Goal: Ask a question

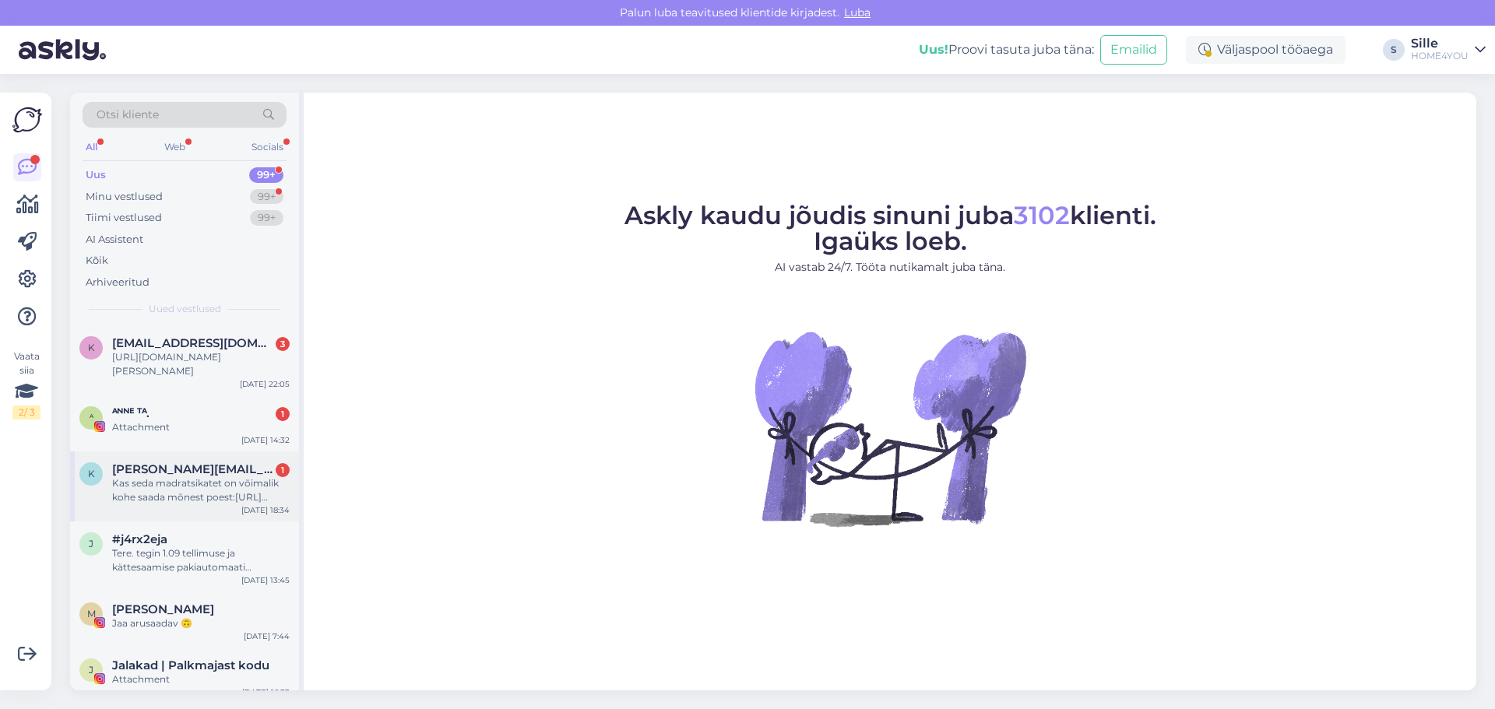
click at [207, 489] on div "Kas seda madratsikatet on võimalik kohe saada mõnest poest:[URL][DOMAIN_NAME]" at bounding box center [201, 491] width 178 height 28
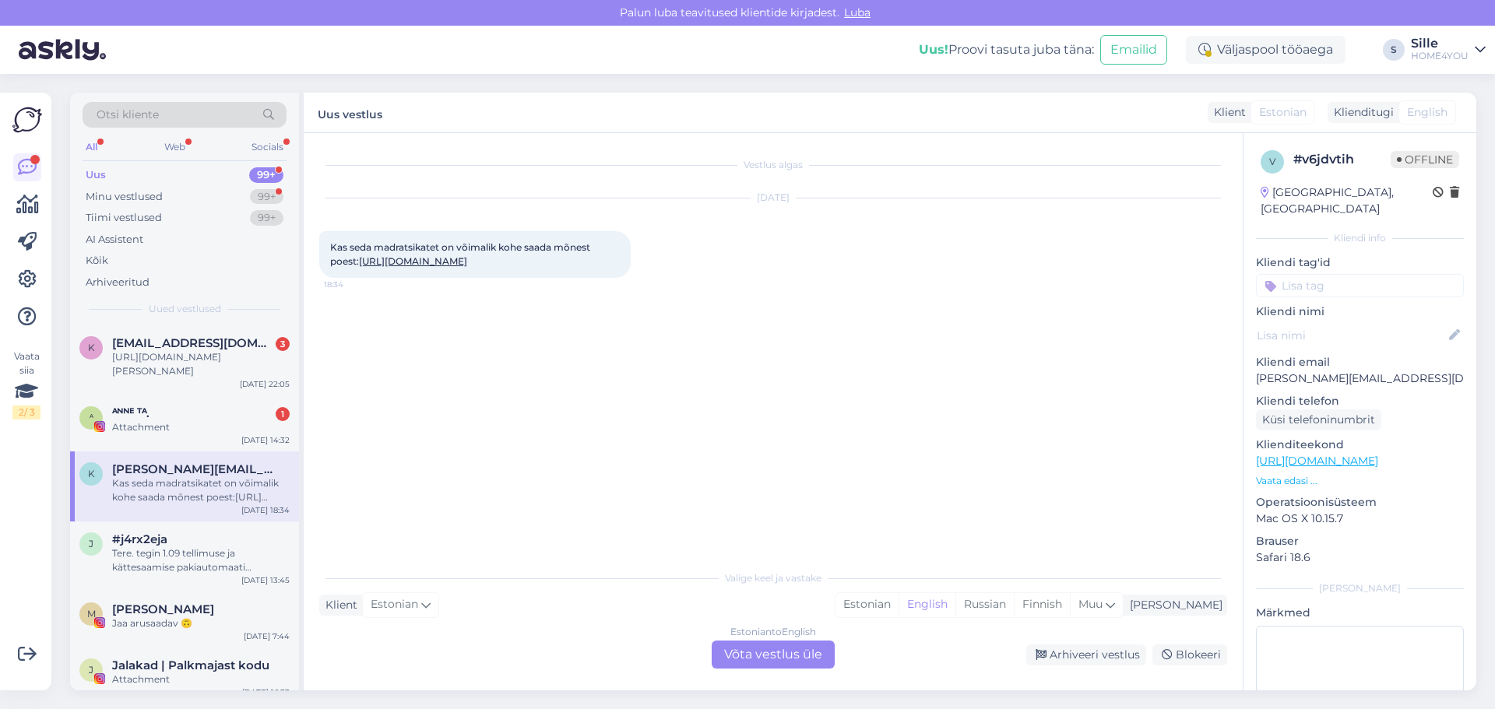
click at [435, 264] on link "[URL][DOMAIN_NAME]" at bounding box center [413, 261] width 108 height 12
click at [793, 650] on div "Estonian to English Võta vestlus üle" at bounding box center [773, 655] width 123 height 28
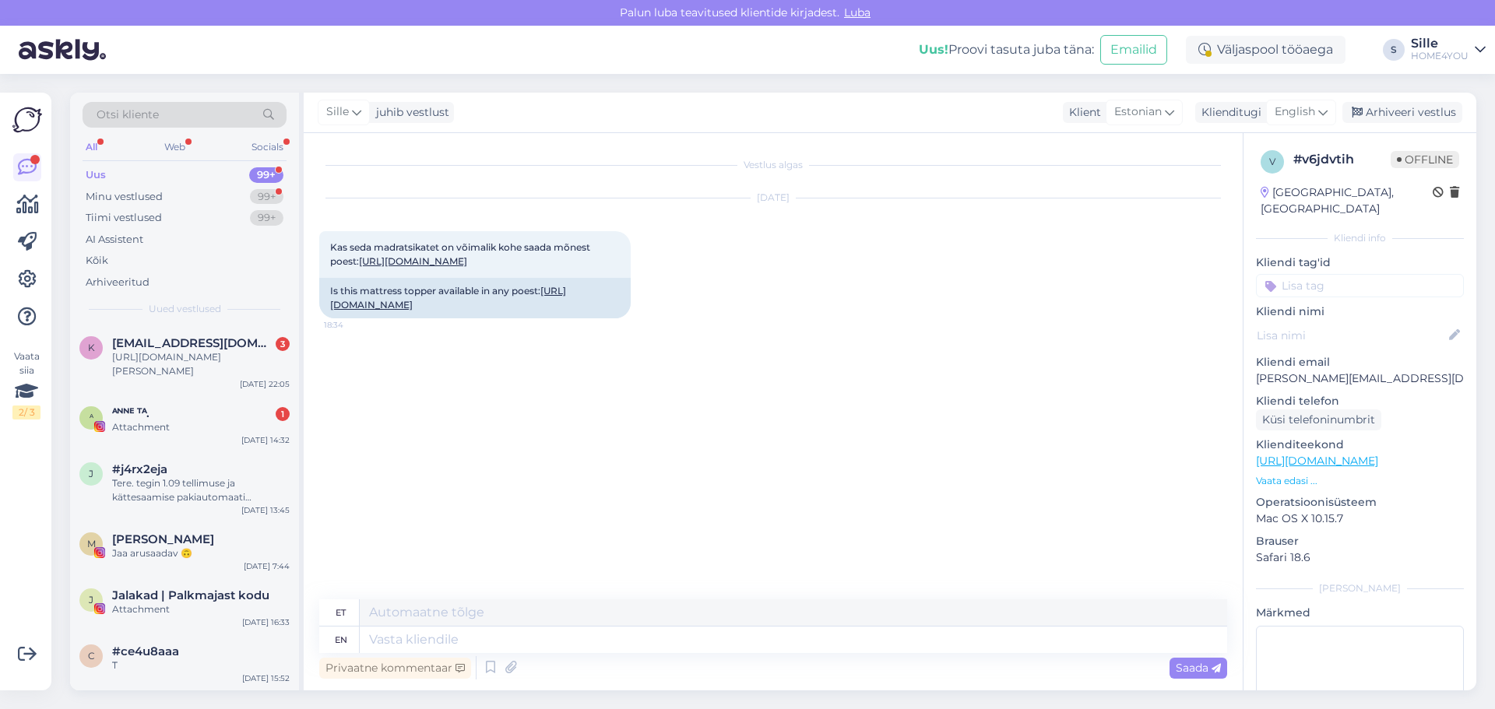
click at [643, 666] on div "Privaatne kommentaar Saada" at bounding box center [773, 668] width 908 height 30
drag, startPoint x: 647, startPoint y: 632, endPoint x: 643, endPoint y: 640, distance: 8.7
click at [645, 637] on textarea at bounding box center [794, 640] width 868 height 26
type textarea "Tere,"
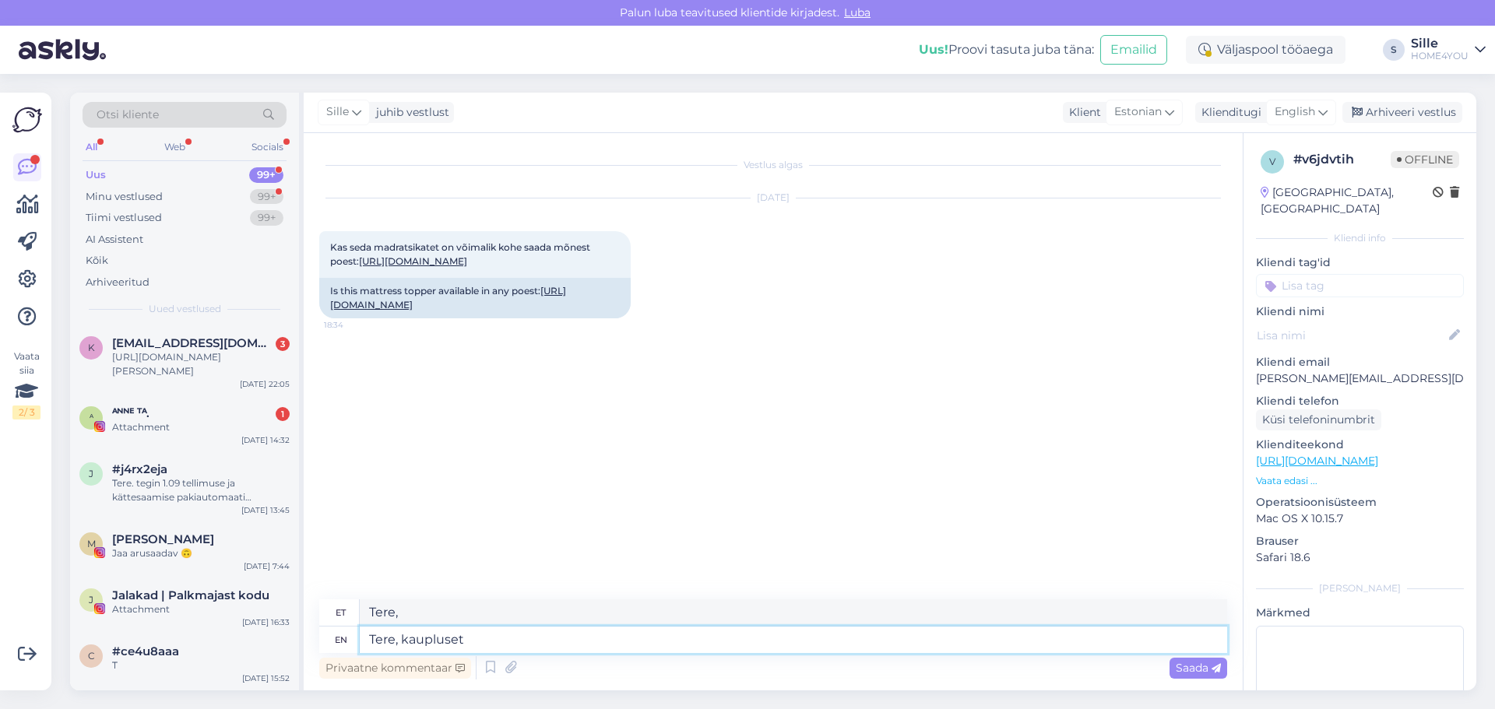
type textarea "Tere, kauplusets"
type textarea "Tere, kauplused"
type textarea "Tere, kauplustes kahjuks k"
type textarea "Tere, kaubanduses kahjuks"
type textarea "Tere, kauplustes kahjuks kohe o"
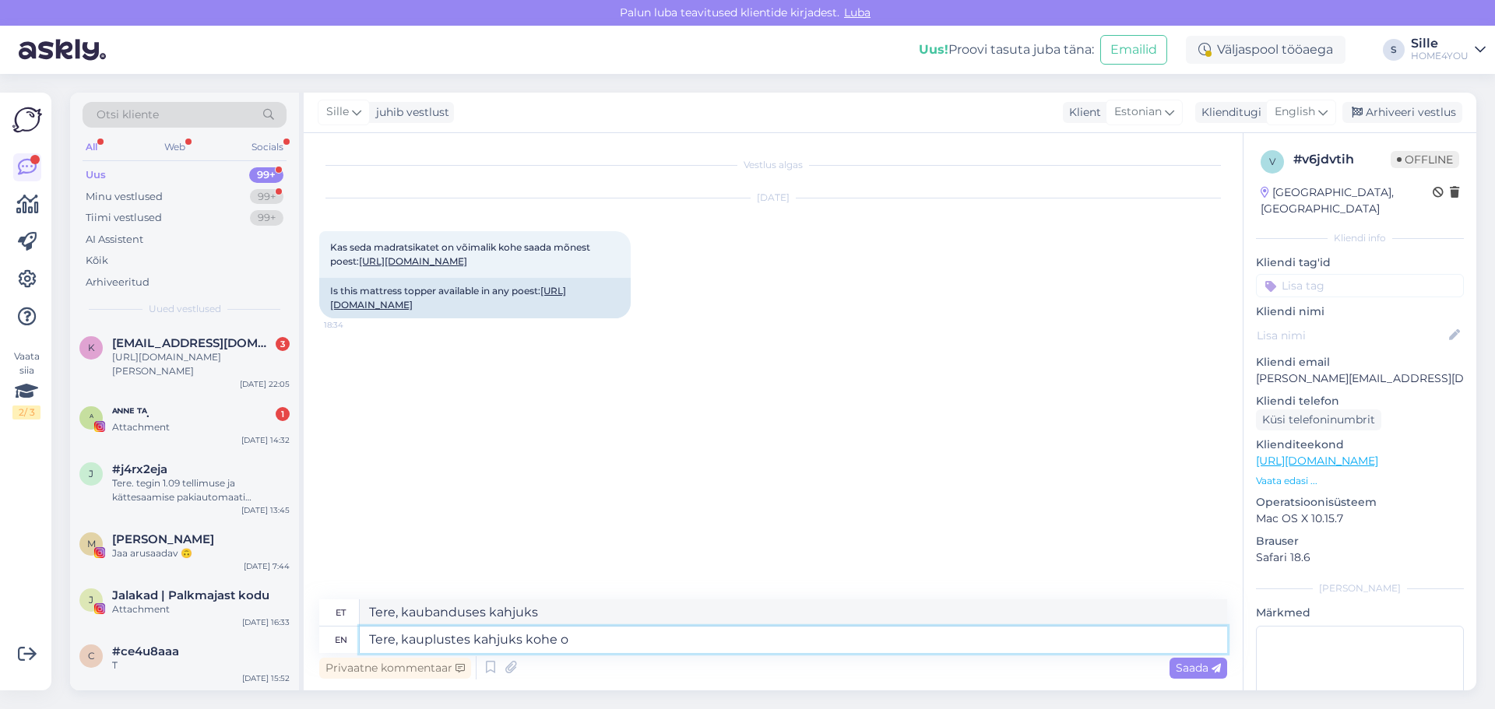
type textarea "Tere, kaubal kahjuks kohe"
type textarea "Tere, kauplustes kahjuks kohe olemas"
type textarea "Tere, kauplustes kahjuks kohe olemas soovitud"
type textarea "Tere, kauplustes kahjuks kohe olemas olemas"
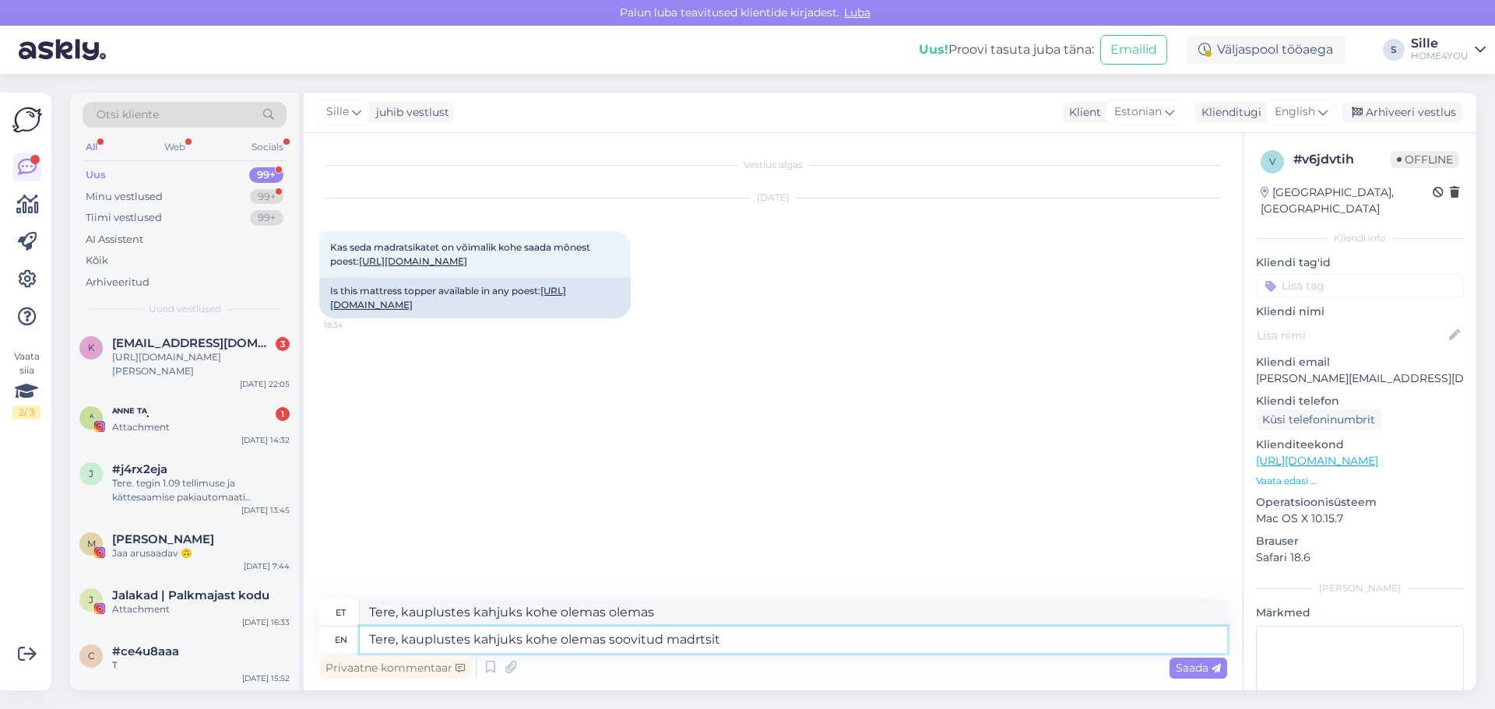
type textarea "Tere, kauplustes kahjuks kohe olemas soovitud madrtsit e"
type textarea "Tere, kauplustes kahjuks kohe olemas [PERSON_NAME] madrtsit"
type textarea "Tere, kauplustes kahjuks kohe olemas soovitud madrtsit ei o"
type textarea "Tere, kauplustes kahjuks kohe olemas [PERSON_NAME] madrtsit ei"
type textarea "Tere, kauplustes kahjuks kohe olemas soovitud madrtsit ei ole."
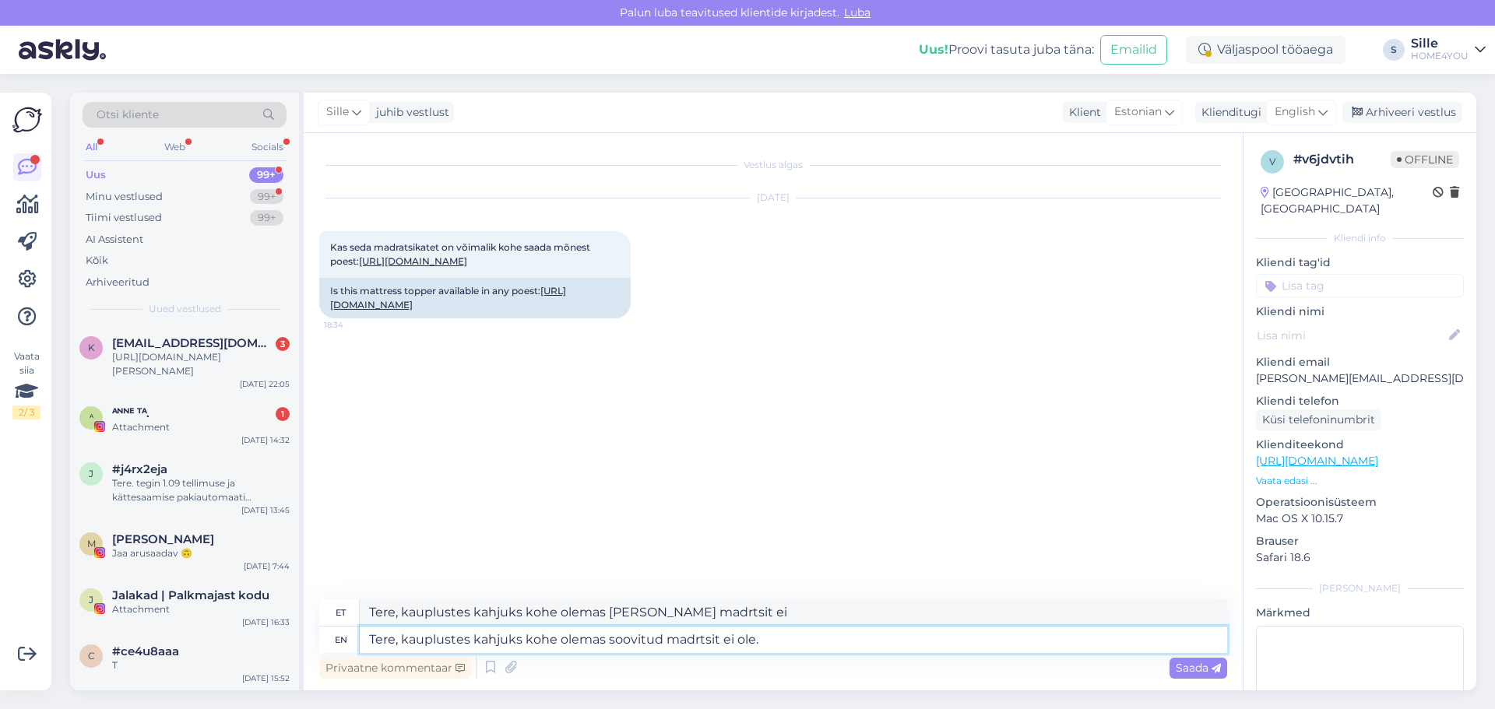
type textarea "Tere, kauplustes kahjuks kohe olemas ole madrtsit ei ole."
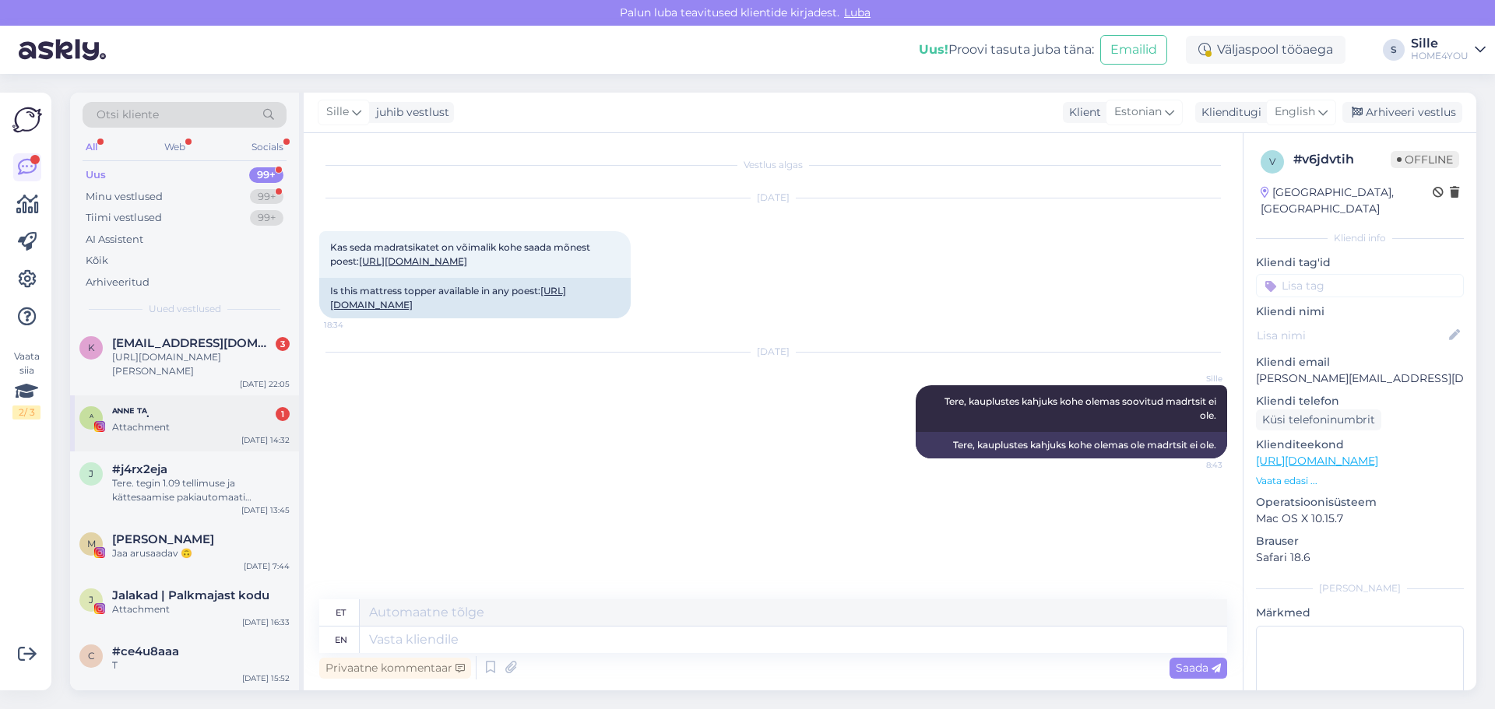
click at [205, 416] on div "ᴬᴺᴺᴱ ᵀᴬ. 1" at bounding box center [201, 414] width 178 height 14
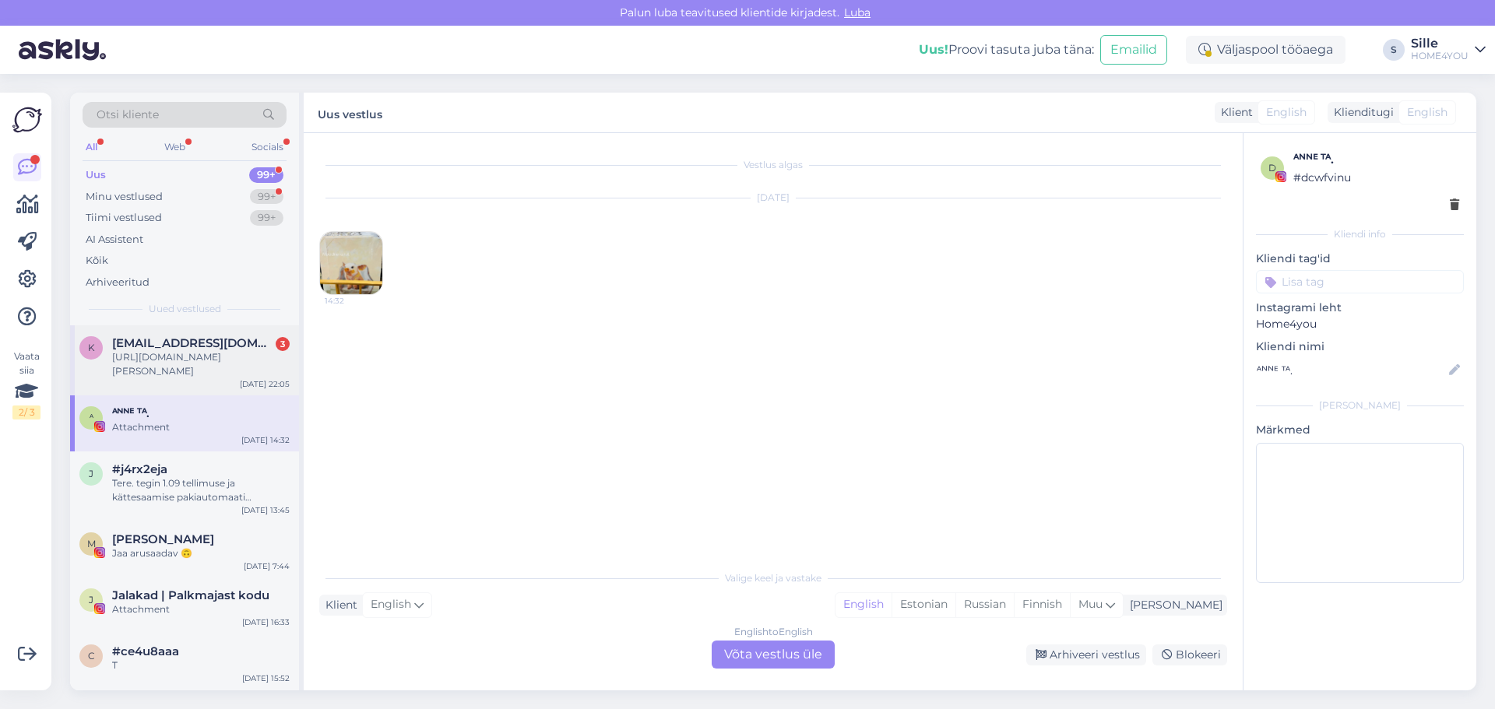
click at [207, 361] on div "[URL][DOMAIN_NAME][PERSON_NAME]" at bounding box center [201, 364] width 178 height 28
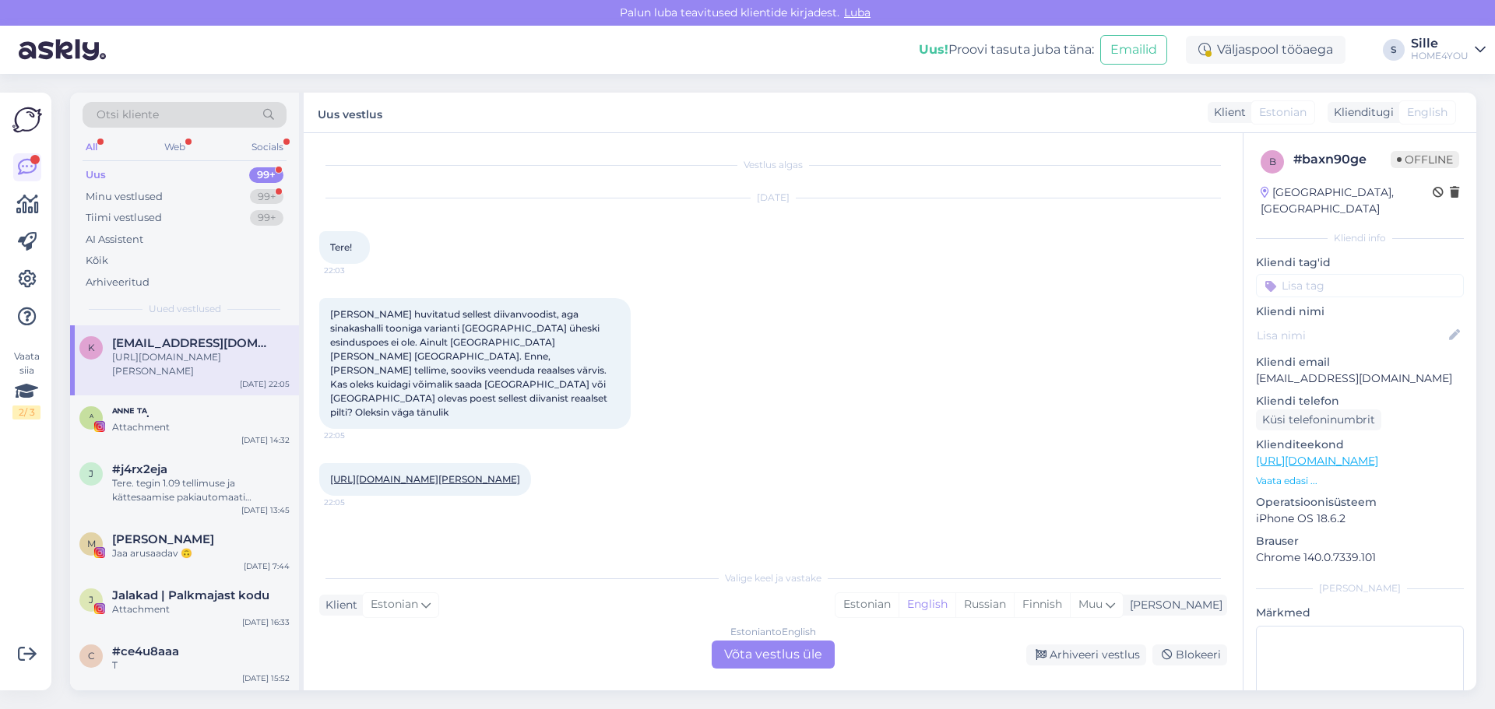
click at [810, 653] on div "Estonian to English Võta vestlus üle" at bounding box center [773, 655] width 123 height 28
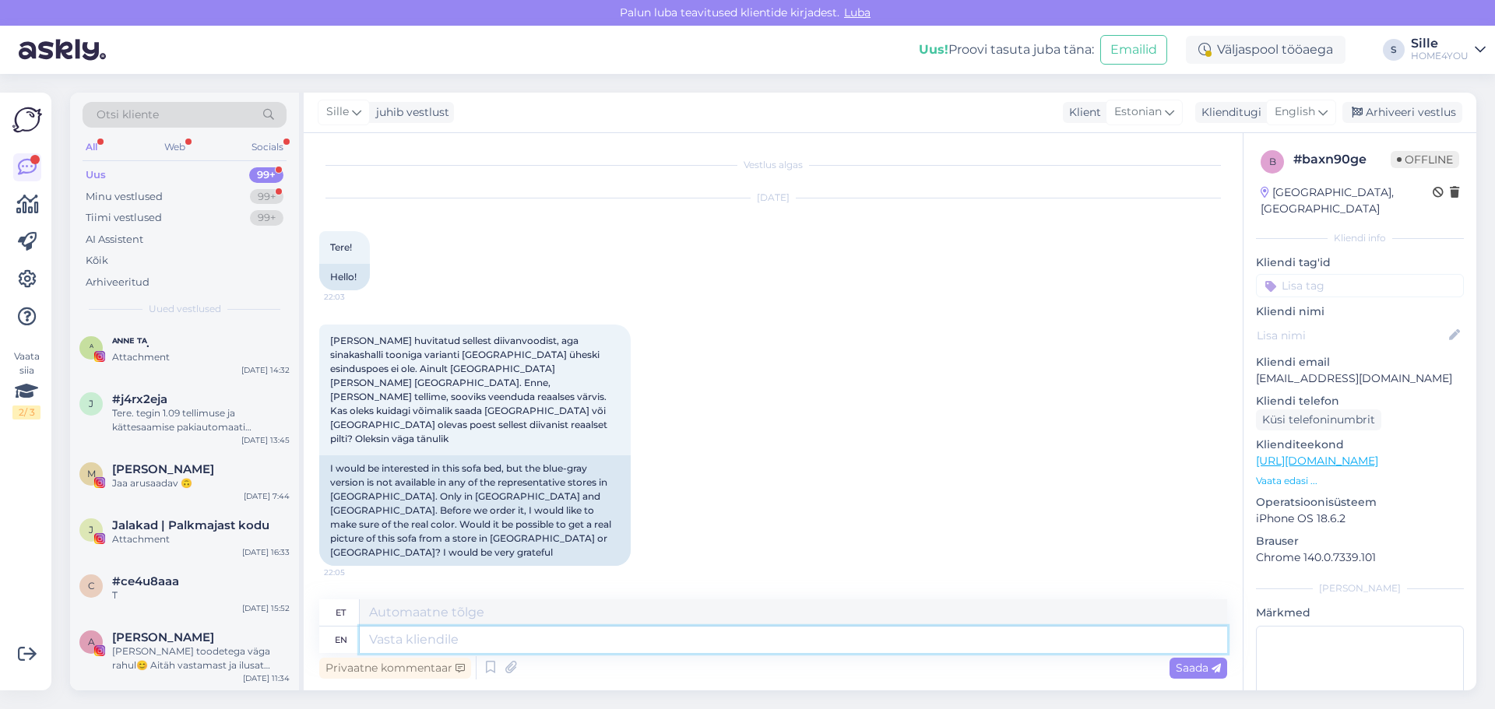
click at [668, 646] on textarea at bounding box center [794, 640] width 868 height 26
click at [520, 611] on link "[URL][DOMAIN_NAME][PERSON_NAME]" at bounding box center [425, 617] width 190 height 12
click at [506, 642] on textarea at bounding box center [794, 640] width 868 height 26
type textarea "Tere, s"
type textarea "Tere,"
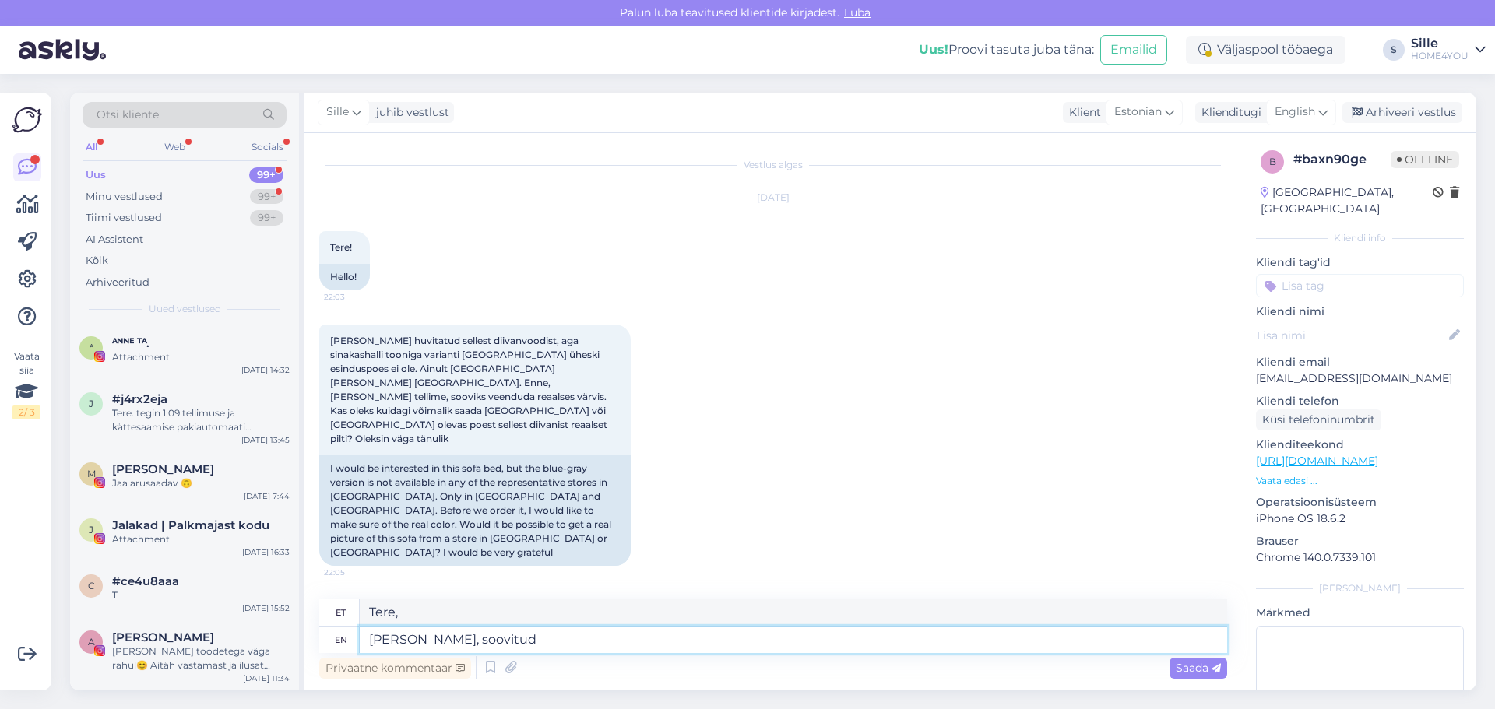
type textarea "[PERSON_NAME], soovitud"
type textarea "[PERSON_NAME], soovitud diivanvoodi o"
type textarea "[PERSON_NAME], soovitud diivanvoodi"
type textarea "[PERSON_NAME], soovitud diivanvoodi on"
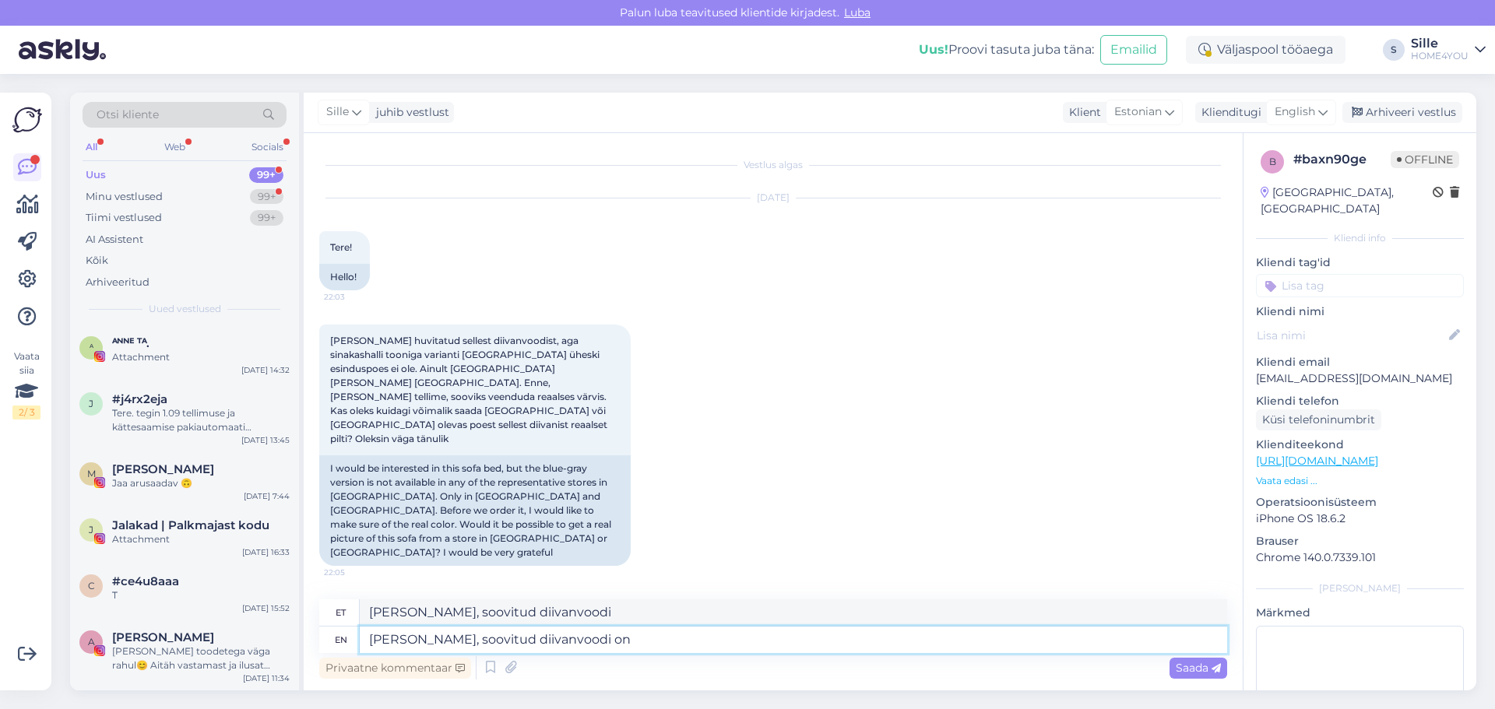
type textarea "[PERSON_NAME], soovitud diivanvoodi on"
type textarea "[PERSON_NAME], soovitud diivanvoodi on lähiaj"
type textarea "Tere, diivanvoodi on lähia"
type textarea "[PERSON_NAME], soovitud diivanvoodi on lähiajal"
type textarea "Tere, diivanvoodi on lähiajal"
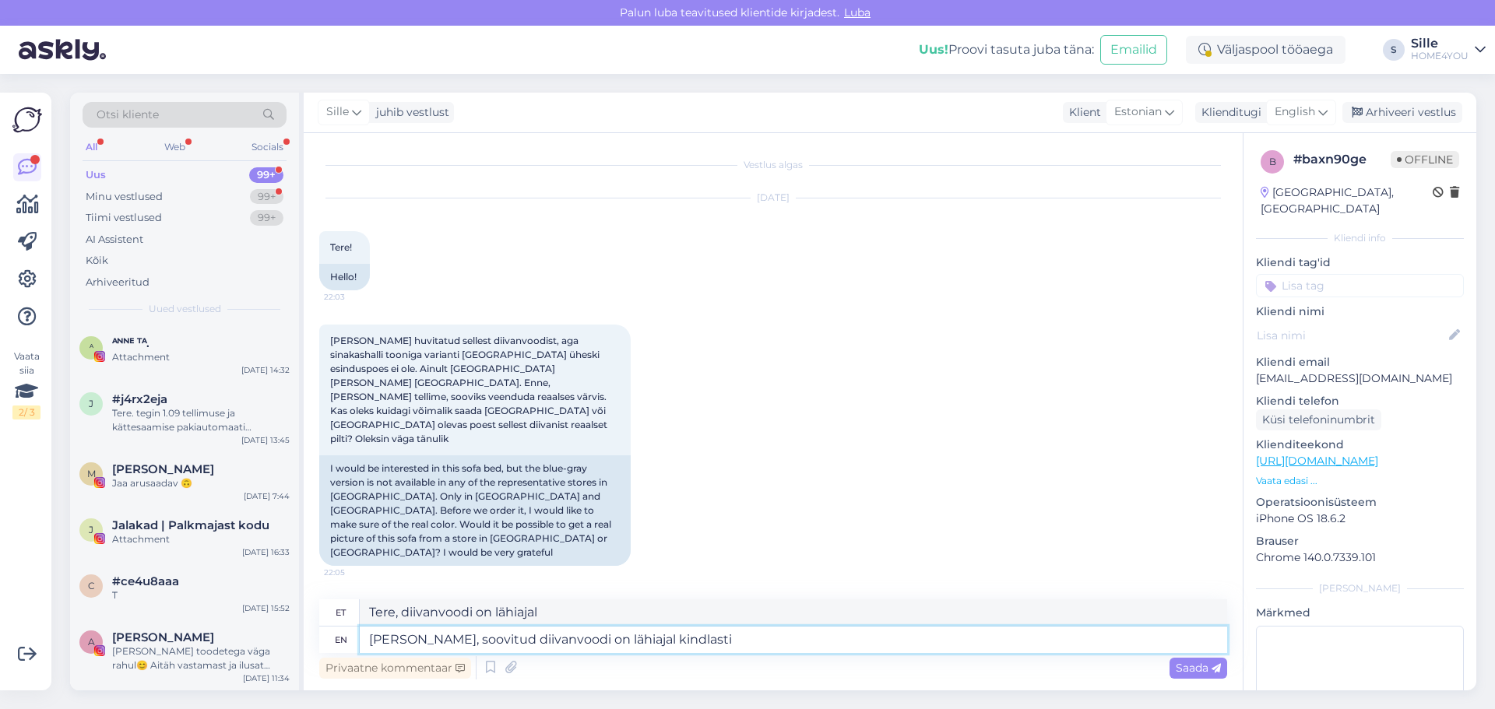
type textarea "[PERSON_NAME], soovitud diivanvoodi on lähiajal kindlasti t"
type textarea "Tere, diivanvoodi on lähiajal kindlasti"
type textarea "[PERSON_NAME], soovitud diivanvoodi on lähiajal kindlasti tulemas ka"
type textarea "Tere, diivanvoodi on lähiajal kindlasti tulemas"
type textarea "[PERSON_NAME], soovitud diivanvoodi on lähiajal kindlasti tulemas ka"
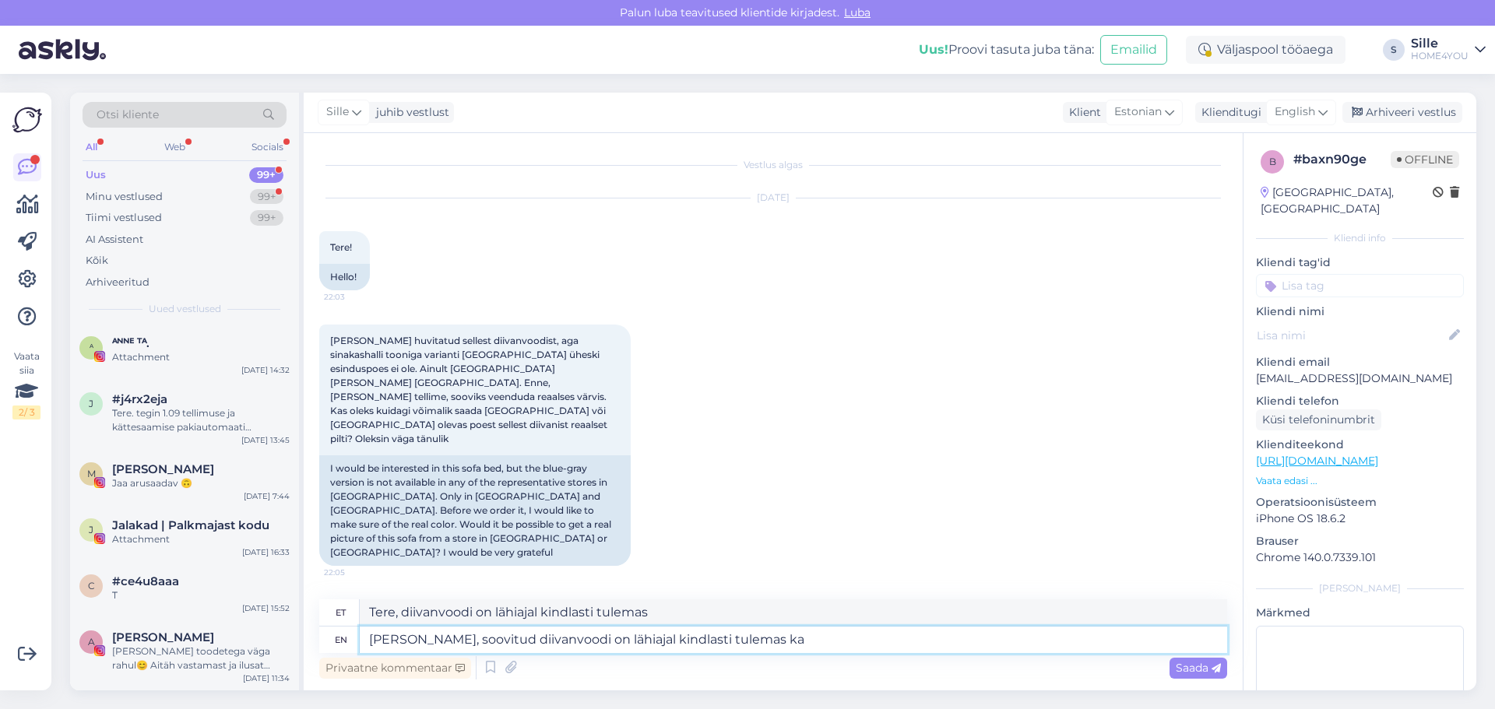
type textarea "Tere, diivanvoodi on lähiajal kindlasti tulemas ka"
type textarea "[PERSON_NAME], soovitud diivanvoodi on lähiajal kindlasti tulemas ka [GEOGRAPHI…"
type textarea "Tere, diivanvoodi on lähiajal kindlasti tulemas ka [GEOGRAPHIC_DATA]"
type textarea "[PERSON_NAME], soovitud diivanvoodi on lähiajal kindlasti tulemas ka [GEOGRAPHI…"
type textarea "Tere, diivanvoodi on lähiajal kindlasti tulemas ka [GEOGRAPHIC_DATA]"
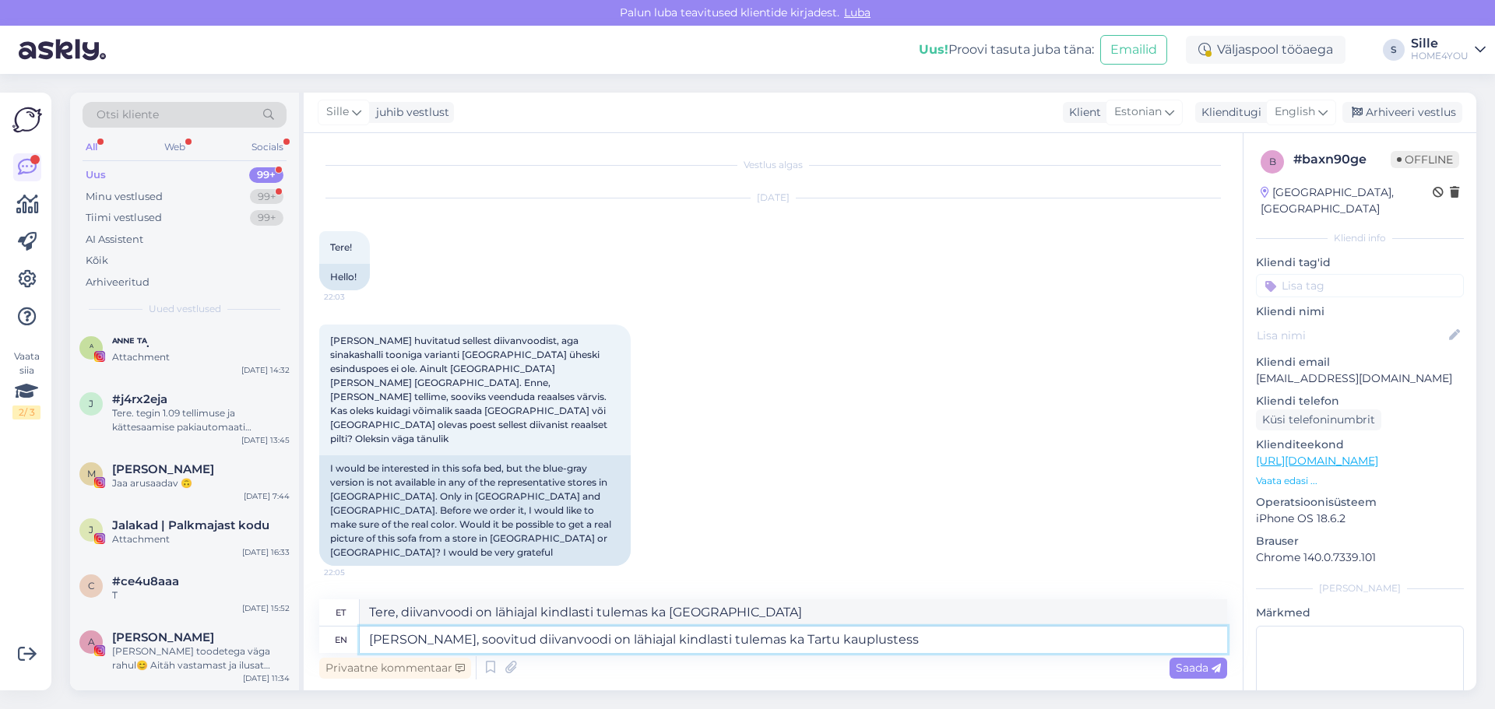
type textarea "[PERSON_NAME], soovitud diivanvoodi on lähiajal kindlasti tulemas ka Tartu kaup…"
type textarea "Tere, kauplustesse diivanvoodi on lähiajal kindlasti tulemas ka [GEOGRAPHIC_DAT…"
click at [518, 611] on link "[URL][DOMAIN_NAME][PERSON_NAME]" at bounding box center [425, 617] width 190 height 12
click at [871, 635] on textarea "[PERSON_NAME], soovitud diivanvoodi on lähiajal kindlasti tulemas ka Tartu kaup…" at bounding box center [794, 640] width 868 height 26
type textarea "[PERSON_NAME], soovitud diivanvoodi on lähiajal kindlasti tulem"
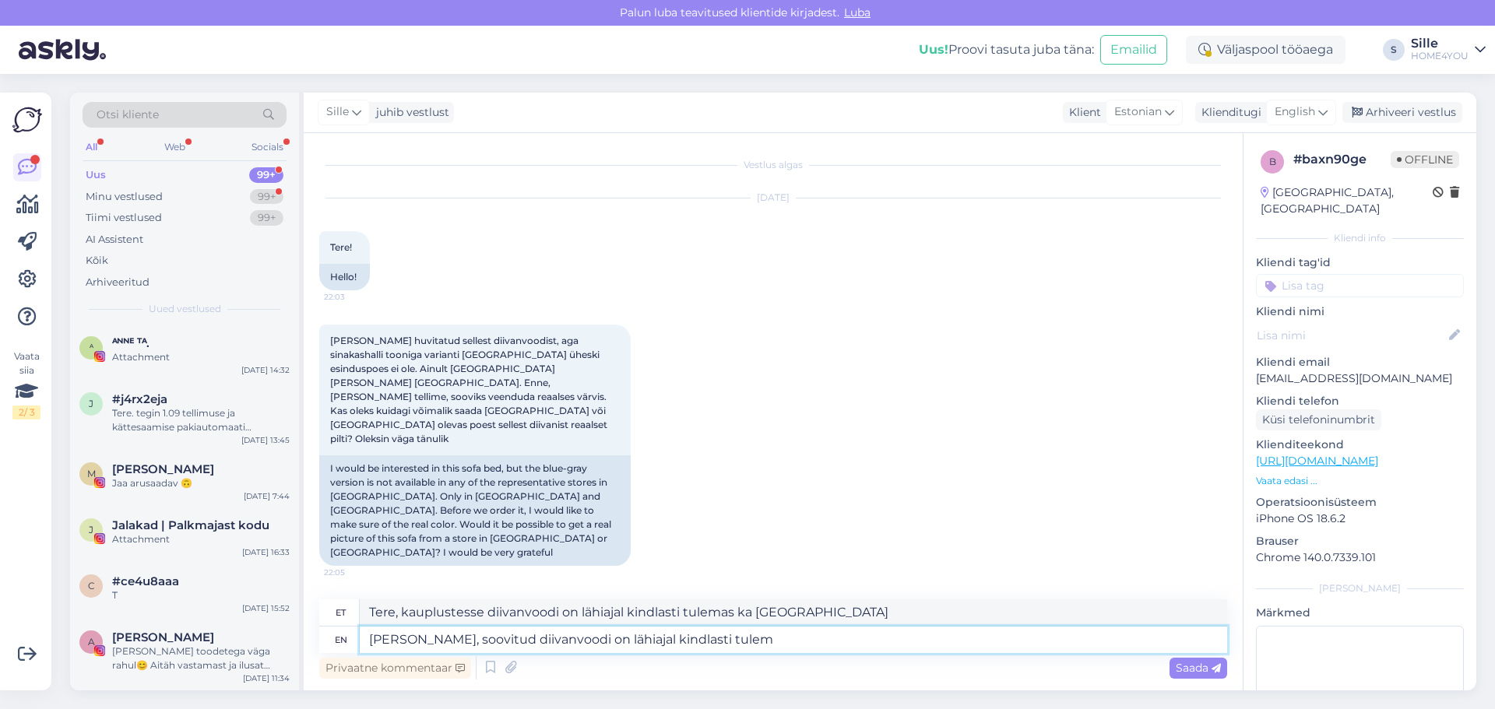
type textarea "Tere, diivanvoodi on lähiajal kindlasti tulemas ka [GEOGRAPHIC_DATA]"
type textarea "[PERSON_NAME], soovitud diivanvoodi on lähiajal kindlasti"
type textarea "Tere, diivanvoodi on lähiajal kindlasti tulemas"
type textarea "[PERSON_NAME], soovitud diivanvoodi on lähiajal k"
type textarea "Tere, diivanvoodi on lähiajal kindlasti"
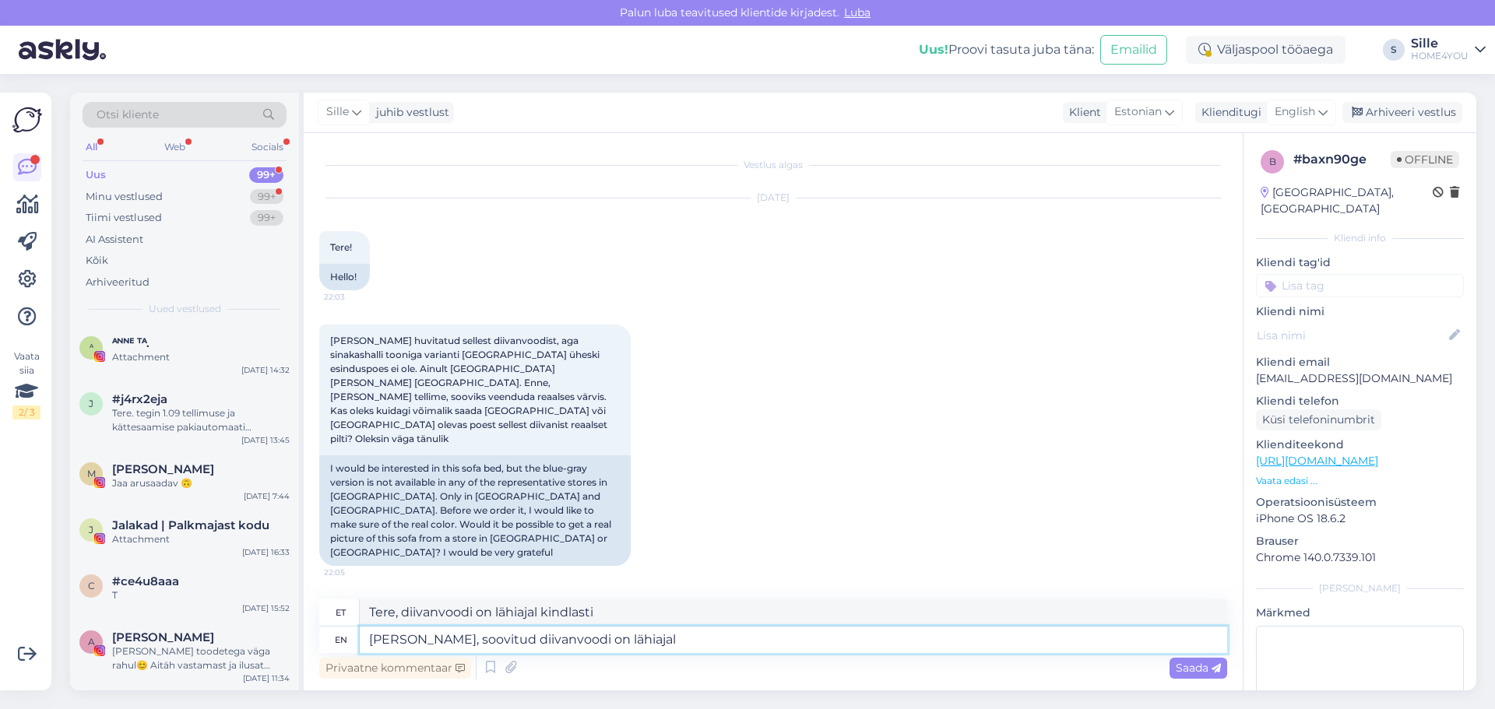
type textarea "[PERSON_NAME], soovitud diivanvoodi on lähiaja"
type textarea "Tere, diivanvoodi on lähiajal"
type textarea "[PERSON_NAME], soovitud diivanvoodi on"
type textarea "[PERSON_NAME], soovitud diivanvoodi on [GEOGRAPHIC_DATA]"
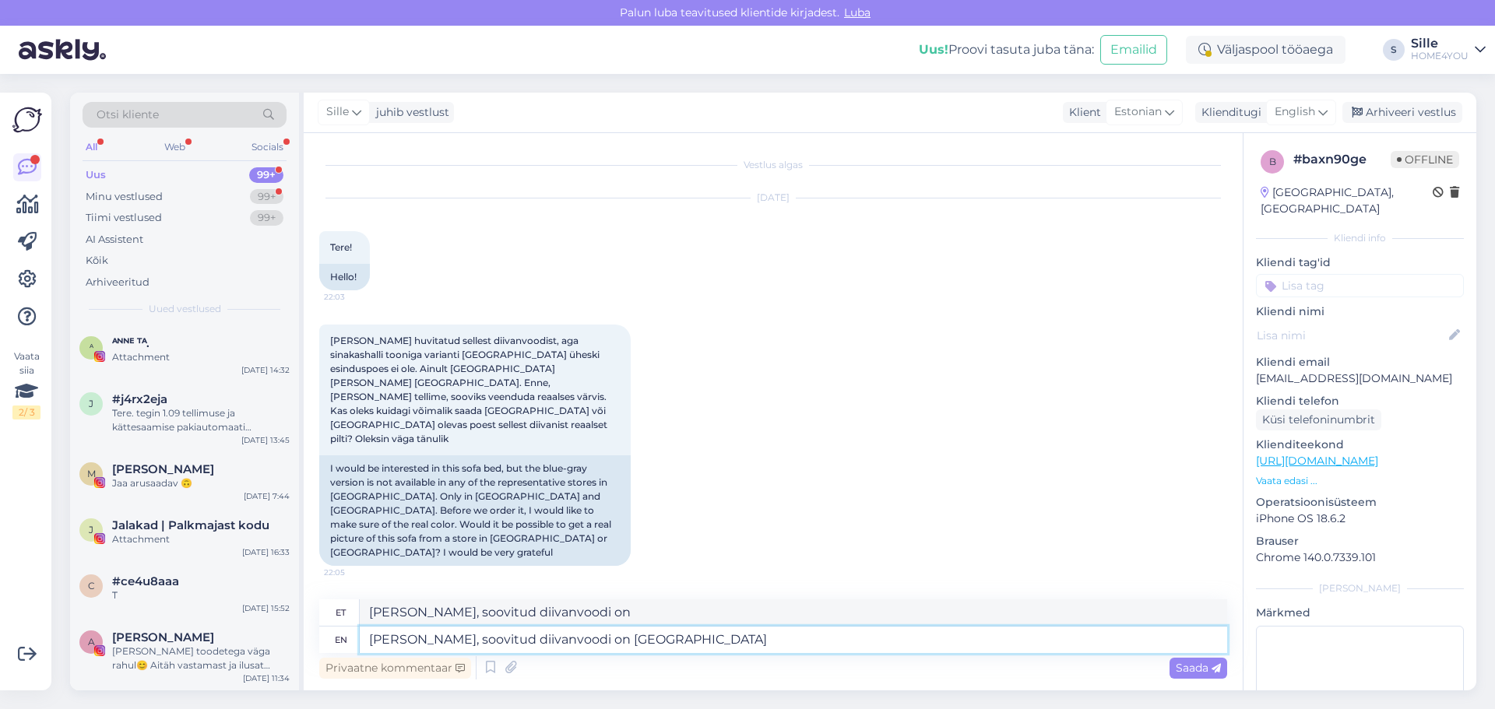
type textarea "Tere, diivanvoodi on [GEOGRAPHIC_DATA]"
type textarea "[PERSON_NAME], soovitud diivanvoodi on Tartu Zeppelinis"
type textarea "Tere, diivanvoodi on Tartu Zeppelinis"
type textarea "[PERSON_NAME], soovitud diivanvoodi on Tartu Zeppelinis näha."
type textarea "Tere, diivanvoodi on Tartu Zeppelinis näha."
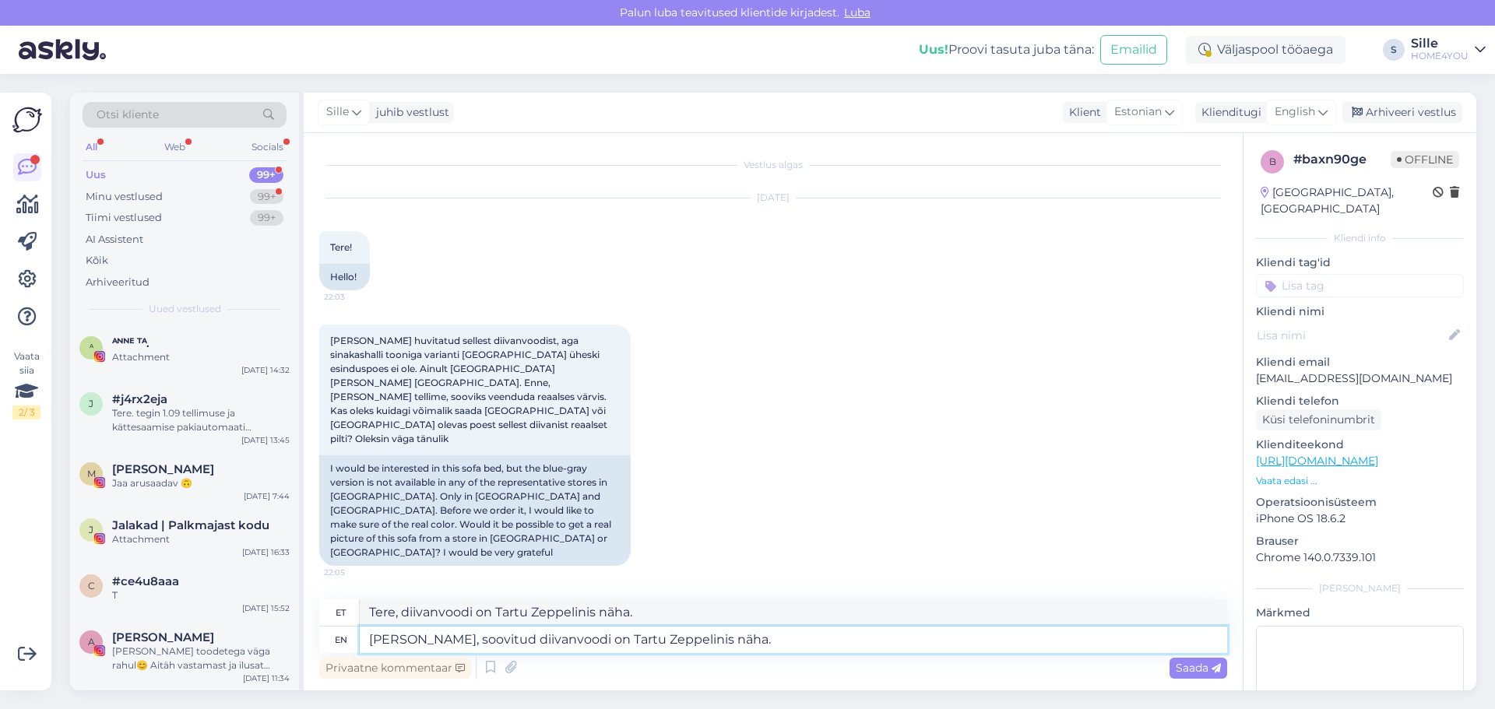
click at [732, 643] on textarea "[PERSON_NAME], soovitud diivanvoodi on Tartu Zeppelinis näha." at bounding box center [794, 640] width 868 height 26
type textarea "[PERSON_NAME], soovitud diivanvoodi on Tartu Zeppel"
type textarea "Tere, diivanvoodi on Tartu Zeppelinis"
type textarea "[PERSON_NAME], soovitud diivanvoodi on Tart"
type textarea "Tere, diivanvoodi on [GEOGRAPHIC_DATA]"
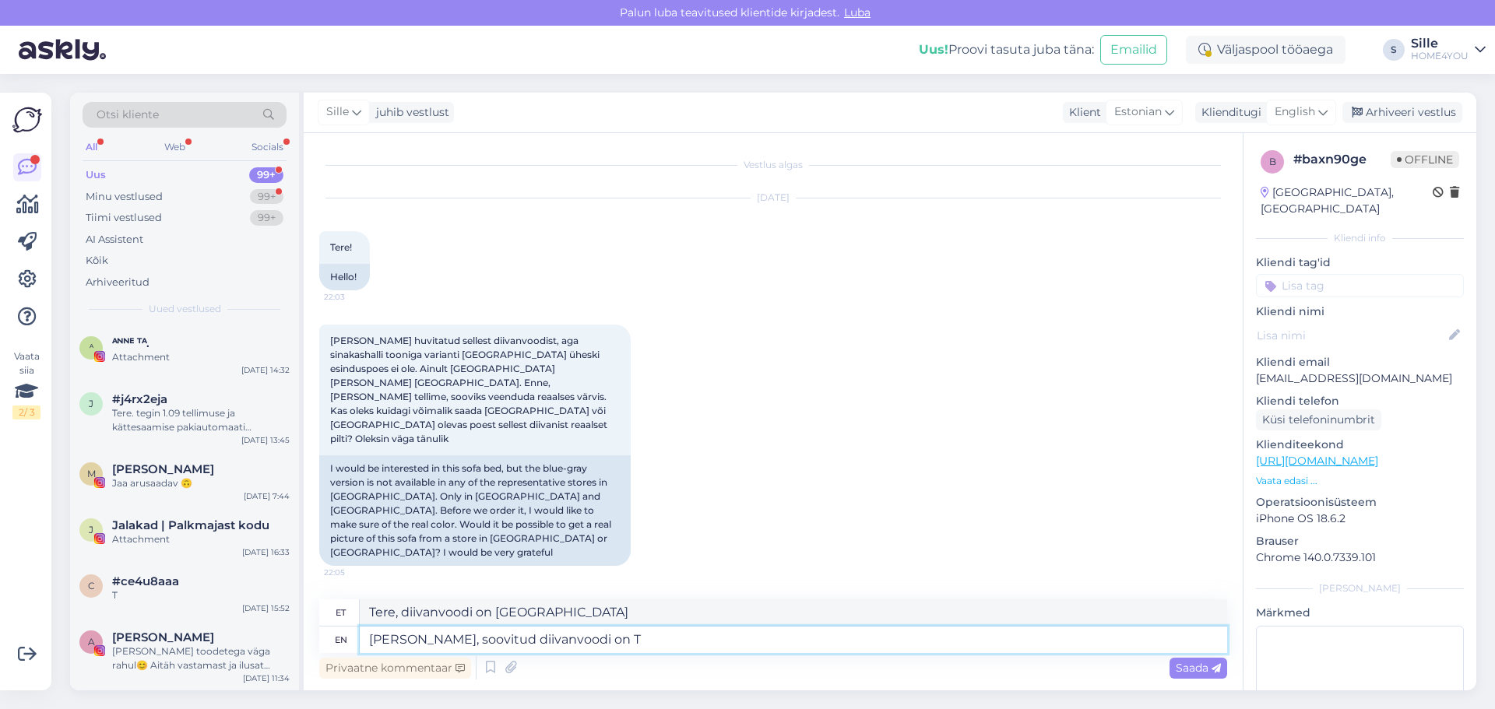
type textarea "[PERSON_NAME], soovitud diivanvoodi on"
type textarea "[PERSON_NAME], soovitud diivanvoodi on kindlasti"
type textarea "Tere, diivanvoodi on kindlasti"
type textarea "[PERSON_NAME], soovitud diivanvoodi on kindlasti tule"
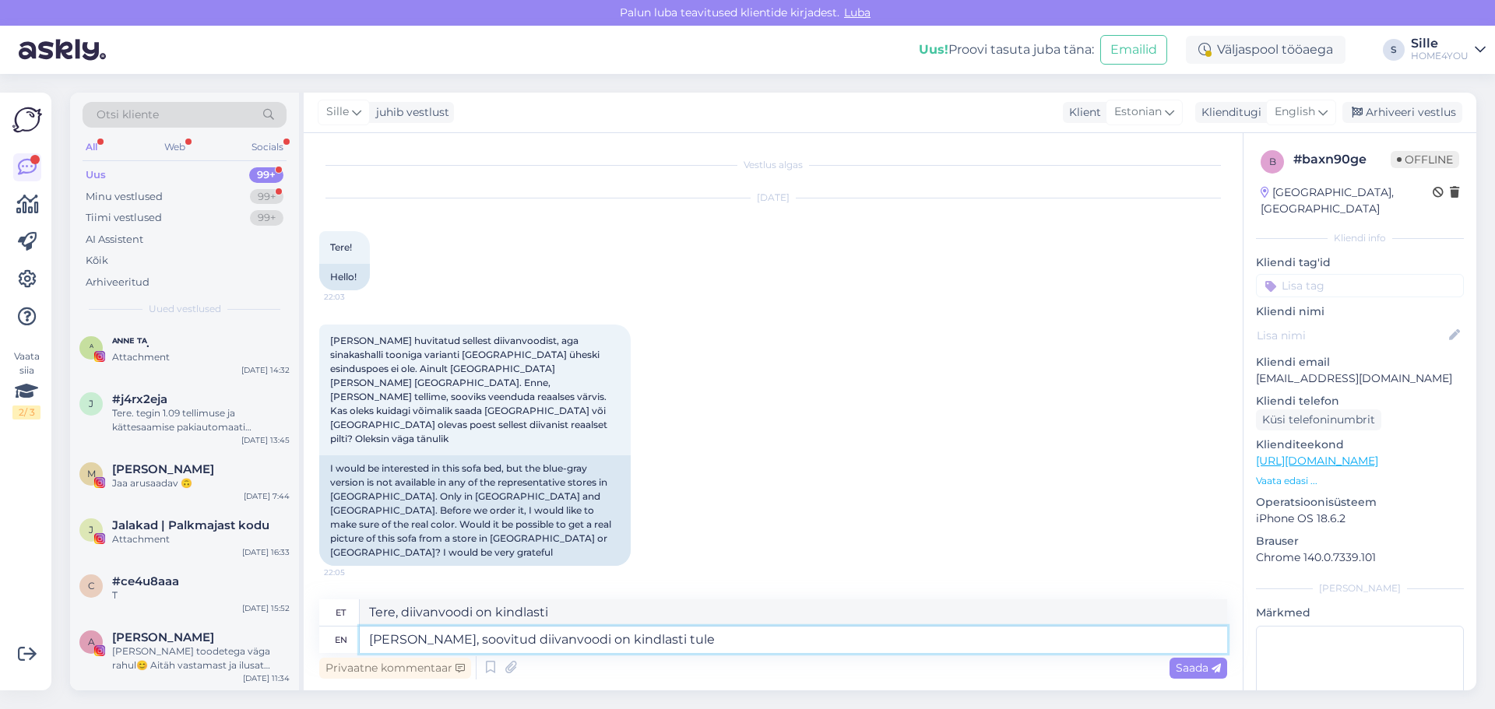
type textarea "Tere, diivanvoodi on kindlasti tul"
type textarea "[PERSON_NAME], soovitud diivanvoodi on kindlasti tulemas"
type textarea "Tere, diivanvoodi on kindlasti tulemas"
type textarea "[PERSON_NAME], soovitud diivanvoodi on kindlasti tulemas ka"
type textarea "Tere, diivanvoodi on kindlasti tulemas ka"
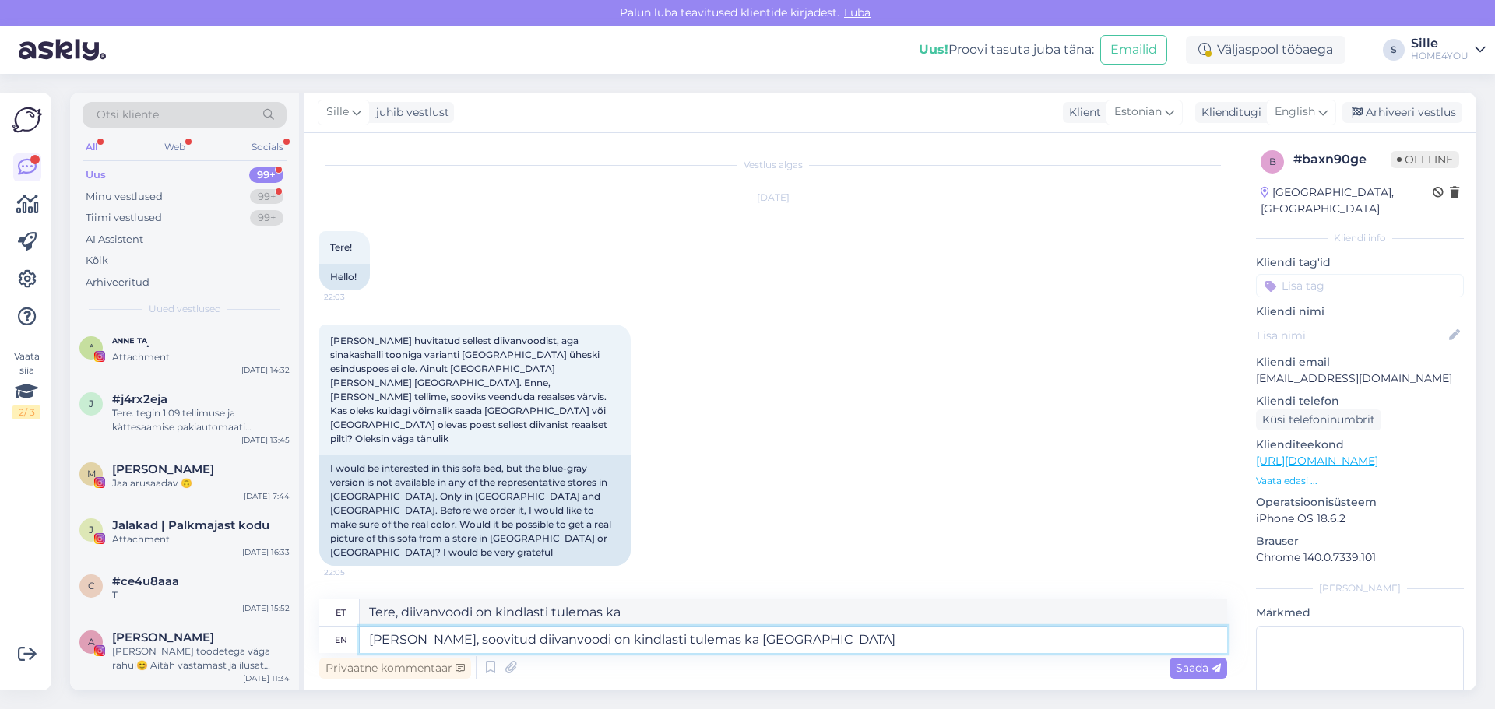
type textarea "[PERSON_NAME], soovitud diivanvoodi on kindlasti tulemas ka [GEOGRAPHIC_DATA]"
type textarea "Tere, diivanvoodi on kindlasti tulemas ka [GEOGRAPHIC_DATA]"
type textarea "[PERSON_NAME], soovitud diivanvoodi on kindlasti tulemas ka Tallinna poo"
type textarea "Tere, diivanvoodi on kindlasti tulemas ka Tallinna poo"
type textarea "[PERSON_NAME], soovitud diivanvoodi on kindlasti tulemas ka Tallinna poodidesse."
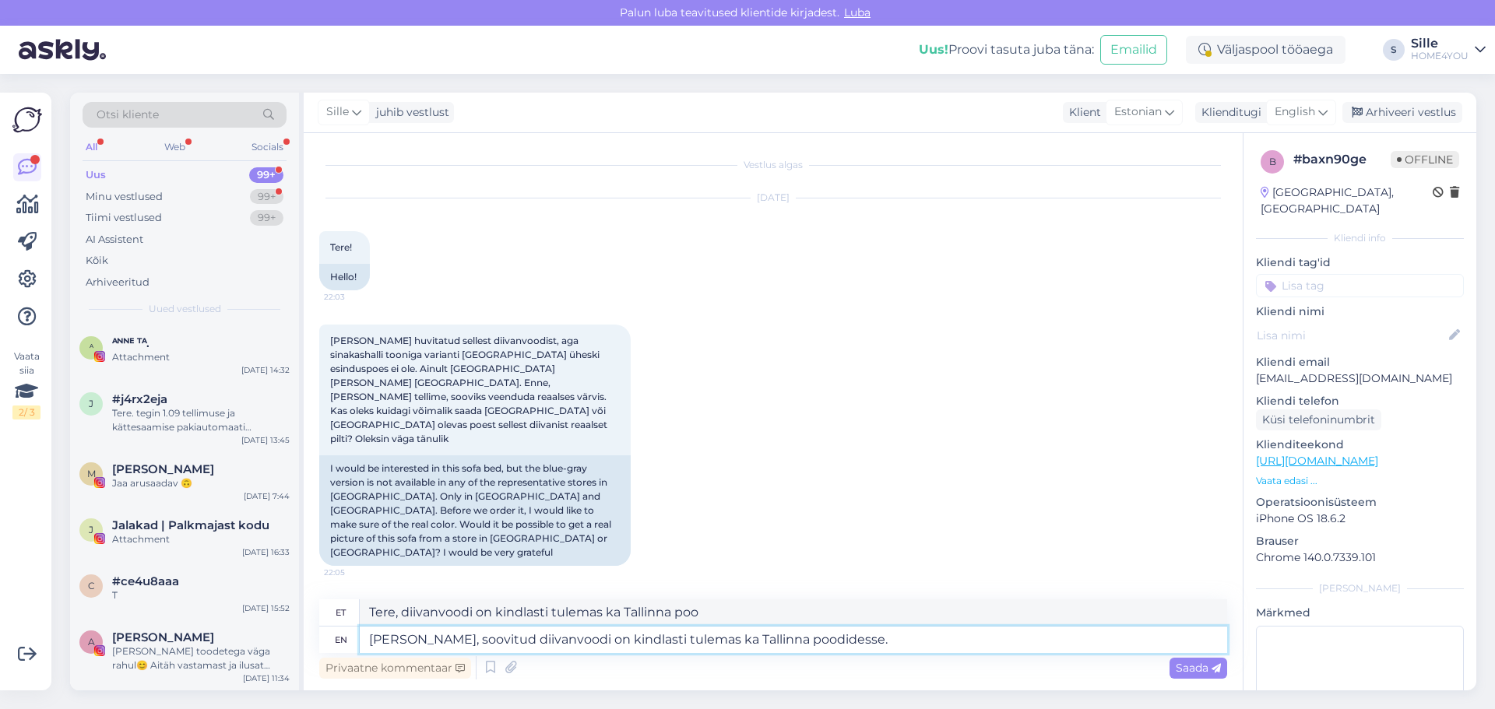
type textarea "Tere, diivanvoodi on kindlasti tulemas ka Tallinna poodides."
click at [605, 635] on textarea "[PERSON_NAME], soovitud diivanvoodi on kindlasti tulemas ka Tallinna poodidesse." at bounding box center [794, 640] width 868 height 26
type textarea "[PERSON_NAME], soovitud diivanvoodi on k tulemas ka Tallinna poodidesse."
type textarea "Tere, diivanvoodi on k tulemas ka Tallinna poodides."
type textarea "[PERSON_NAME], soovitud diivanvoodi on tulemas ka Tallinna poodidesse."
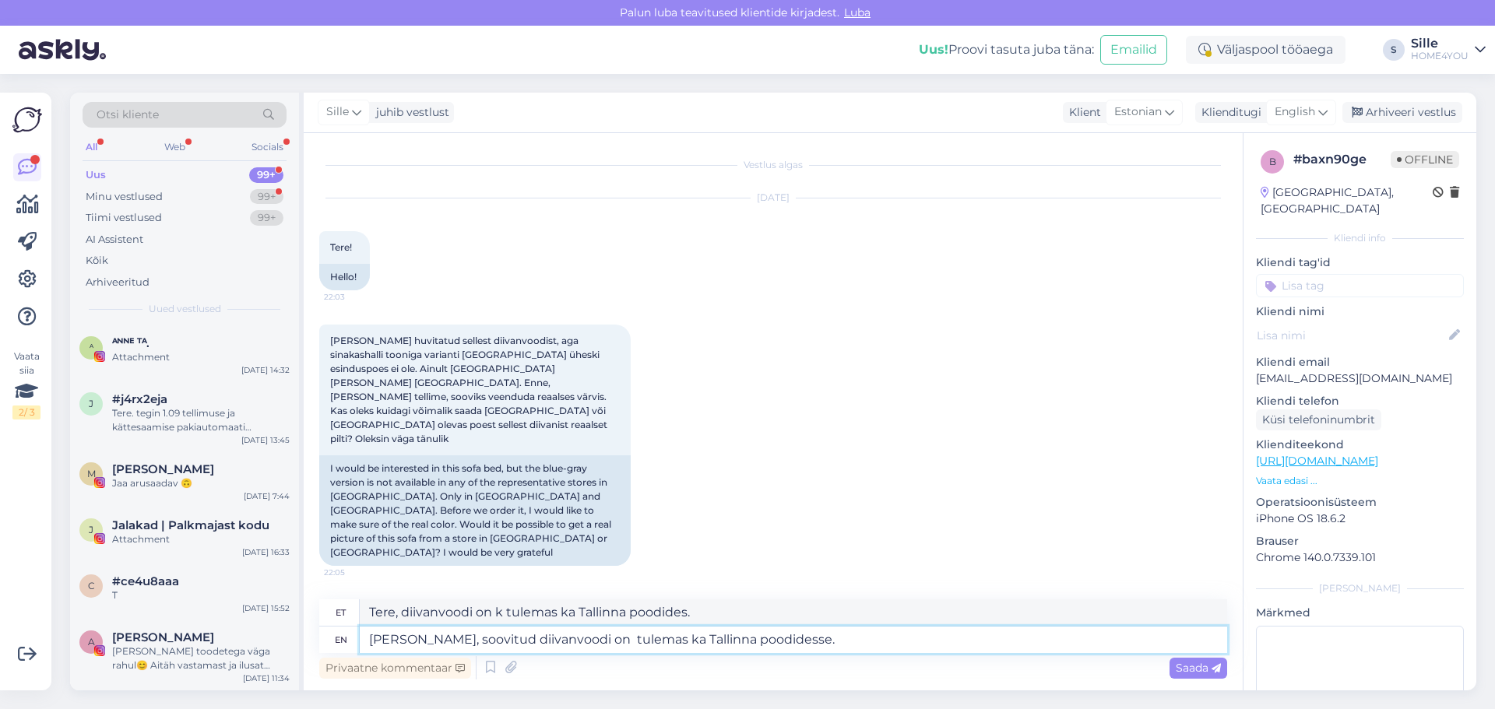
type textarea "Tere, diivanvoodi on tulemas ka Tallinna poodidesse."
type textarea "[PERSON_NAME], soovitud diivanvoodi on lähiajal tulemas ka Tallinna poodidesse."
type textarea "Tere, diivanvoodi on lähiajal tulemas ka Tallinna poodides."
type textarea "[PERSON_NAME], soovitud diivanvoodi on tulemas ka Tallinna poodidesse."
type textarea "Tere, diivanvoodi on tulemas ka Tallinna poodidesse."
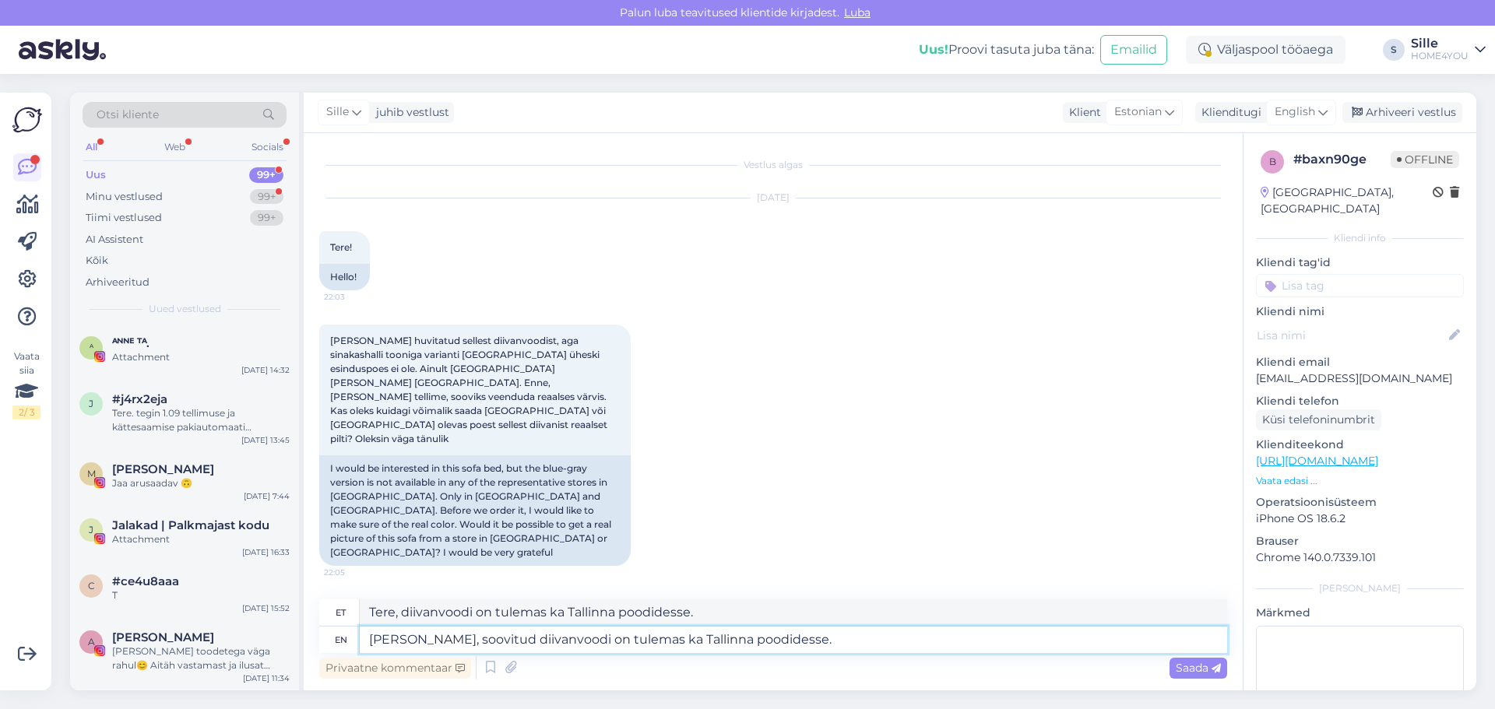
click at [779, 640] on textarea "[PERSON_NAME], soovitud diivanvoodi on tulemas ka Tallinna poodidesse." at bounding box center [794, 640] width 868 height 26
drag, startPoint x: 769, startPoint y: 645, endPoint x: 533, endPoint y: 646, distance: 236.0
click at [533, 646] on textarea "[PERSON_NAME], soovitud diivanvoodi on tulemas ka Tallinna poodidesse." at bounding box center [794, 640] width 868 height 26
type textarea "[PERSON_NAME], soovitud diivanvoodi beež"
type textarea "Tere, diivanvoodi bee"
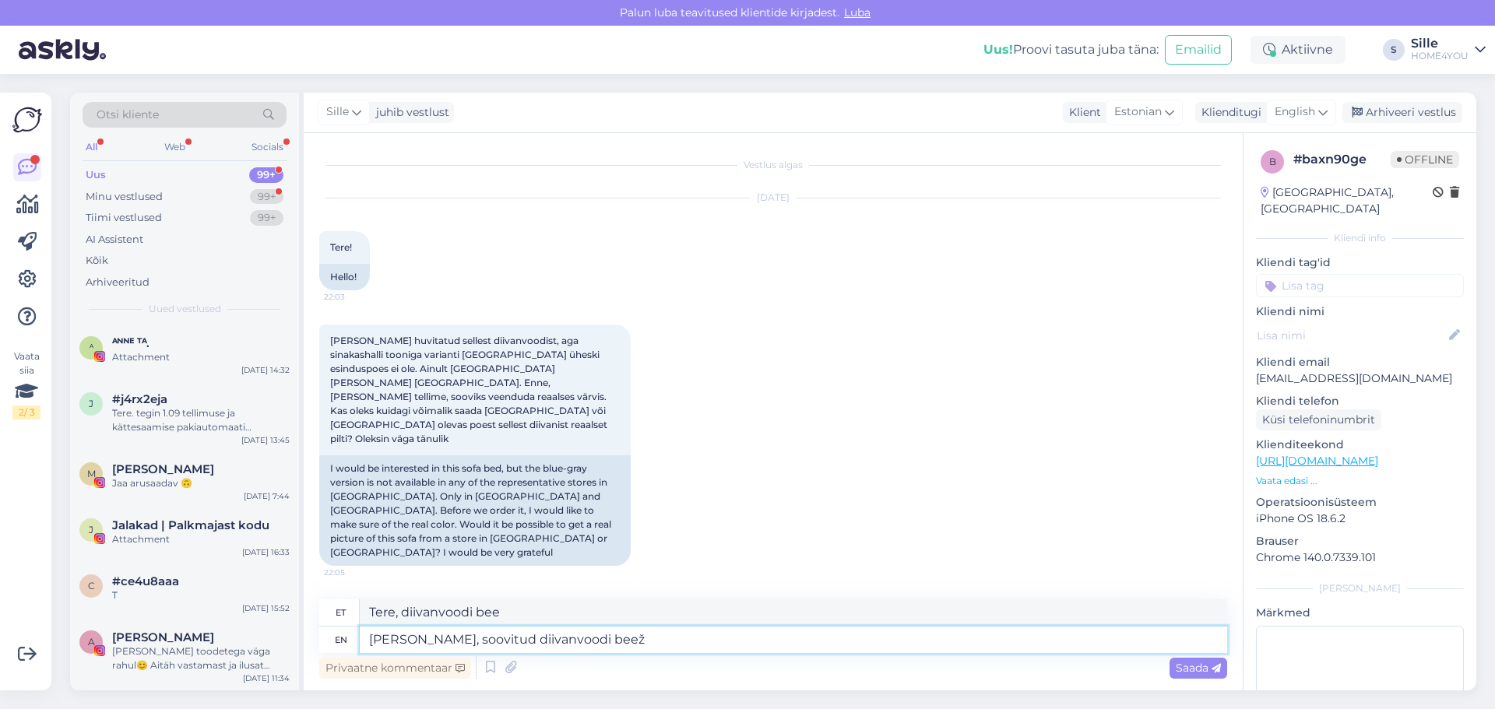
type textarea "[PERSON_NAME], soovitud diivanvoodi beež"
type textarea "Tere, diivanvoodi beež"
type textarea "[PERSON_NAME], soovitud diivanvoodi beež on"
type textarea "Tere, diivanvoodi beež on"
type textarea "[PERSON_NAME], soovitud diivanvoodi beež on Roccal"
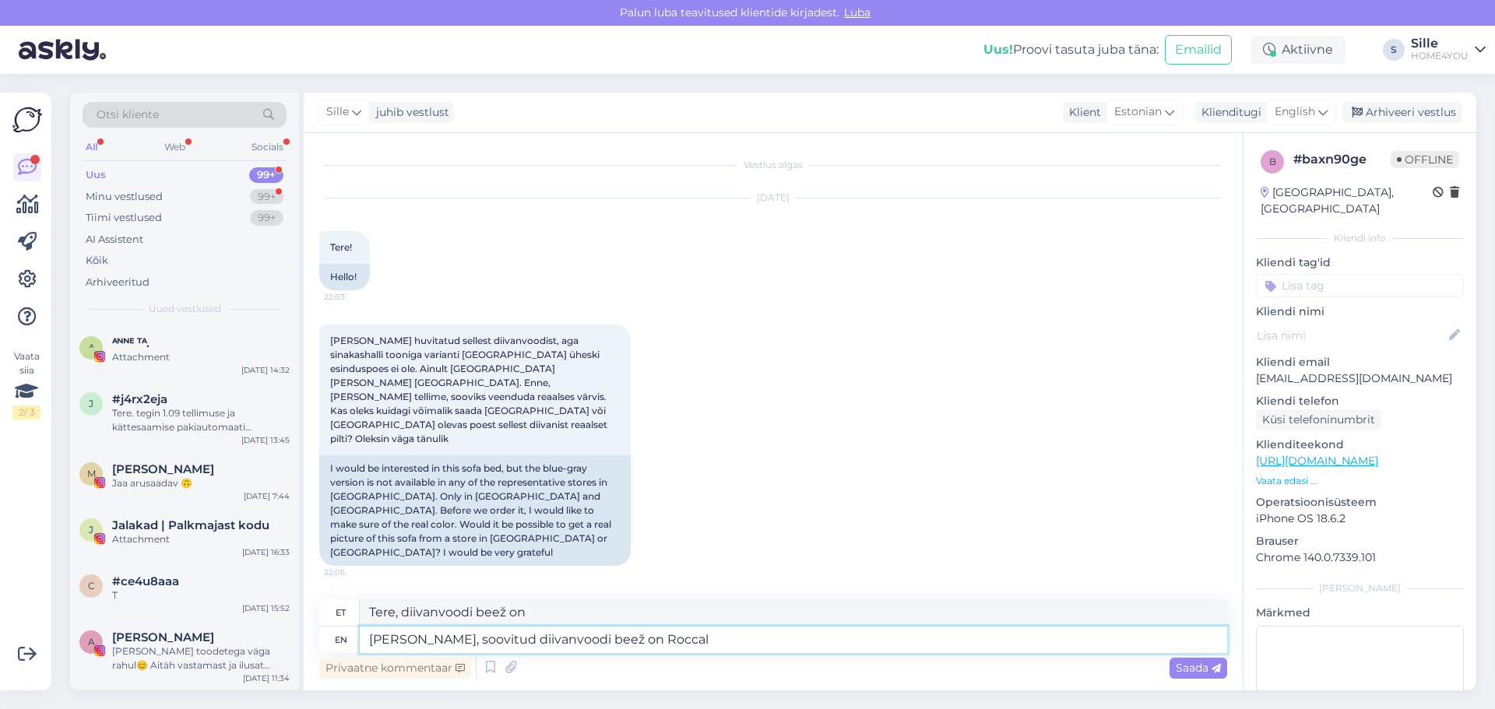
type textarea "Tere, diivanvoodi beež on Roccal"
type textarea "[PERSON_NAME], soovitud diivanvoodi beež on Rocca"
type textarea "Tere, diivanvoodi beež on Rocca"
type textarea "[PERSON_NAME], soovitud diivanvoodi beež on [GEOGRAPHIC_DATA]"
type textarea "Tere, diivanvoodi beež on [GEOGRAPHIC_DATA]"
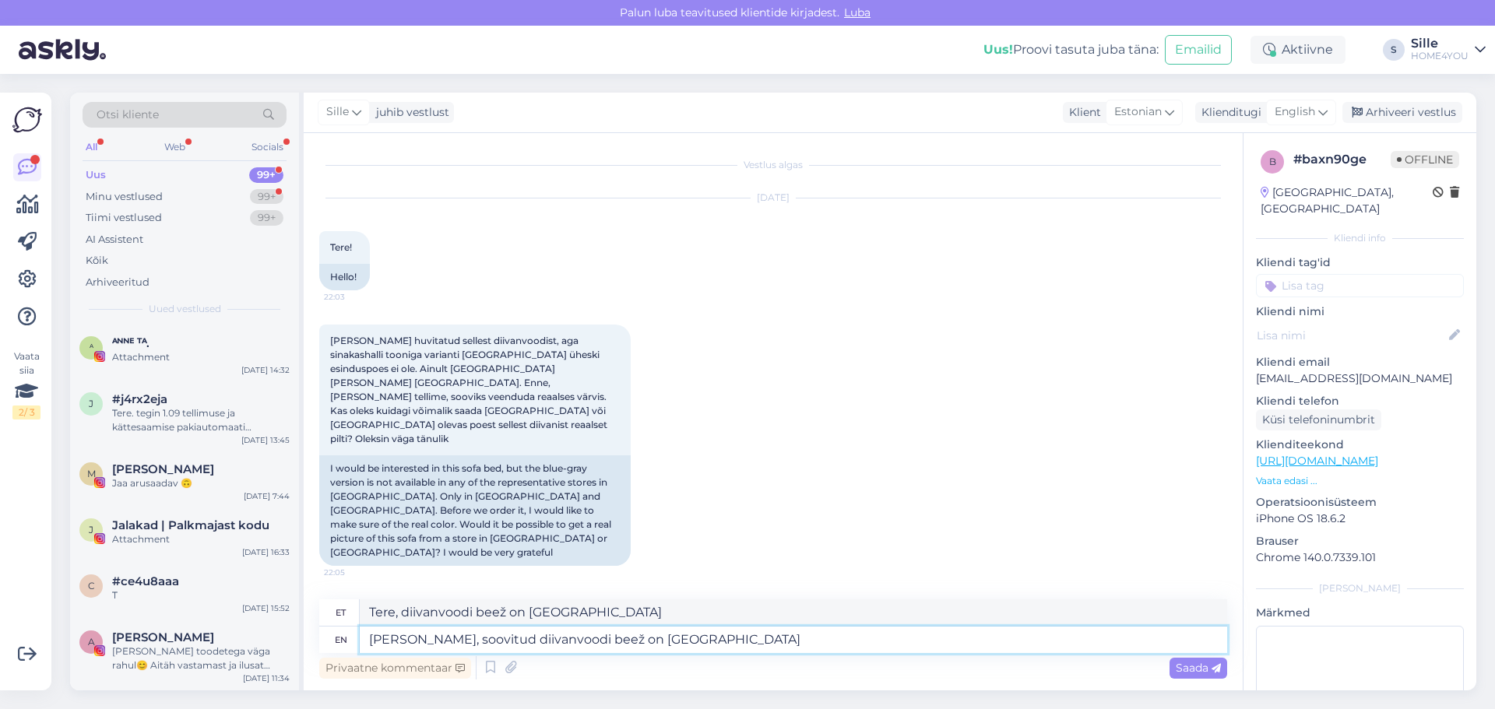
type textarea "[PERSON_NAME], soovitud diivanvoodi beež on [GEOGRAPHIC_DATA]"
type textarea "Tere, diivanvoodi beež on [GEOGRAPHIC_DATA]"
type textarea "[PERSON_NAME], soovitud diivanvoodi beež on [GEOGRAPHIC_DATA] Home4you"
type textarea "Tere, diivanvoodi beež on [GEOGRAPHIC_DATA] Home4you"
type textarea "[PERSON_NAME], soovitud diivanvoodi beež on [GEOGRAPHIC_DATA] Home4you kaupluses"
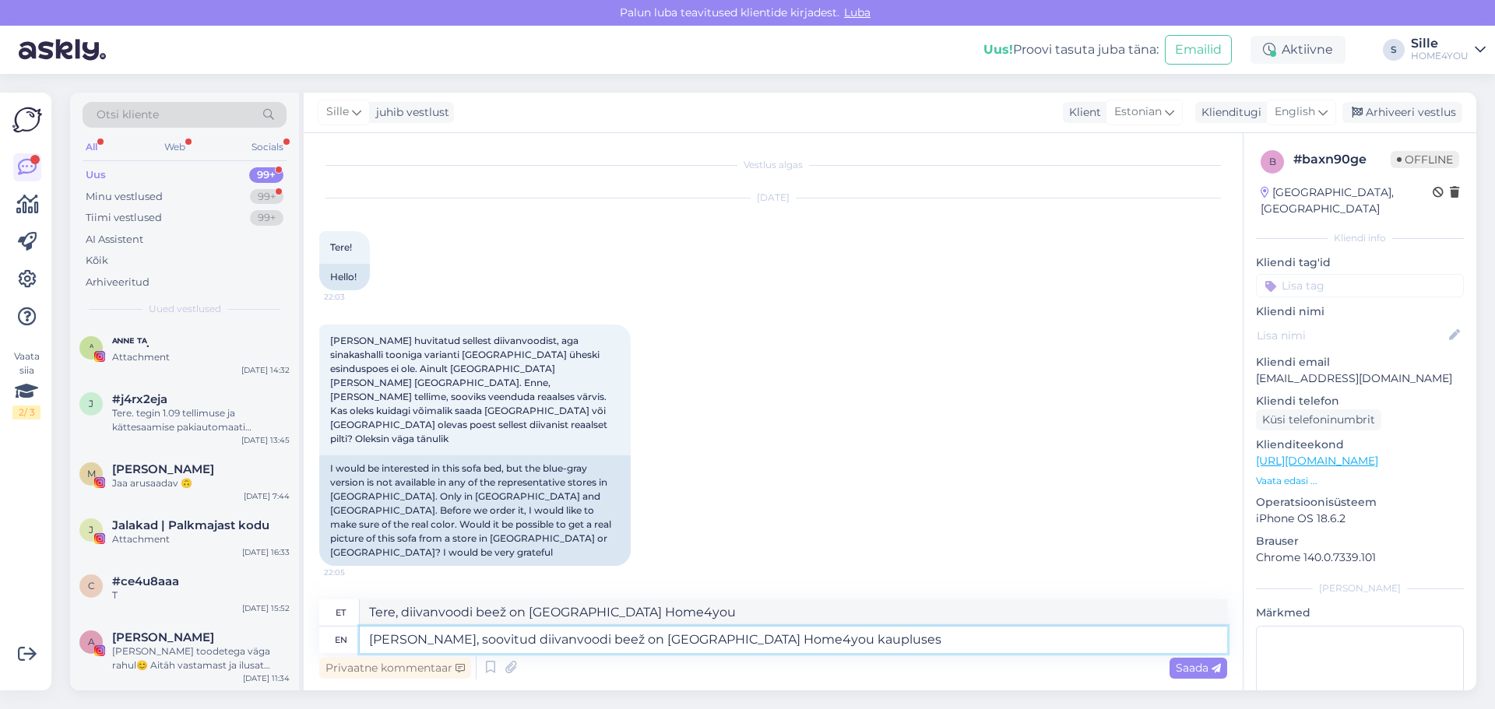
type textarea "Tere, diivanvoodi beež on [GEOGRAPHIC_DATA] Home4you kaupluses"
type textarea "[PERSON_NAME], soovitud diivanvoodi beež on [GEOGRAPHIC_DATA] Home4you kaupluse…"
type textarea "Tere, diivanvoodi beež on [GEOGRAPHIC_DATA] Home4you kaupluses näidisena"
type textarea "Tere, soovitud diivanvoodi beež on [GEOGRAPHIC_DATA] Home4you kaupluses näidise…"
type textarea "Tere, diivanvoodi beež on [GEOGRAPHIC_DATA] Home4you kaupluses näidisena olemas…"
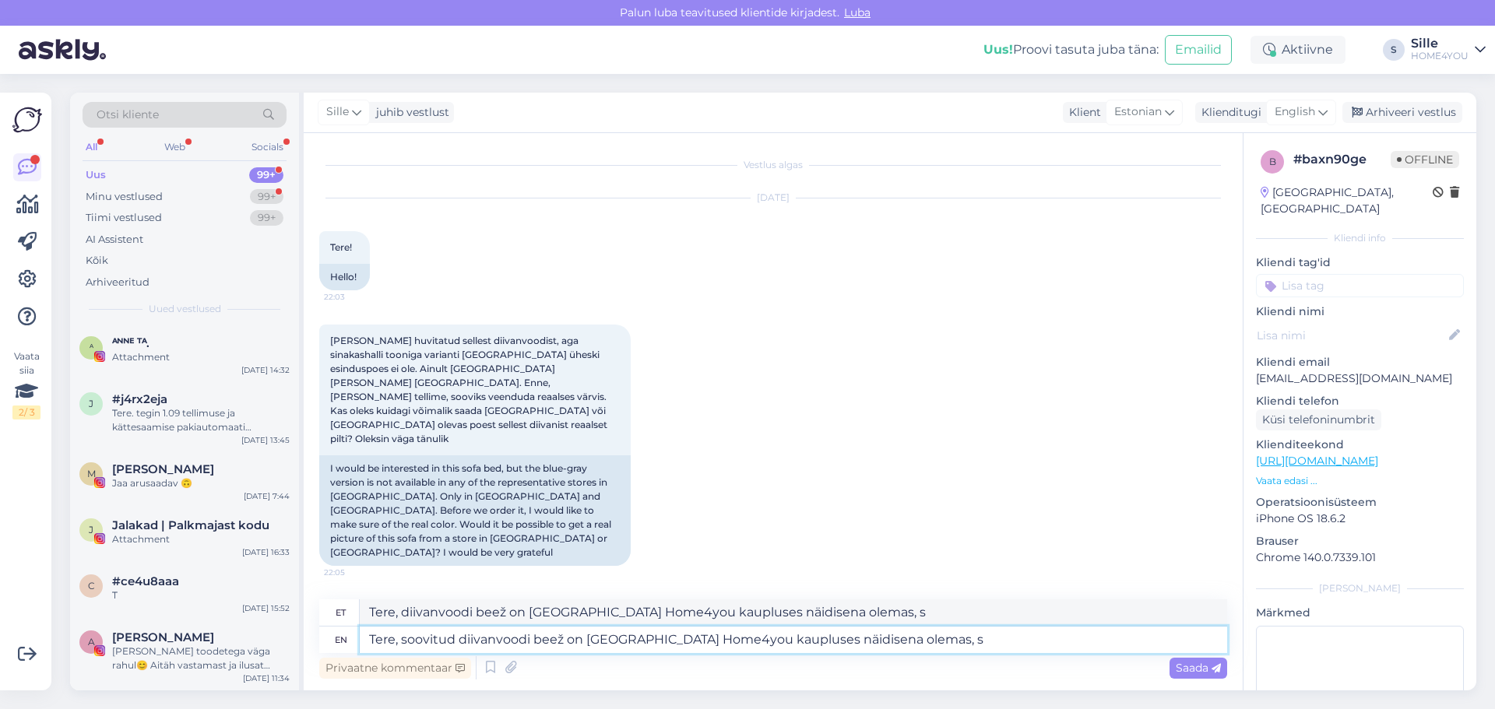
click at [942, 639] on textarea "Tere, soovitud diivanvoodi beež on [GEOGRAPHIC_DATA] Home4you kaupluses näidise…" at bounding box center [794, 640] width 868 height 26
type textarea "Tere, soovitud diivanvoodi beež on [GEOGRAPHIC_DATA] Home4you kaupluses näidise…"
type textarea "Tere, diivanvoodi beež on [GEOGRAPHIC_DATA] Home4you kaupluses näidisena olemas,"
type textarea "Tere, soovitud diivanvoodi beež on [GEOGRAPHIC_DATA] Home4you kaupluses näidise…"
type textarea "Tere, diivanvoodi beež on [GEOGRAPHIC_DATA] Home4you kaupluses näidisena olemas"
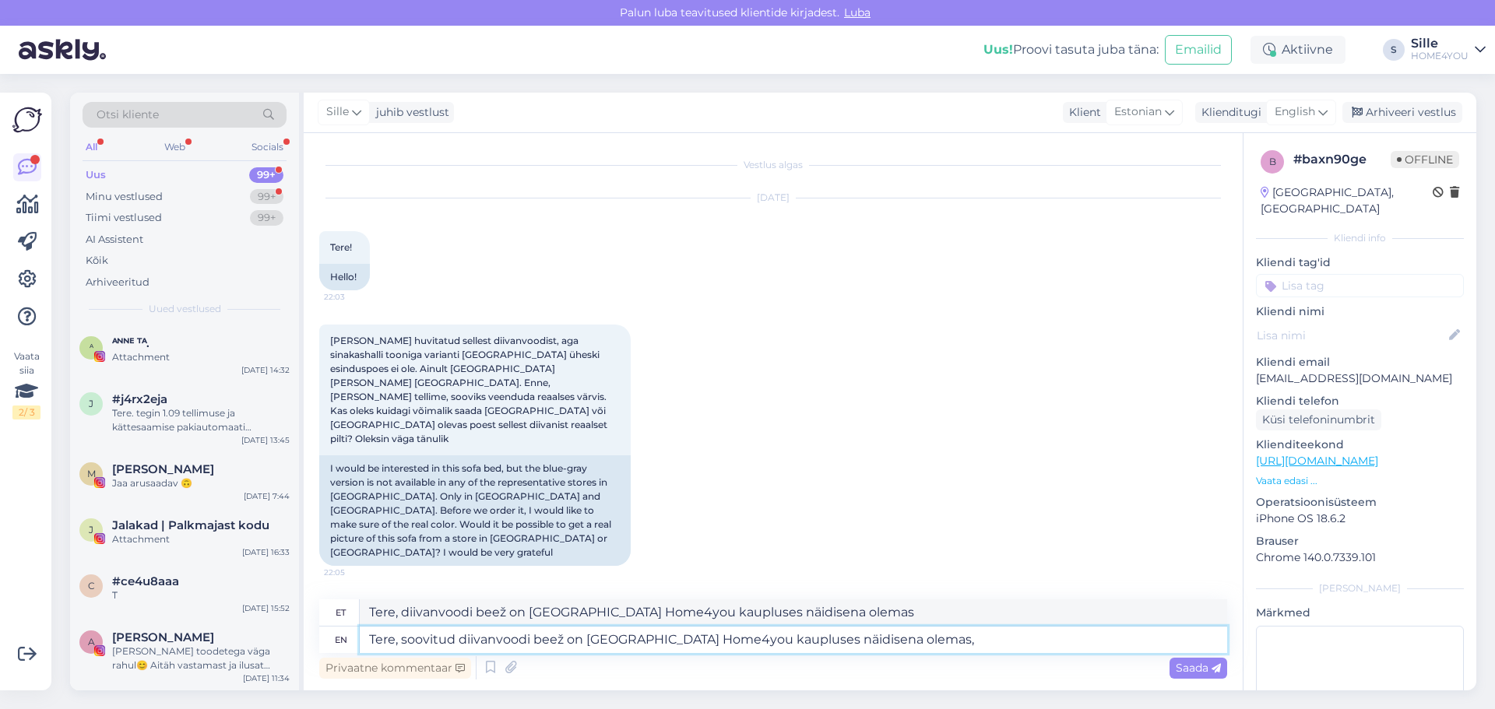
type textarea "[PERSON_NAME], soovitud diivanvoodi beež on [GEOGRAPHIC_DATA] Home4you kaupluse…"
type textarea "Tere, diivanvoodi beež on [GEOGRAPHIC_DATA] Home4you kaupluses näidisena olemas,"
type textarea "[PERSON_NAME], soovitud diivanvoodi beež on [GEOGRAPHIC_DATA] Home4you kaupluse…"
type textarea "Tere, diivanvoodi beež on [GEOGRAPHIC_DATA] Home4you kaupluses näidisena olemas…"
type textarea "[PERSON_NAME], soovitud diivanvoodi beež on [GEOGRAPHIC_DATA] Home4you kaupluse…"
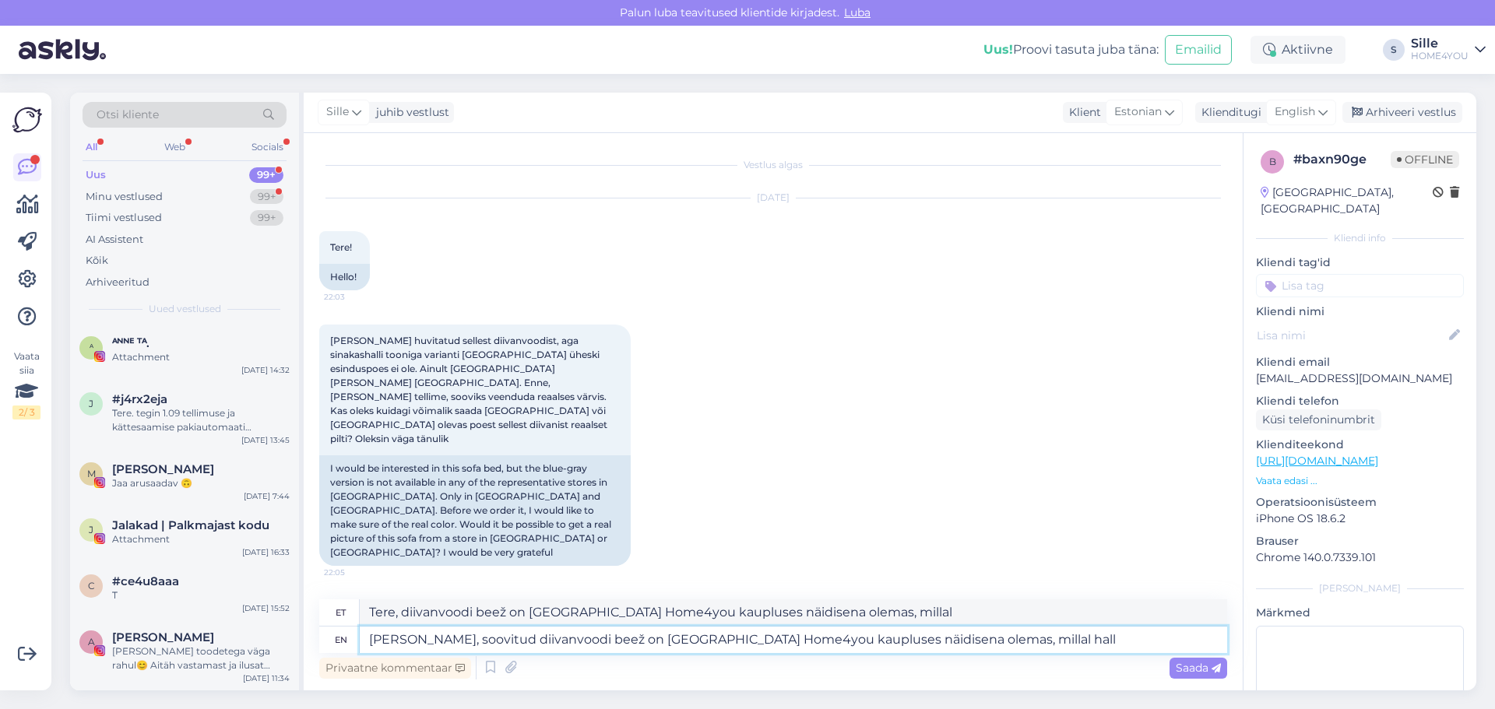
type textarea "Tere, diivanvoodi beež on [GEOGRAPHIC_DATA] Home4you kaupluses näidisena olemas…"
type textarea "Tere, soovitud diivanvoodi beež on [GEOGRAPHIC_DATA] Home4you kaupluses näidise…"
type textarea "Tere, diivanvoodi beež on [GEOGRAPHIC_DATA] Home4you kaupluses näidisena olemas…"
type textarea "Tere, soovitud diivanvoodi beež on [GEOGRAPHIC_DATA] Home4you kaupluses näidise…"
type textarea "Tere, diivanvoodi beež on [GEOGRAPHIC_DATA] Home4you kaupluses näidisena olemas…"
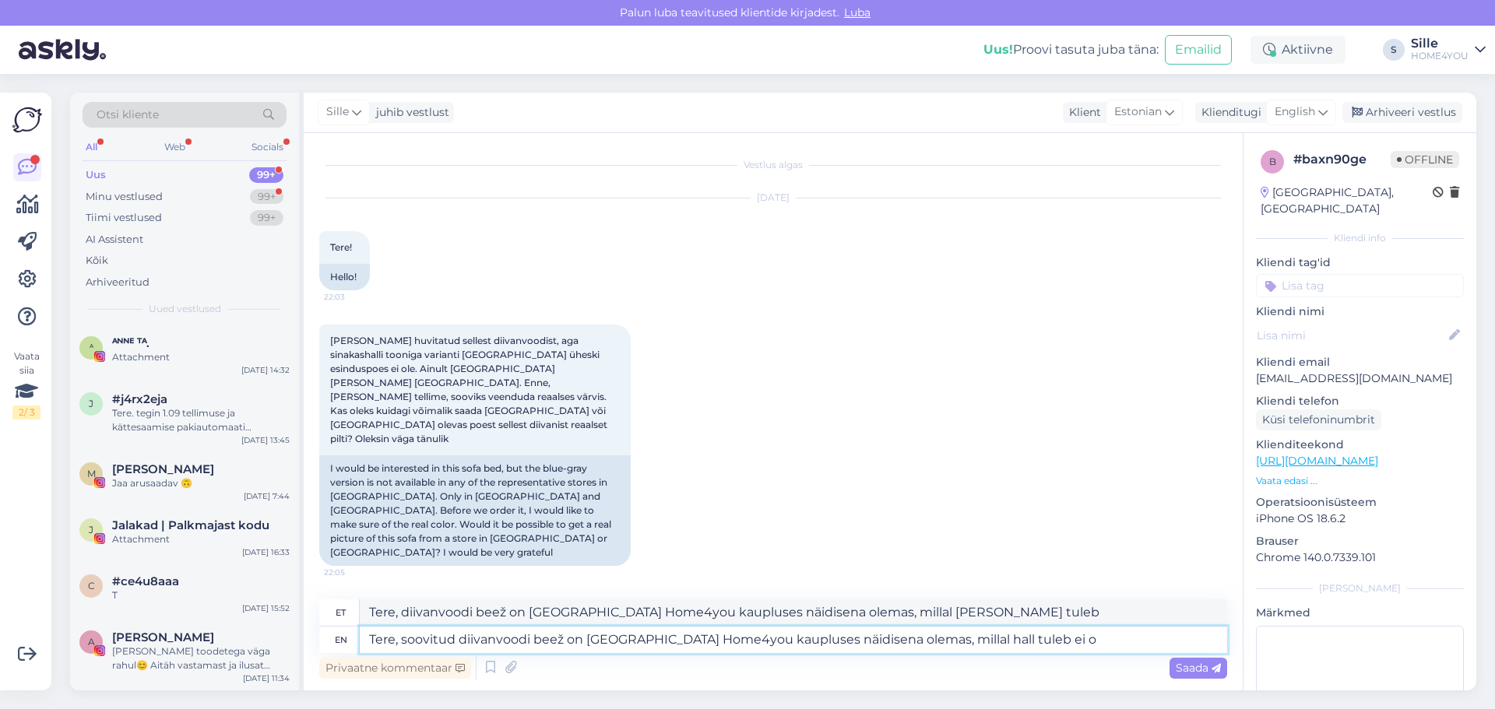
type textarea "Tere, soovitud diivanvoodi beež on [GEOGRAPHIC_DATA] Home4you kaupluses näidise…"
type textarea "Tere, diivanvoodi beež on [GEOGRAPHIC_DATA] Home4you kaupluses näidisena olemas…"
type textarea "Tere, soovitud diivanvoodi beež on [GEOGRAPHIC_DATA] Home4you kaupluses näidise…"
type textarea "Tere, diivanvoodi beež on [GEOGRAPHIC_DATA] Home4you kaupluses näidisena olemas…"
type textarea "Tere, soovitud diivanvoodi beež on [GEOGRAPHIC_DATA] Home4you kaupluses näidise…"
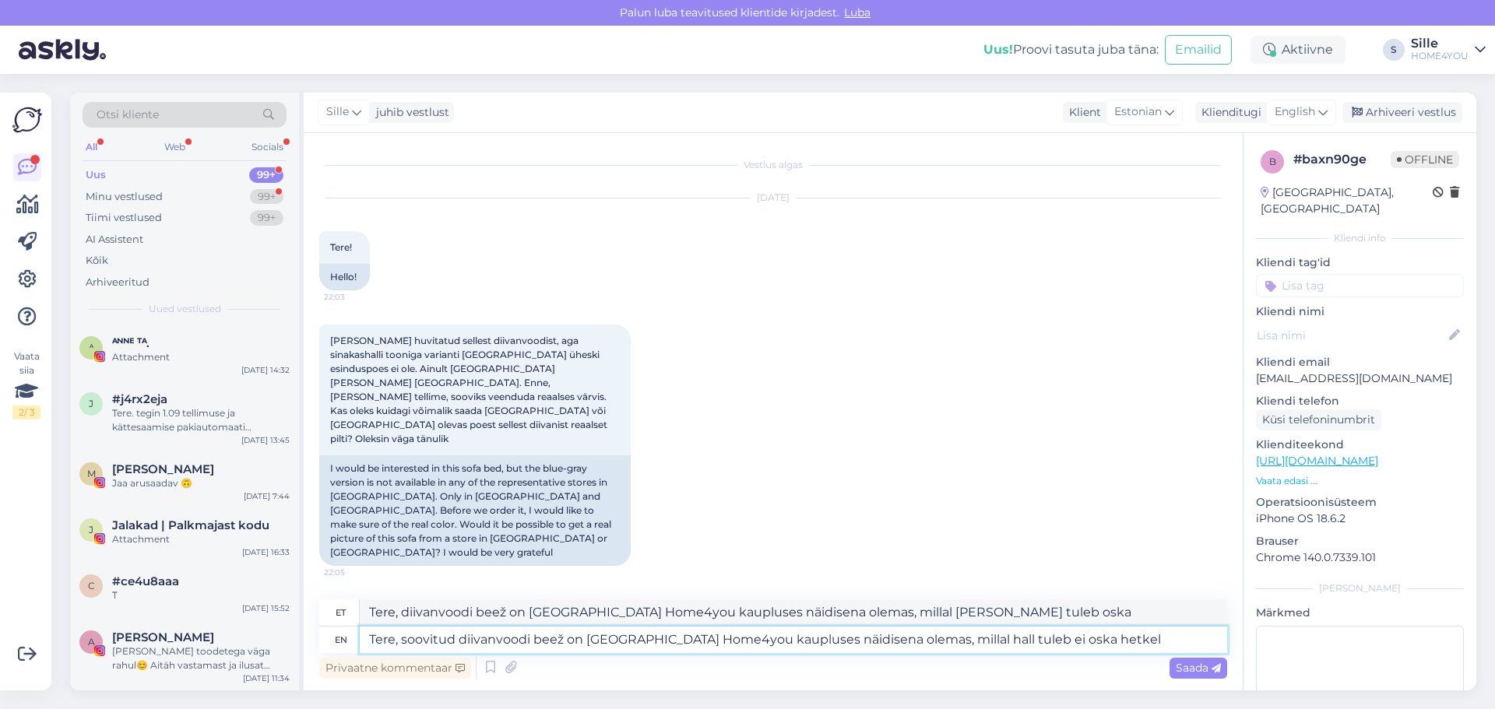
type textarea "Tere, diivanvoodi beež on [GEOGRAPHIC_DATA] Home4you kaupluses näidisena olemas…"
type textarea "Tere, soovitud diivanvoodi beež on [GEOGRAPHIC_DATA] Home4you kaupluses näidise…"
type textarea "Tere, diivanvoodi beež on [GEOGRAPHIC_DATA] Home4you kaupluses näidisena olemas…"
type textarea "Tere, soovitud diivanvoodi beež on [GEOGRAPHIC_DATA] Home4you kaupluses näidise…"
type textarea "Tere, diivanvoodi beež on [GEOGRAPHIC_DATA] Home4you kaupluses näidisena olemas…"
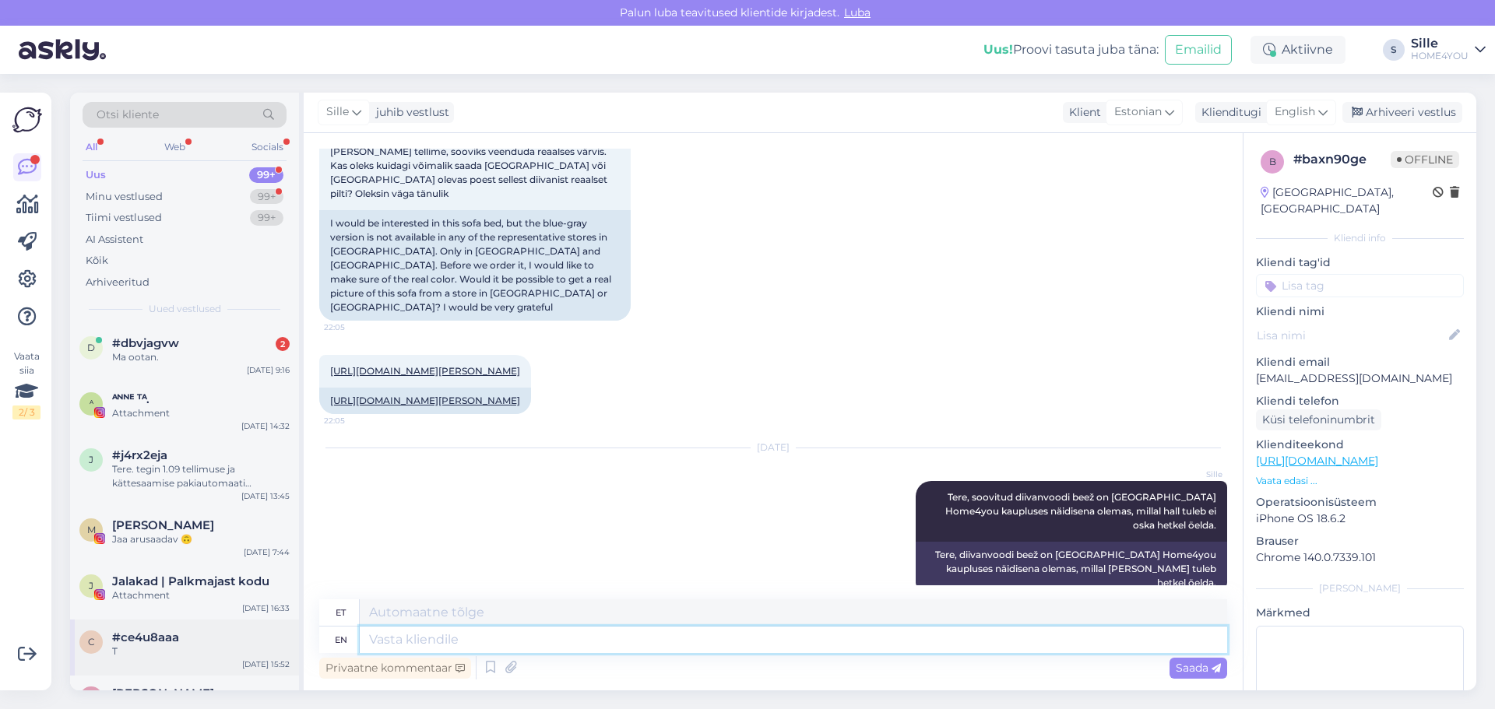
scroll to position [479, 0]
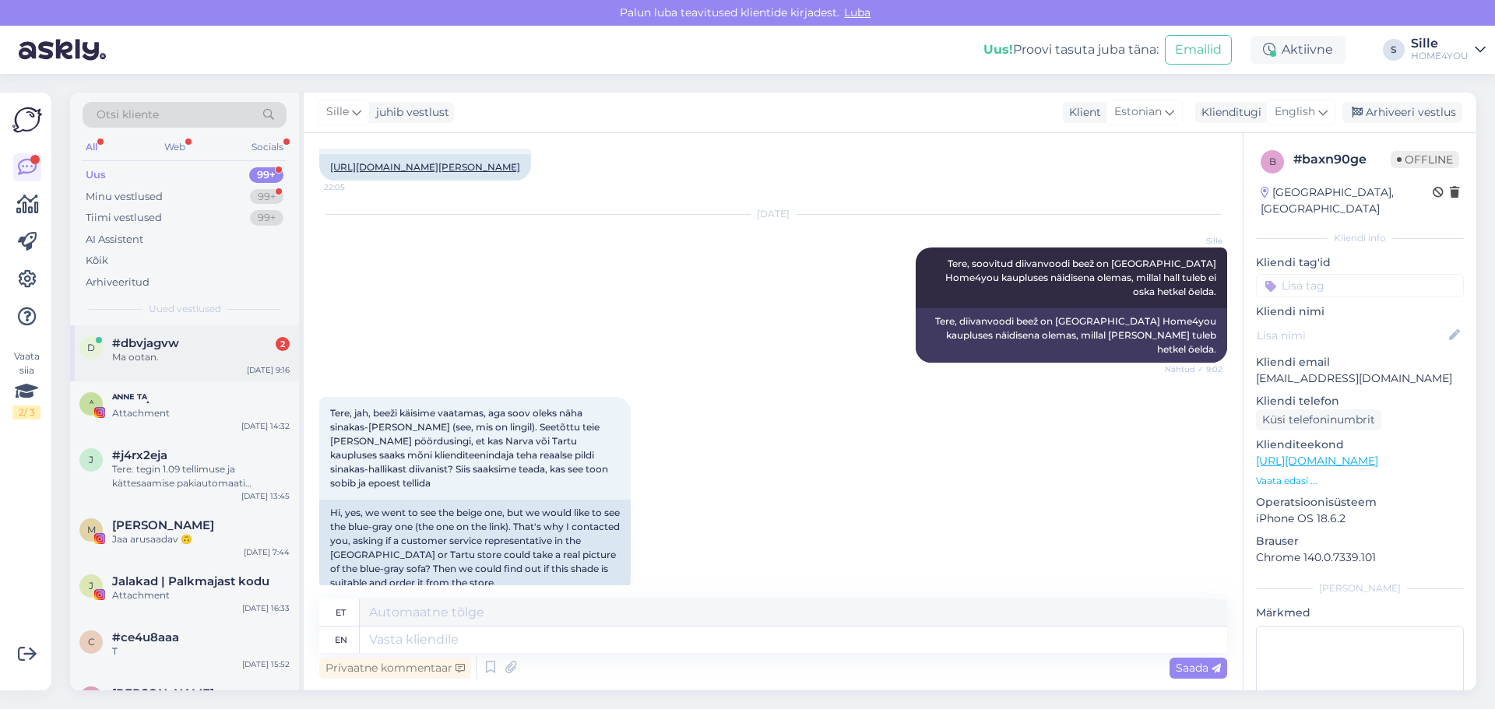
drag, startPoint x: 156, startPoint y: 349, endPoint x: 178, endPoint y: 361, distance: 25.4
click at [156, 348] on span "#dbvjagvw" at bounding box center [145, 343] width 67 height 14
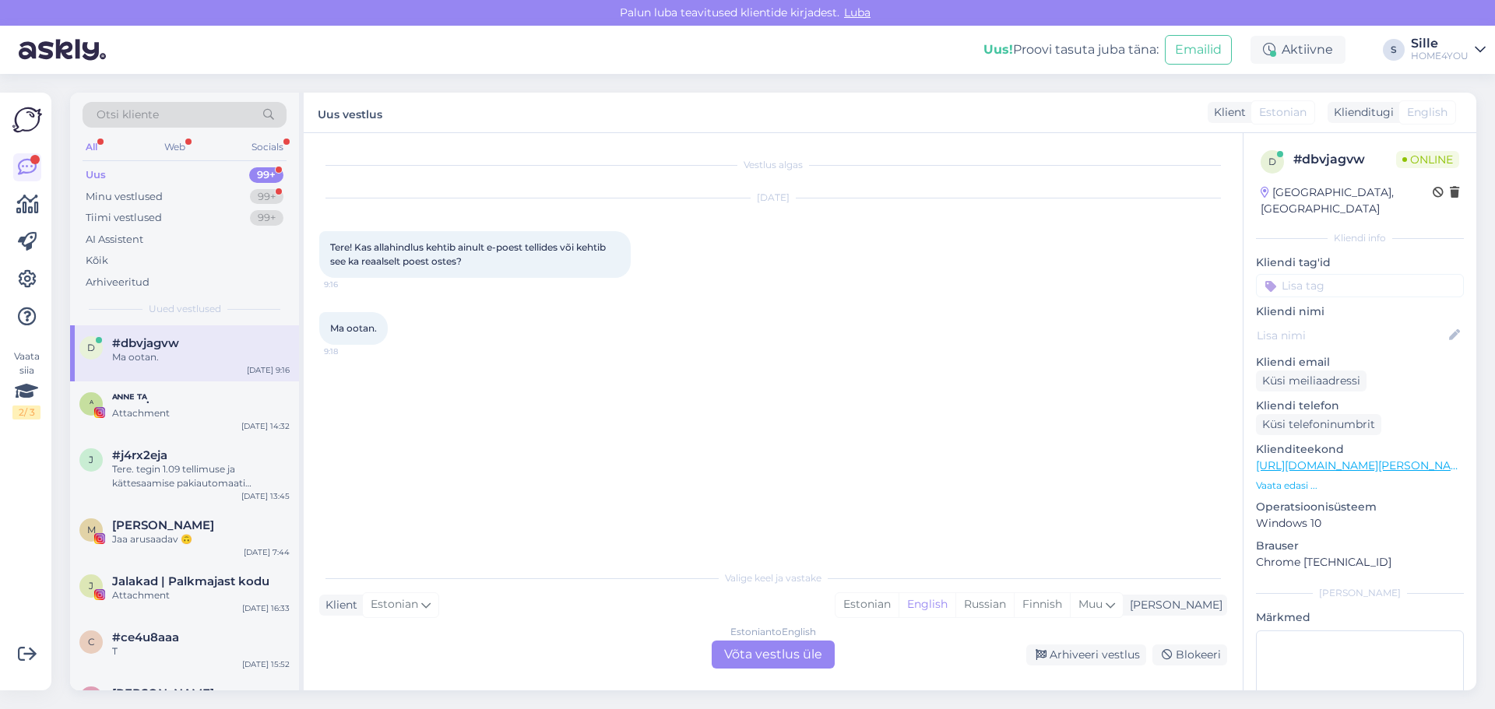
click at [759, 660] on div "Estonian to English Võta vestlus üle" at bounding box center [773, 655] width 123 height 28
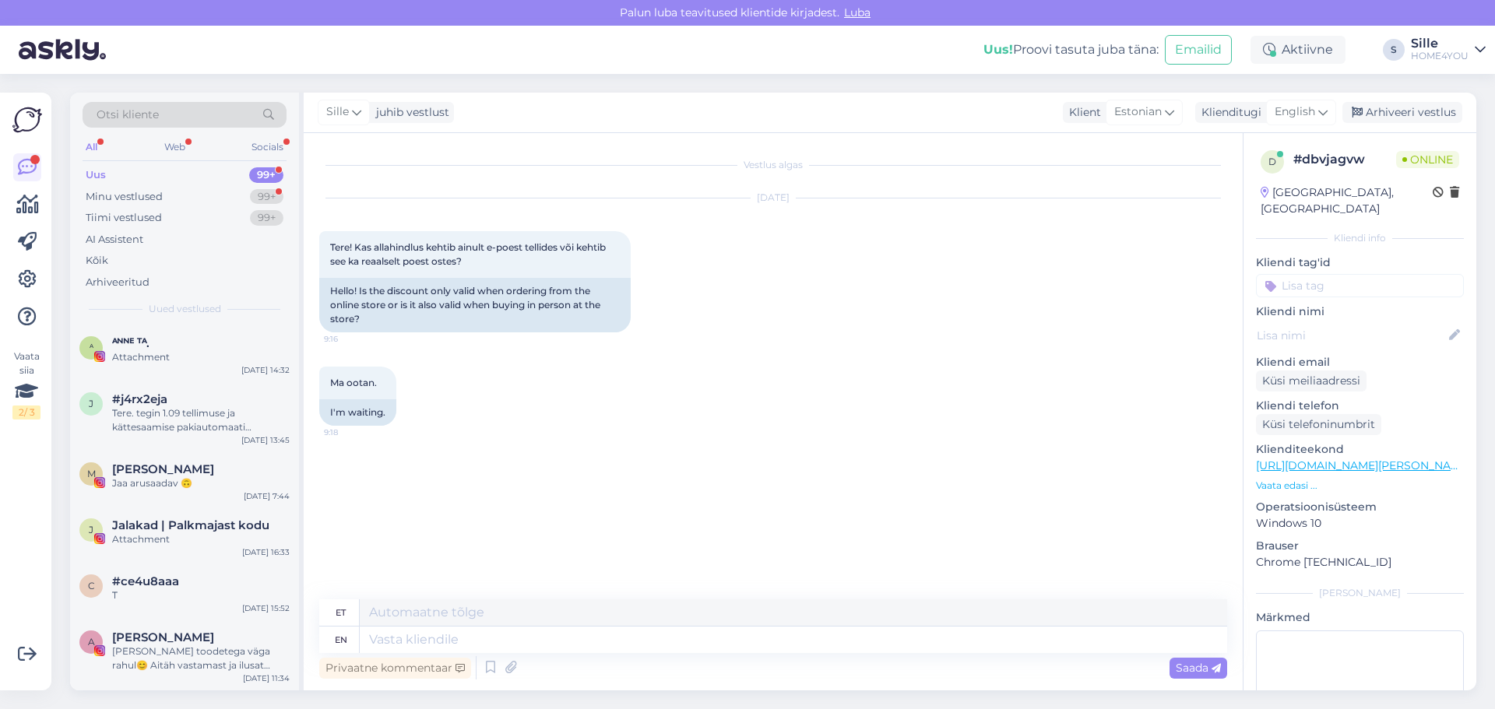
click at [572, 655] on div "Privaatne kommentaar Saada" at bounding box center [773, 668] width 908 height 30
click at [569, 646] on textarea at bounding box center [794, 640] width 868 height 26
type textarea "Tere"
type textarea "Tere,"
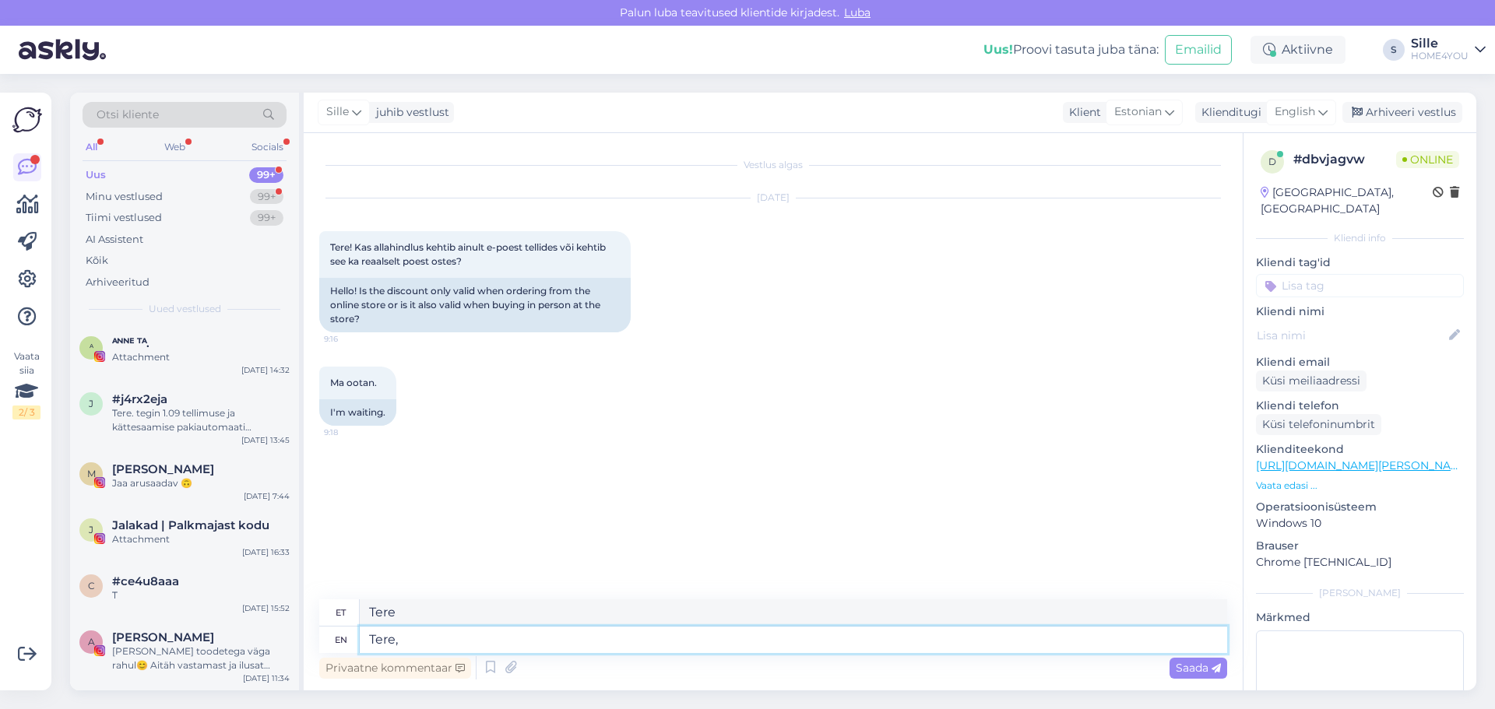
type textarea "Tere,"
type textarea "Tere, e-esmaspäev"
type textarea "Tere, e-esmaspäev toi"
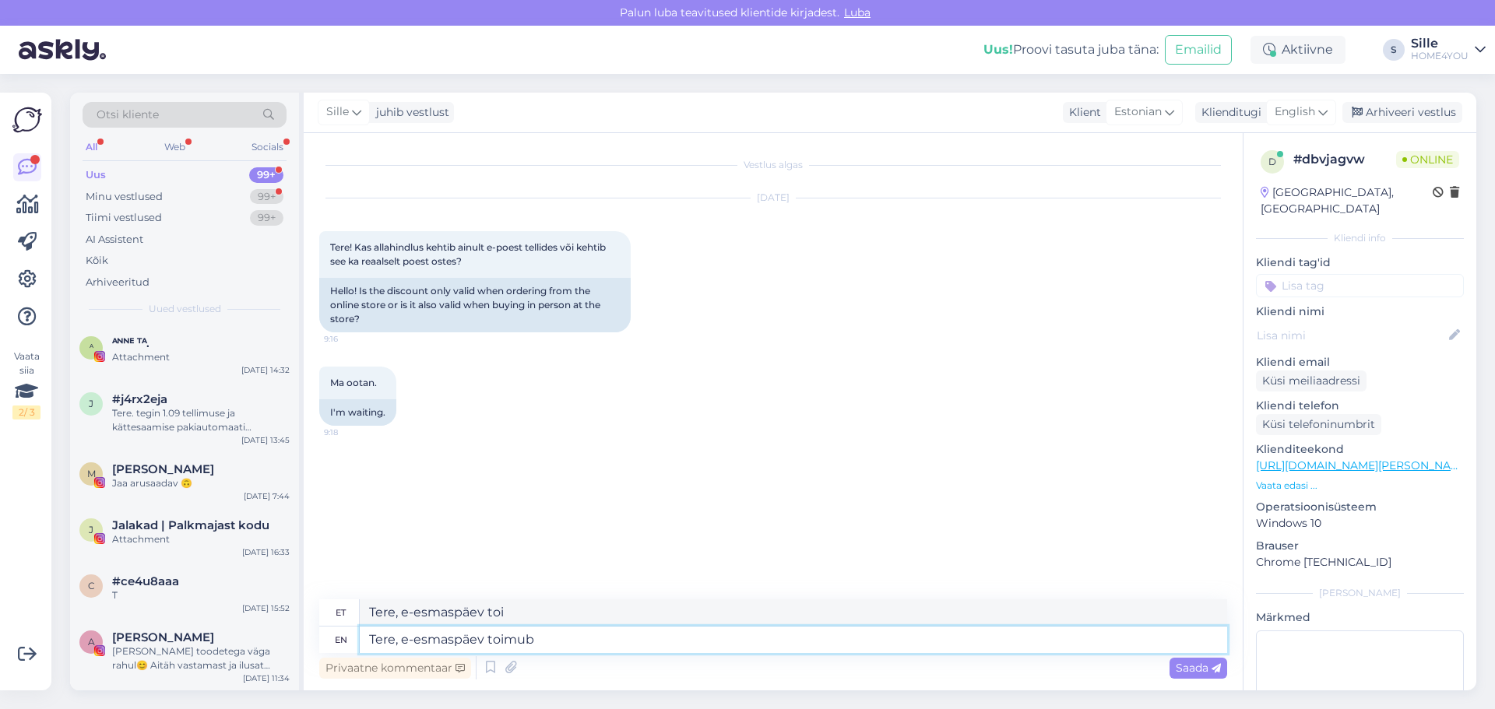
type textarea "Tere, e-esmaspäev toimub e"
type textarea "Tere, e-esmaspäev toimub"
type textarea "Tere, e-esmaspäev toimub e"
type textarea "Tere, e-esmaspäev toimub e-poes"
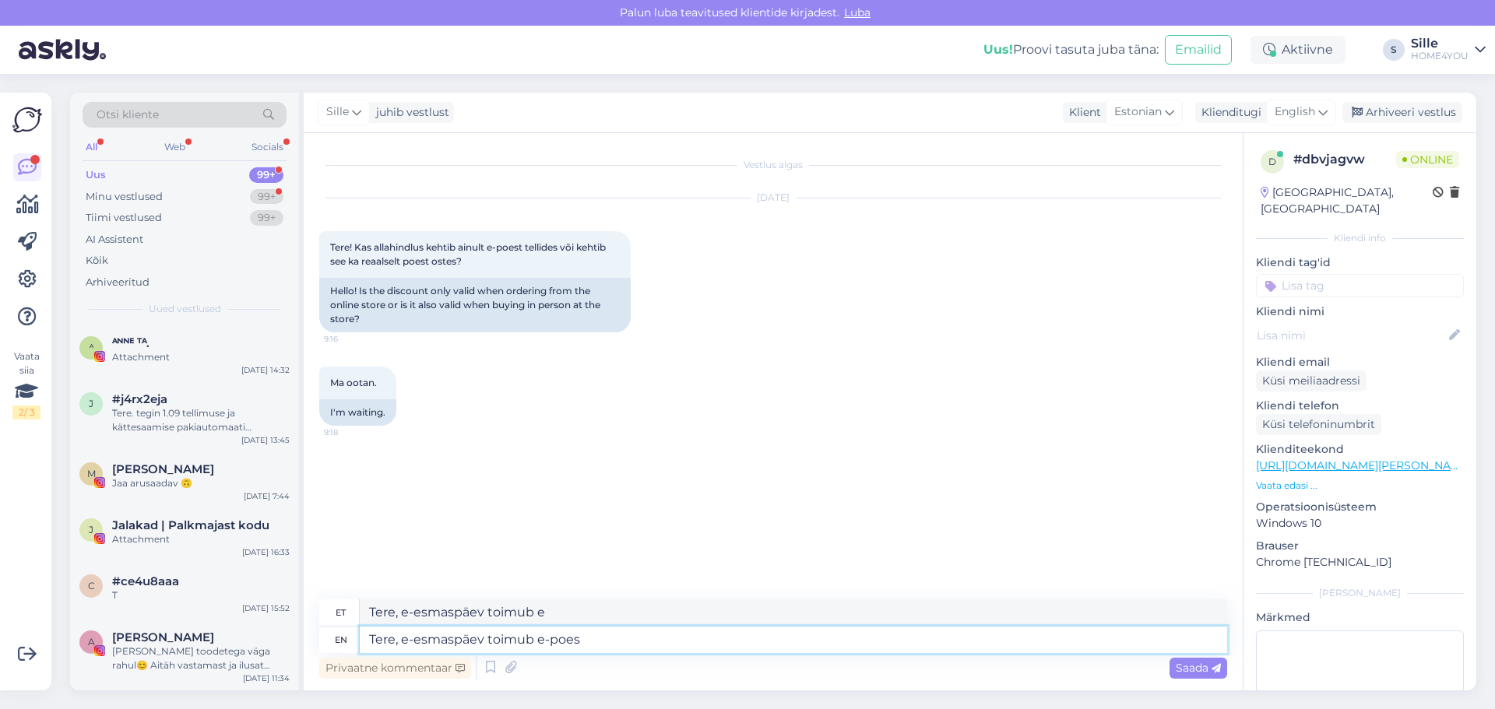
type textarea "Tere, e-esmaspäev toimub e-poes"
type textarea "Tere, e-esmaspäev toimub e-poes."
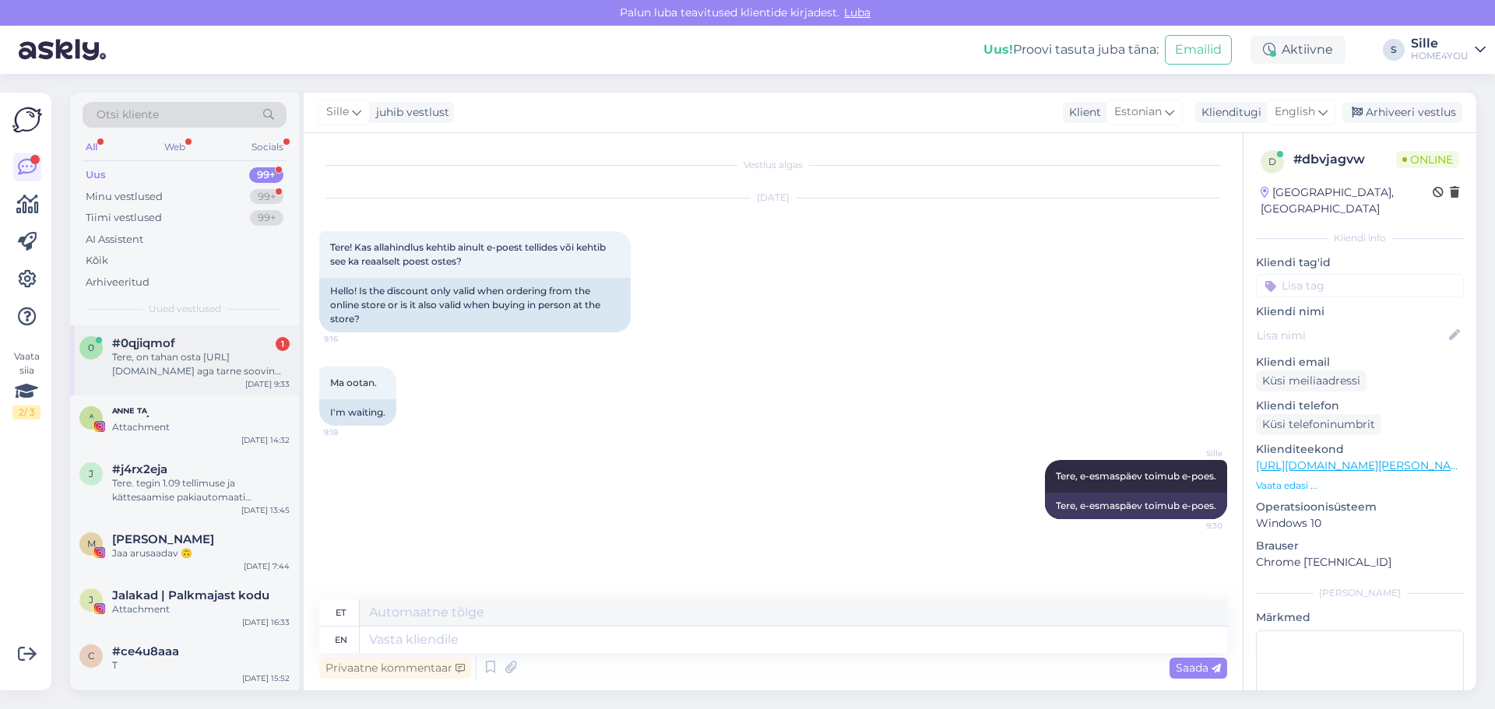
click at [173, 356] on div "Tere, on tahan osta [URL][DOMAIN_NAME] aga tarne soovin kahe nädala pärast, on …" at bounding box center [201, 364] width 178 height 28
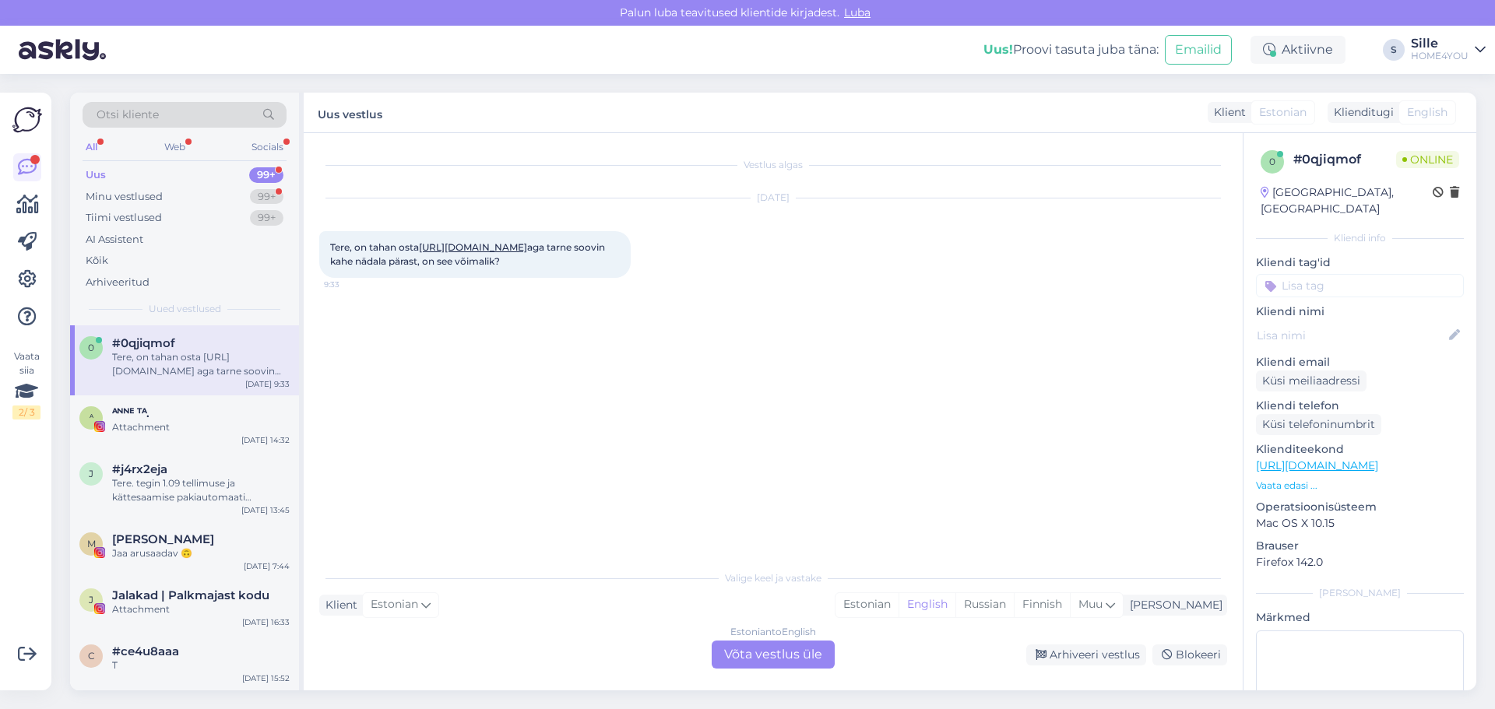
click at [539, 241] on div "Tere, on tahan osta [URL][DOMAIN_NAME] aga tarne soovin kahe nädala pärast, on …" at bounding box center [475, 254] width 312 height 47
click at [527, 248] on link "[URL][DOMAIN_NAME]" at bounding box center [473, 247] width 108 height 12
click at [729, 650] on div "Estonian to English Võta vestlus üle" at bounding box center [773, 655] width 123 height 28
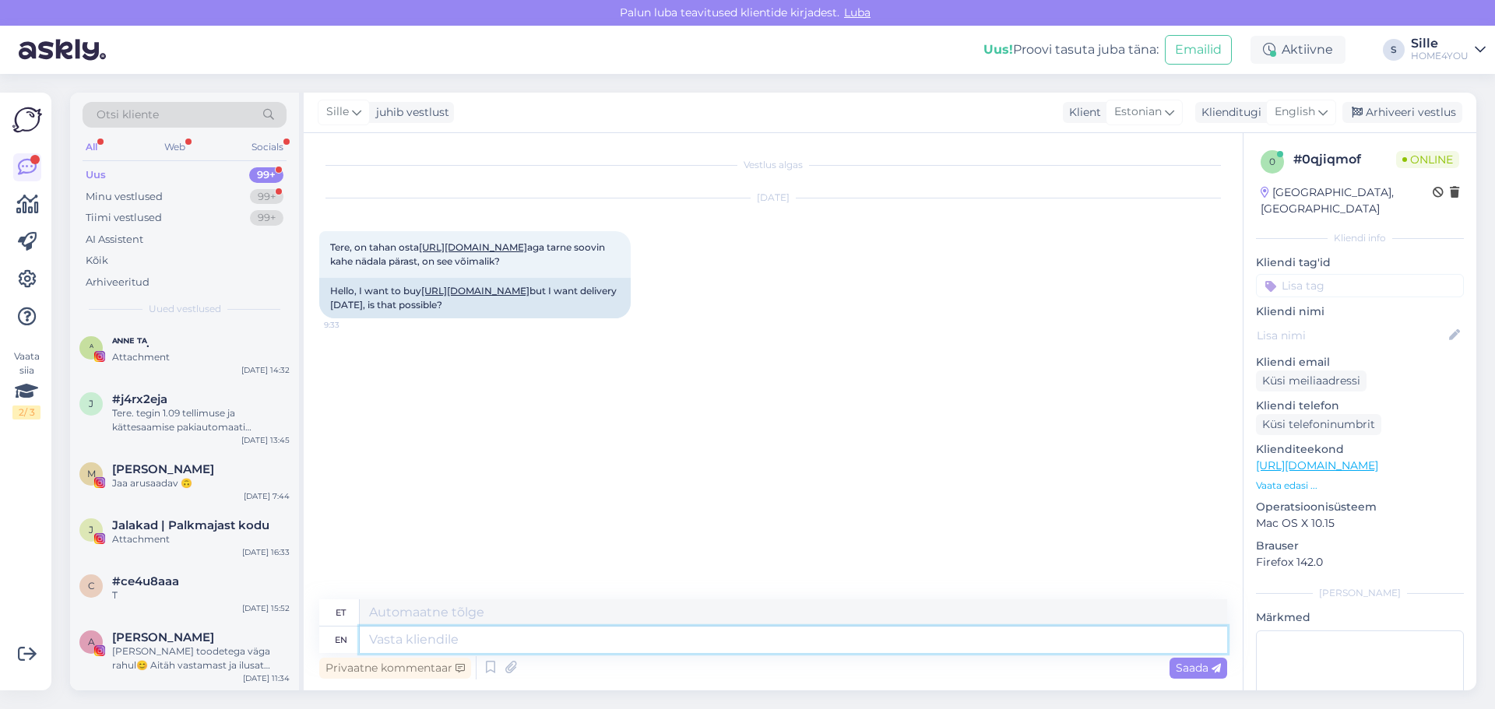
click at [644, 651] on textarea at bounding box center [794, 640] width 868 height 26
type textarea "Tere, l"
type textarea "Tere,"
type textarea "Tere, lisage"
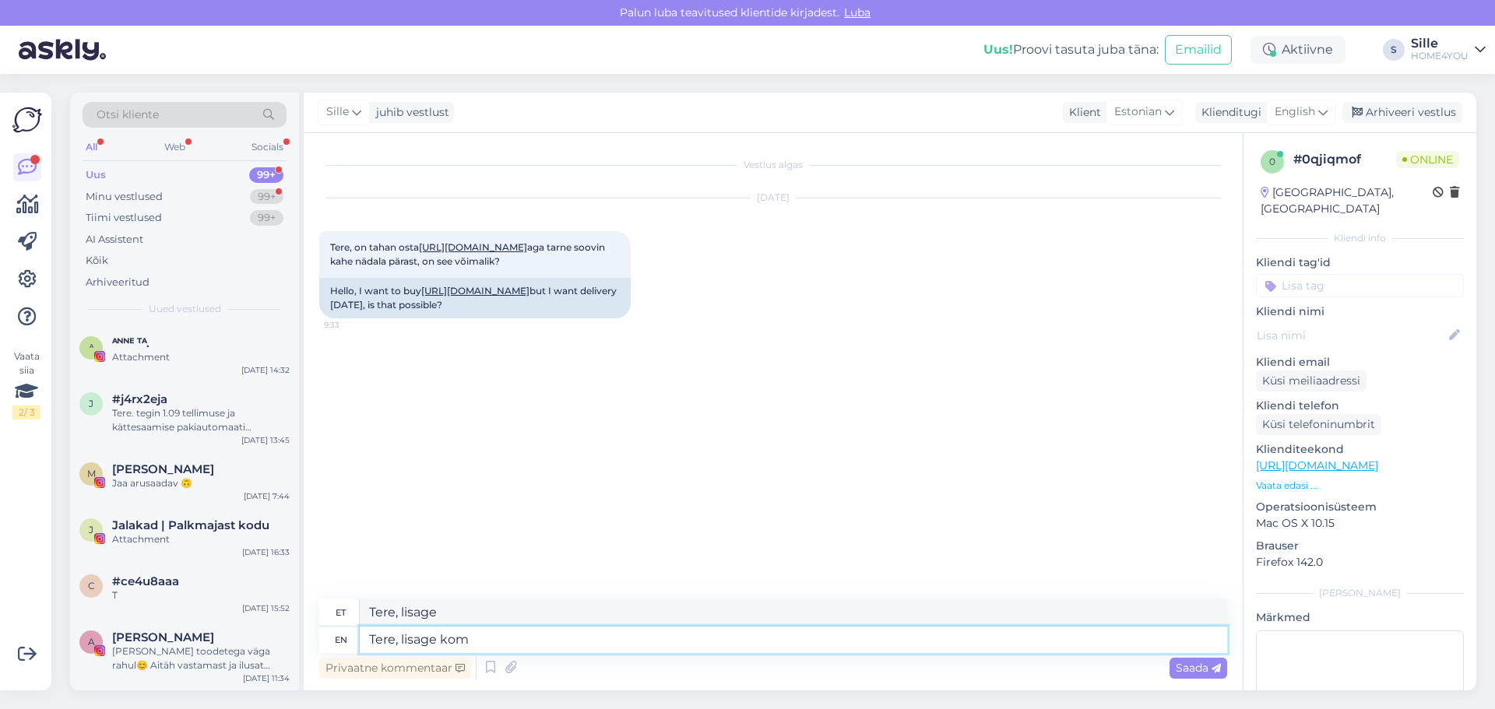
type textarea "Tere, lisage komn"
type textarea "Tere, lisage"
type textarea "Tere, lisage märkustesse, e"
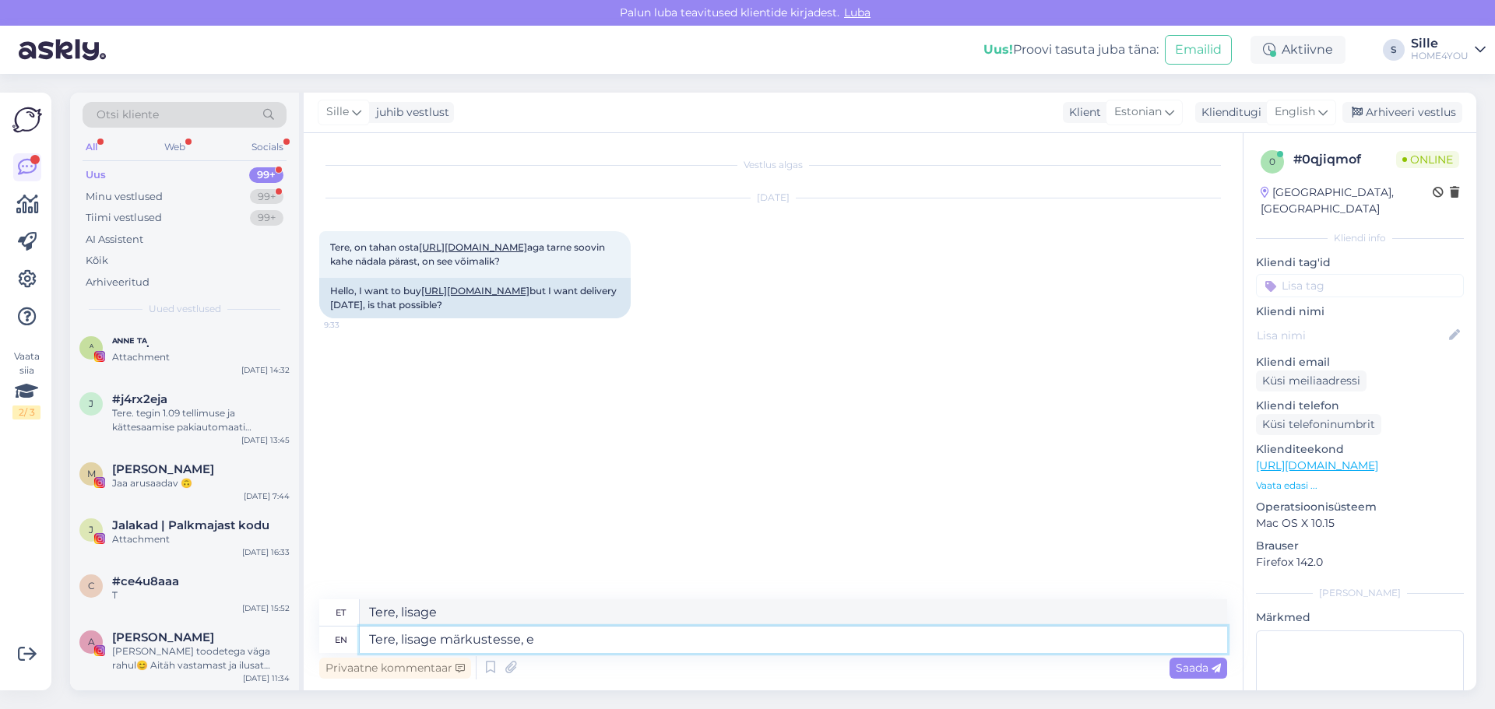
type textarea "Tere, lisamärkustesse"
type textarea "Tere, lisage märkustesse, et s"
type textarea "Tere, lisamärkustesse ja"
type textarea "Tere, lisage märkustesse, et soovite"
type textarea "[PERSON_NAME], lisage märkustesse, et soovid"
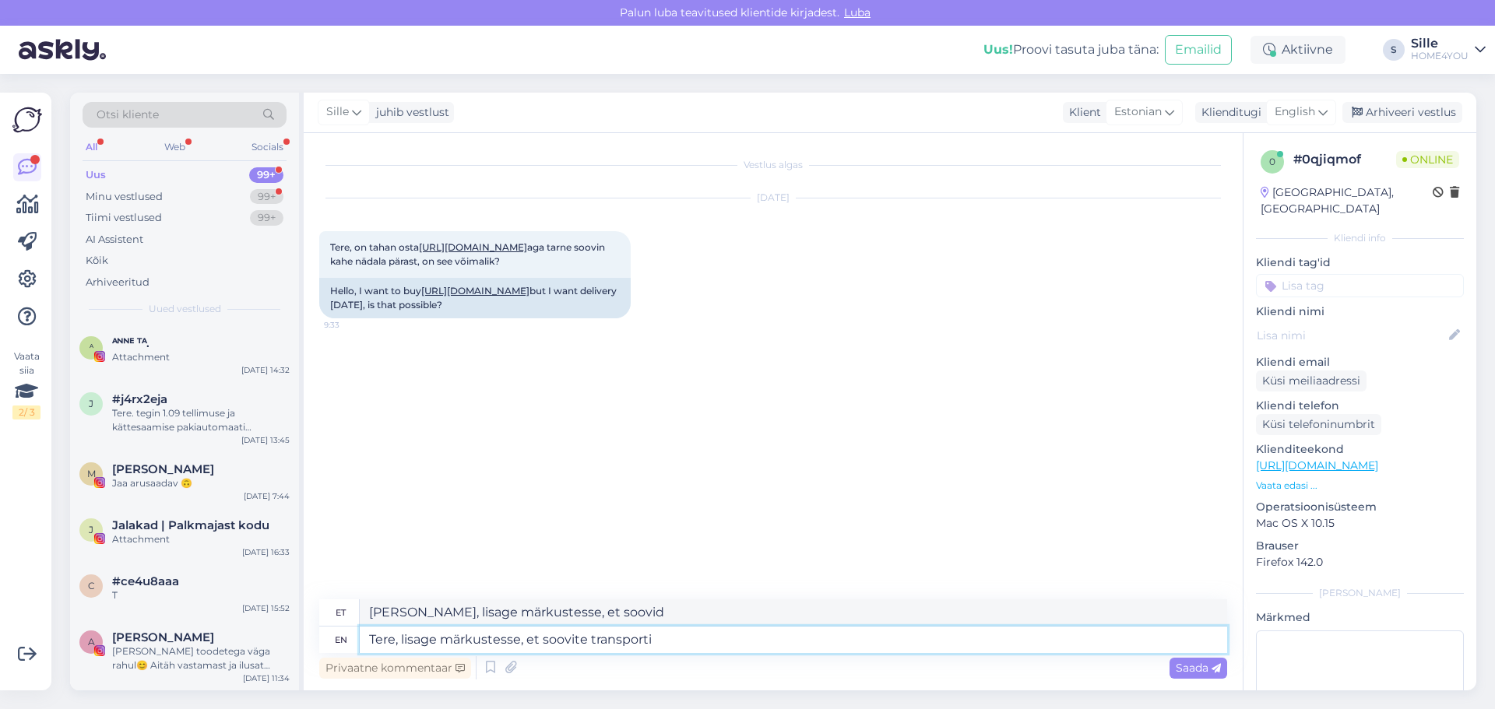
type textarea "Tere, lisage märkustesse, et soovite transporti t"
type textarea "Tere, lisage märkustesse, et tahad transporti"
type textarea "Tere, lisage märkustesse, et soovite transporti te"
type textarea "Tere, lisage märkustesse, et tahad transporti te"
type textarea "Tere, lisage märkustesse, et soovite transporti"
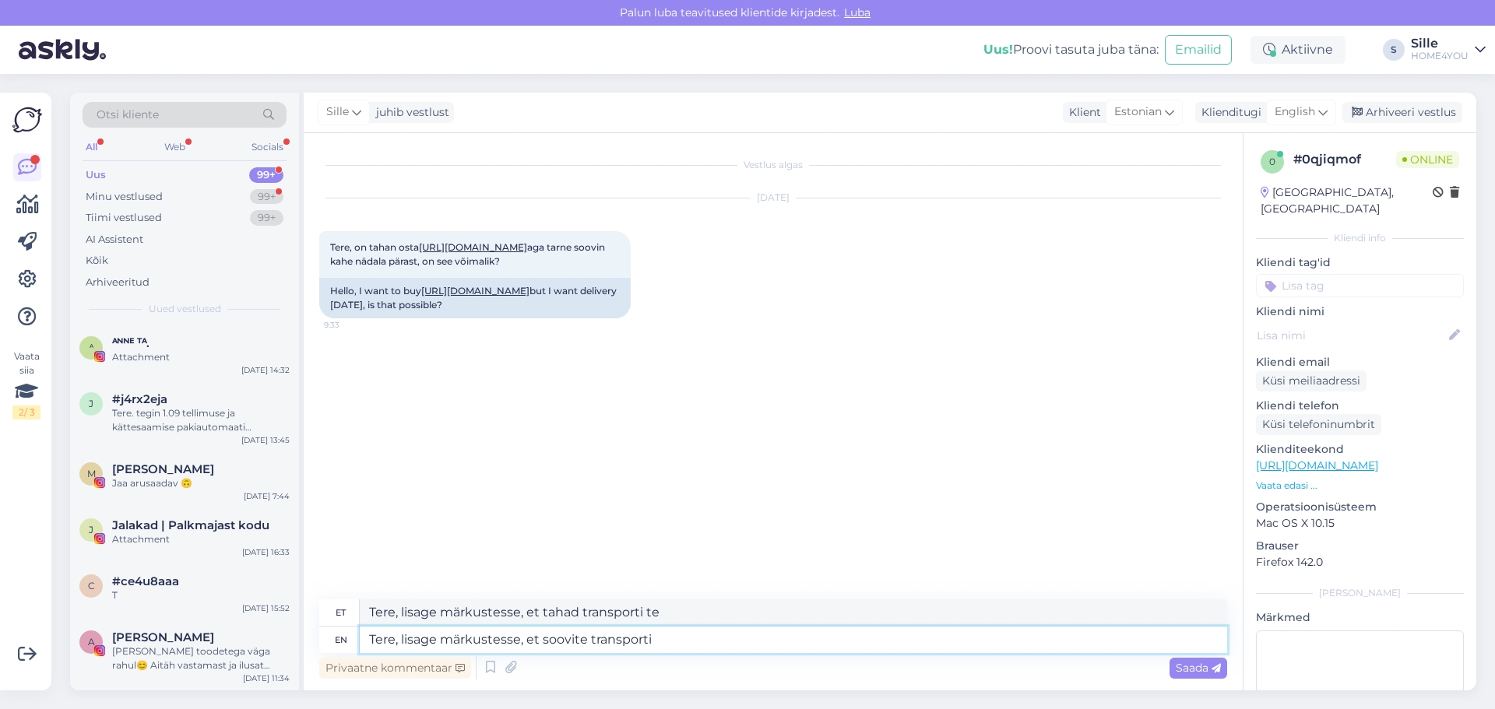
type textarea "Tere, lisage märkustesse, et tahad transporti"
type textarea "Tere, lisage märkustesse, et soovite transporti 2"
type textarea "Tere, lisage märkustesse, et tahad transporti 2"
type textarea "Tere, lisage märkustesse, et soovite transporti 2 nädala"
type textarea "Tere, lisage märkustesse, et tahad transporti 2 nädalat"
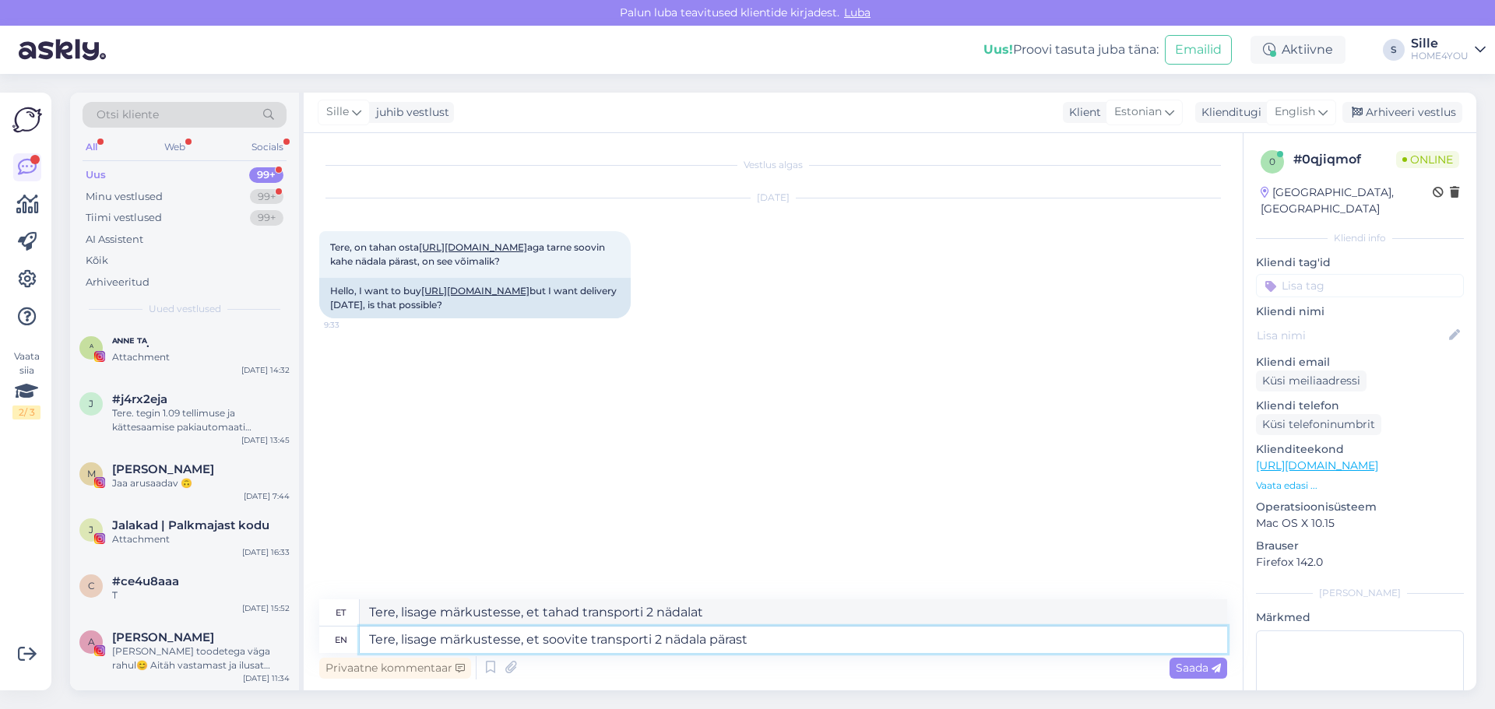
type textarea "Tere, lisage märkustesse, et soovite transporti 2 nädala pärast."
type textarea "Tere, lisage märkustesse, et tahad transporti 2 nädala pärast."
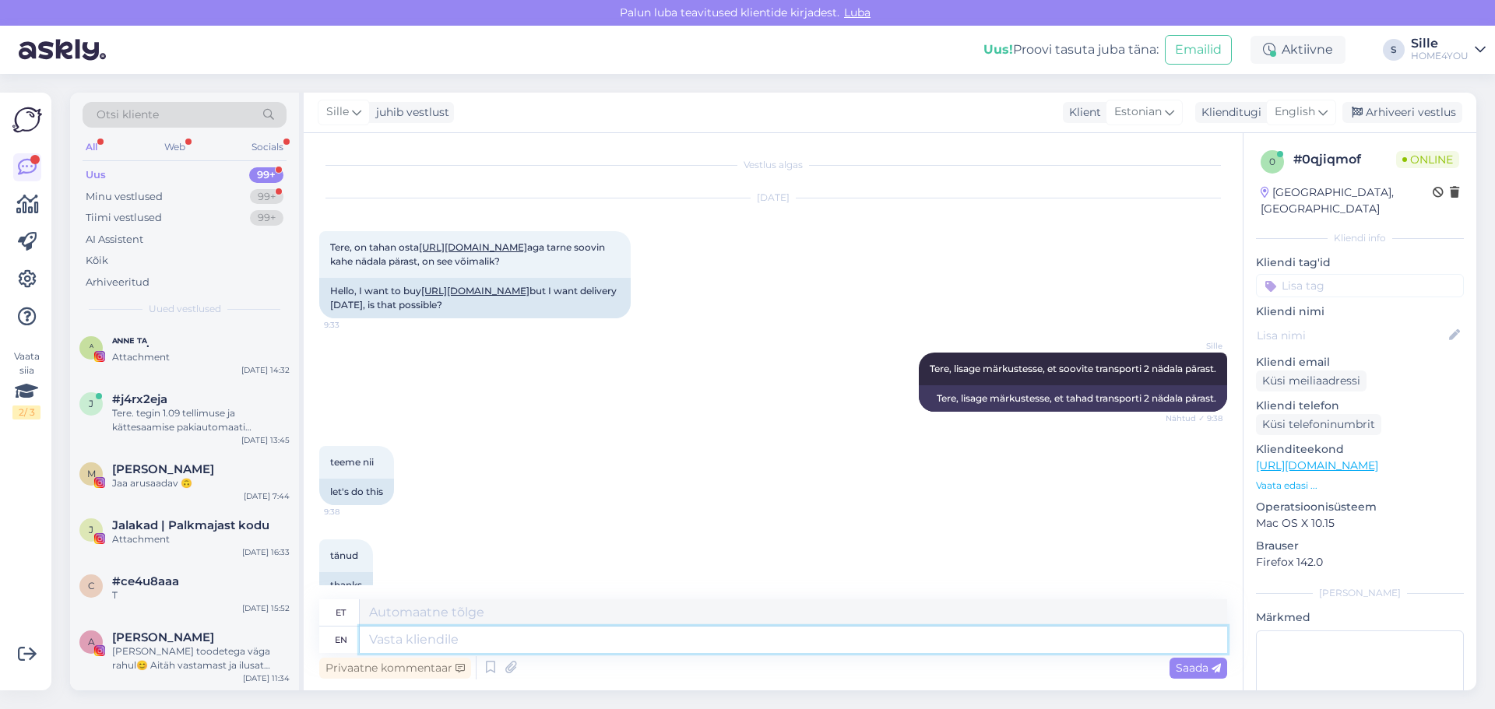
scroll to position [72, 0]
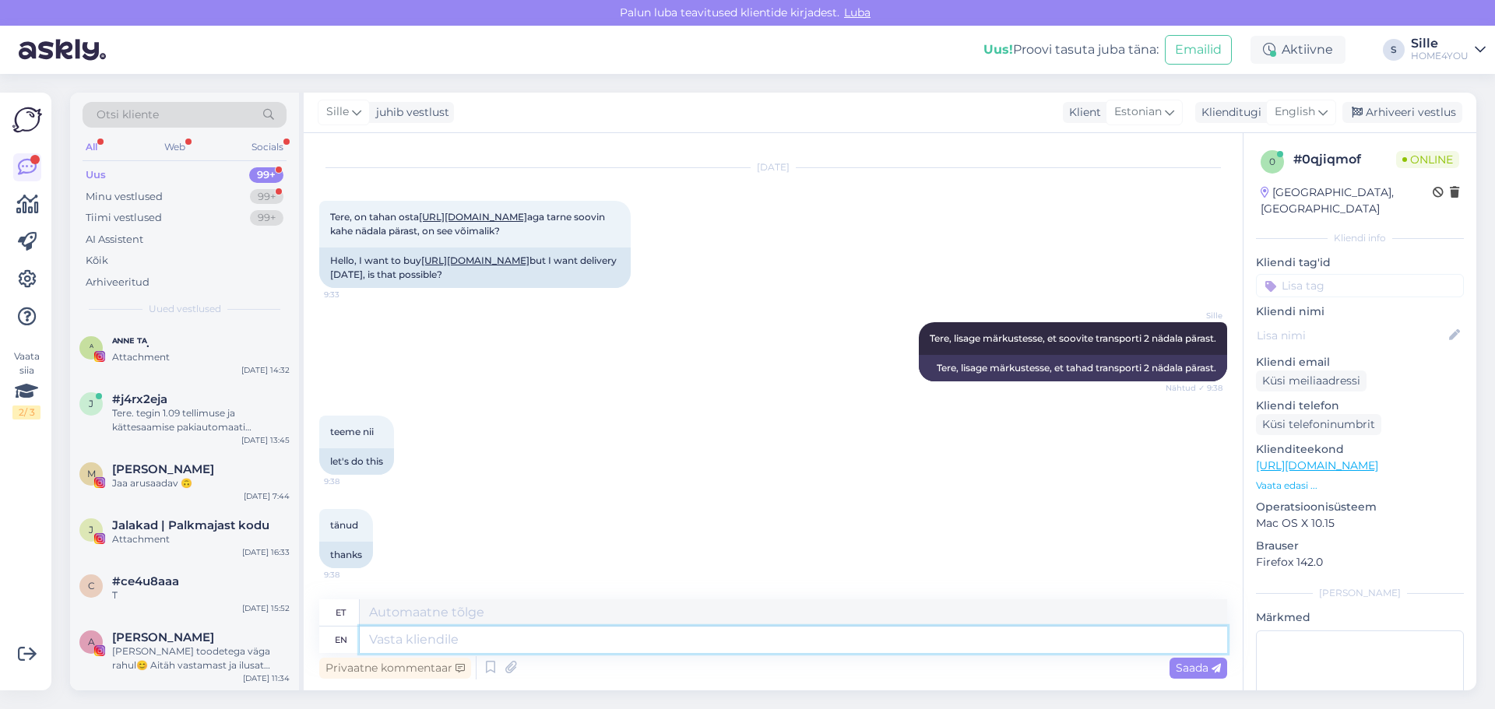
click at [680, 642] on textarea at bounding box center [794, 640] width 868 height 26
type textarea "Palun"
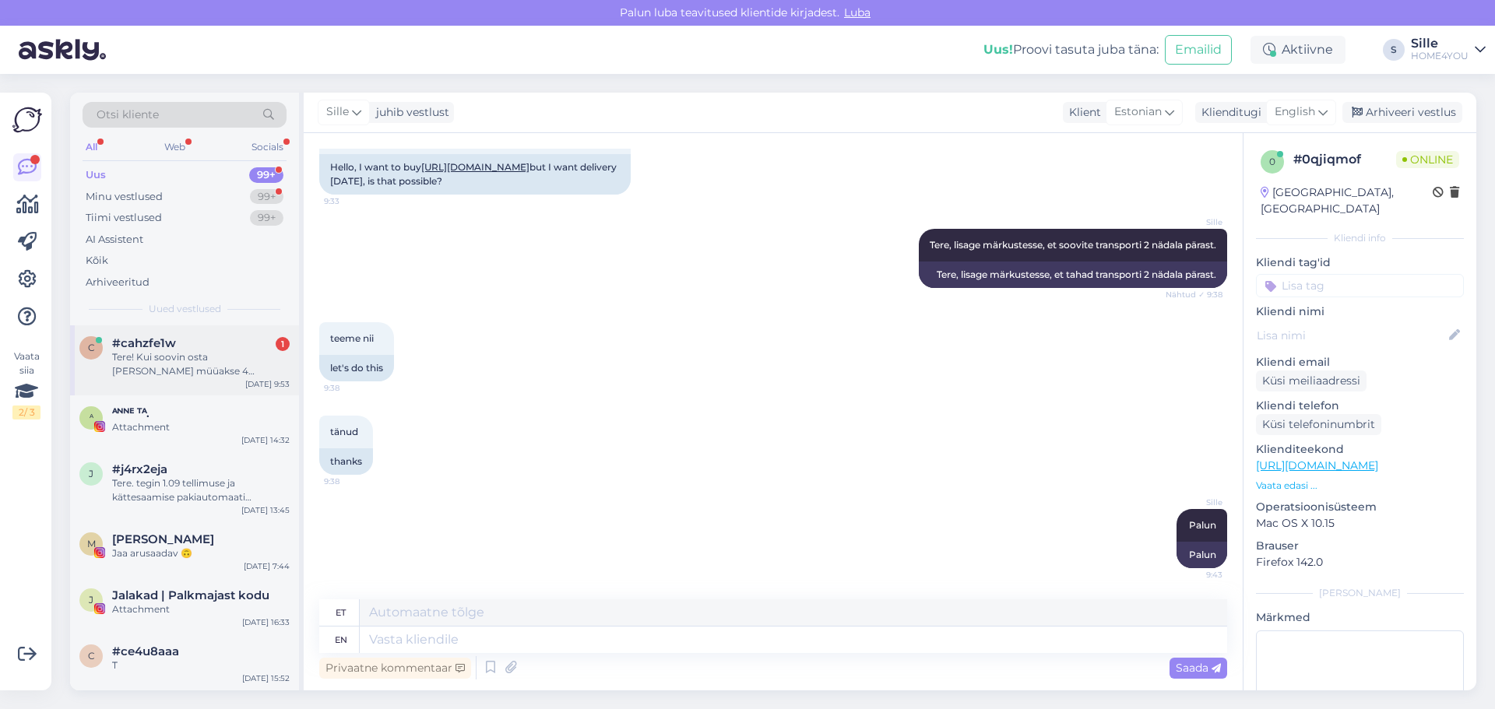
click at [208, 371] on div "Tere! Kui soovin osta [PERSON_NAME] müüakse 4 [PERSON_NAME], kuid soovin 6, sii…" at bounding box center [201, 364] width 178 height 28
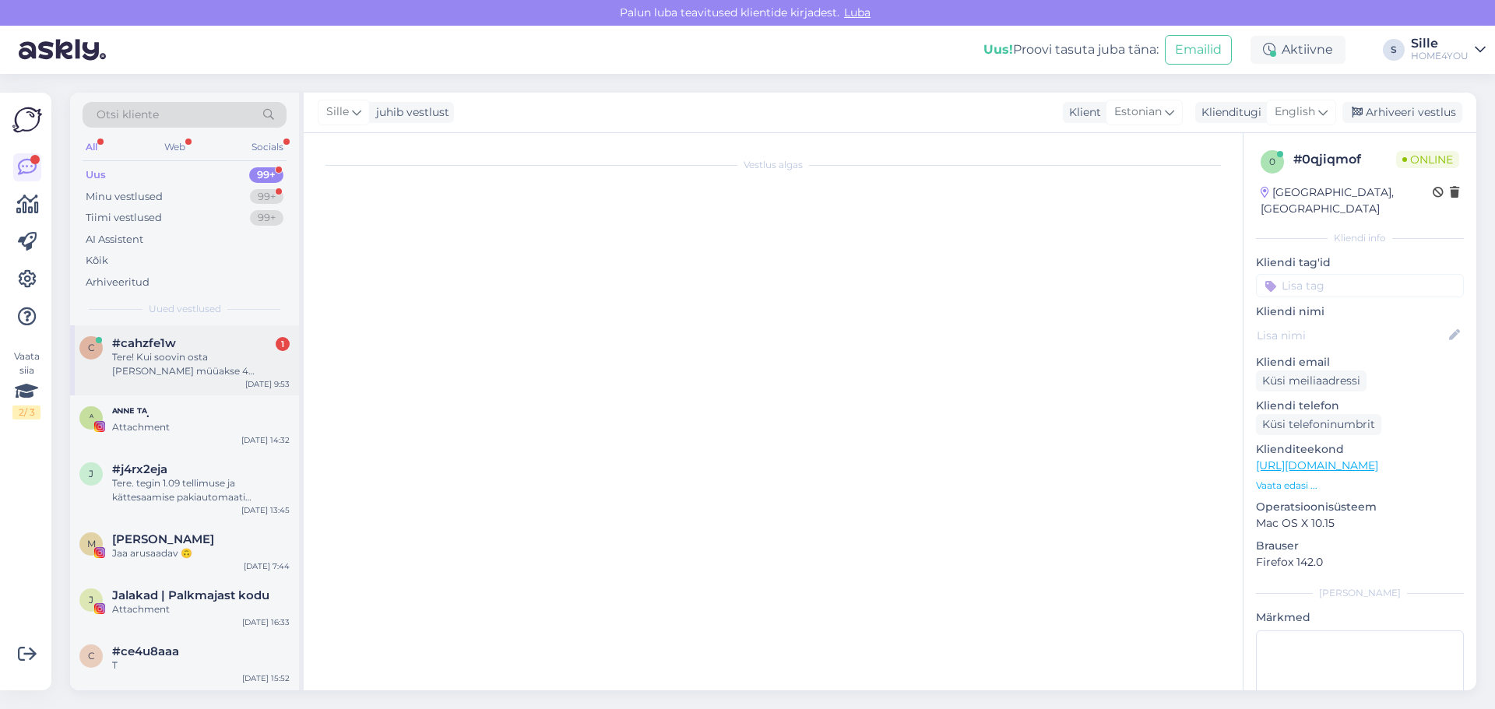
scroll to position [0, 0]
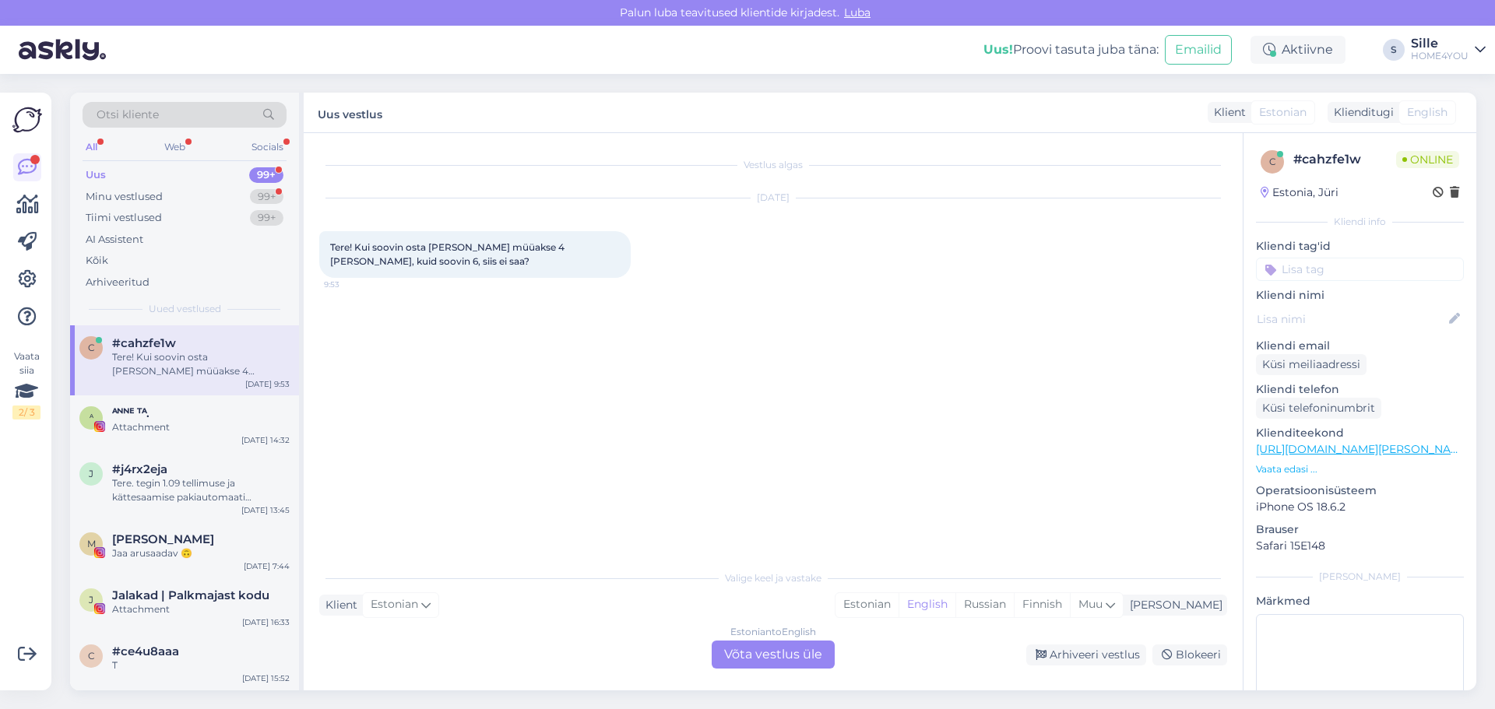
click at [752, 653] on div "Estonian to English Võta vestlus üle" at bounding box center [773, 655] width 123 height 28
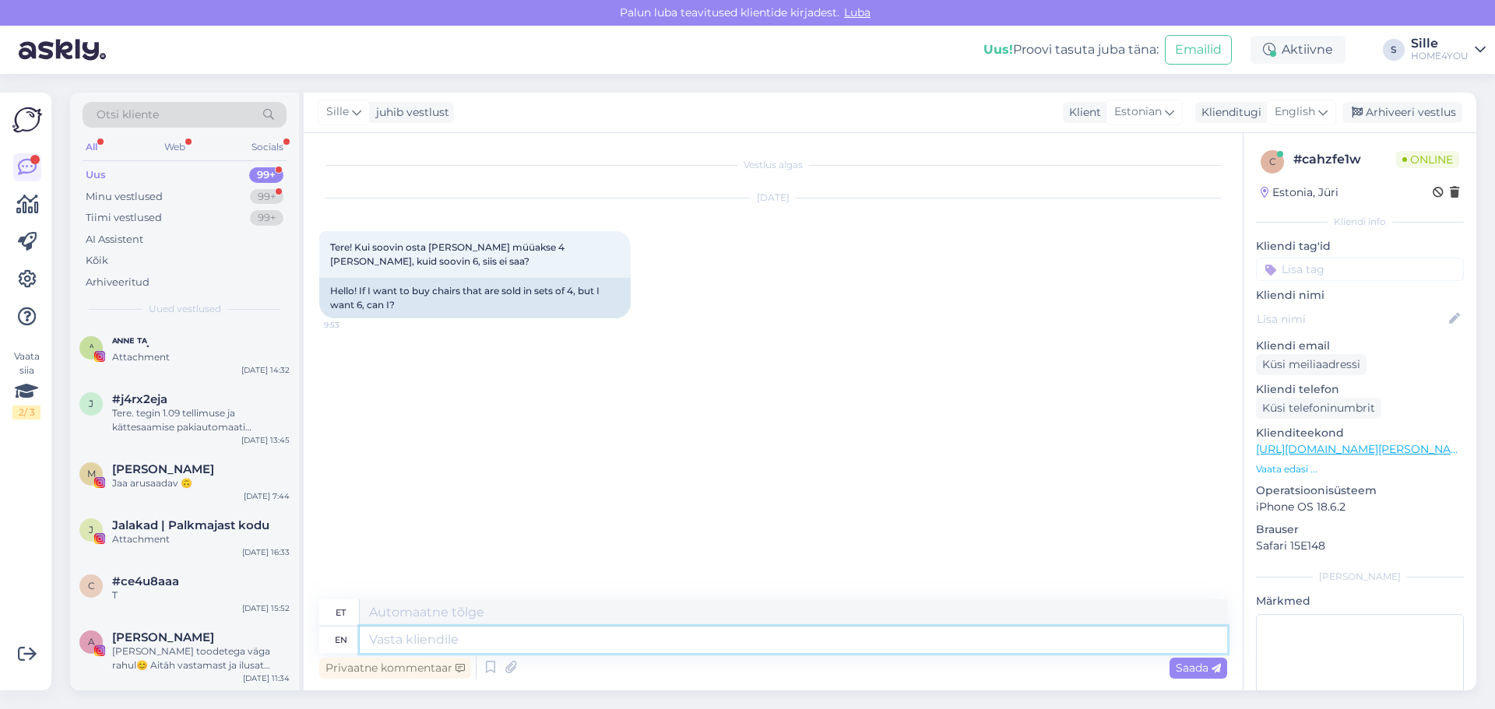
click at [561, 642] on textarea at bounding box center [794, 640] width 868 height 26
type textarea "Tere"
type textarea "Tere,"
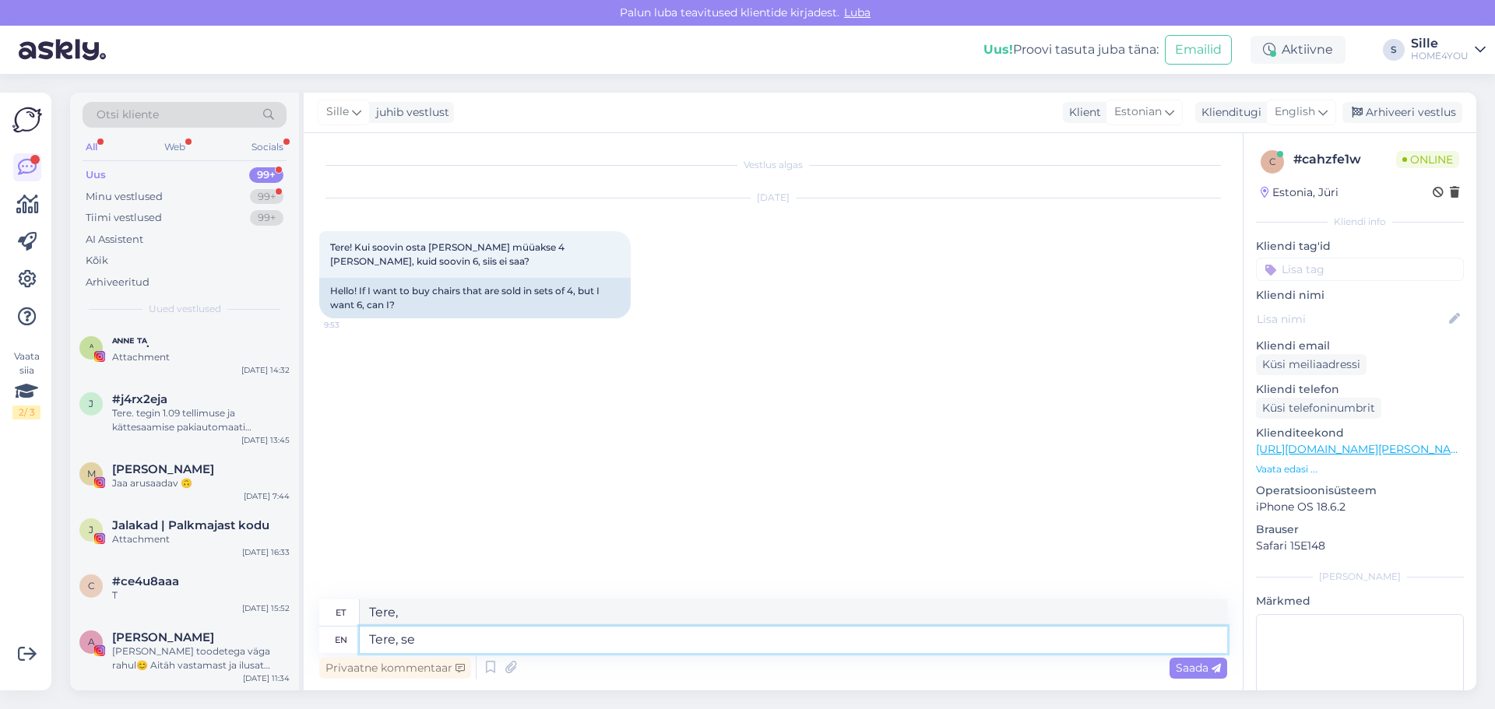
type textarea "Tere, sel"
type textarea "Tere, s"
type textarea "Tere, sellisel j"
type textarea "Tere, sellisel"
type textarea "Tere, sellisel juhul o"
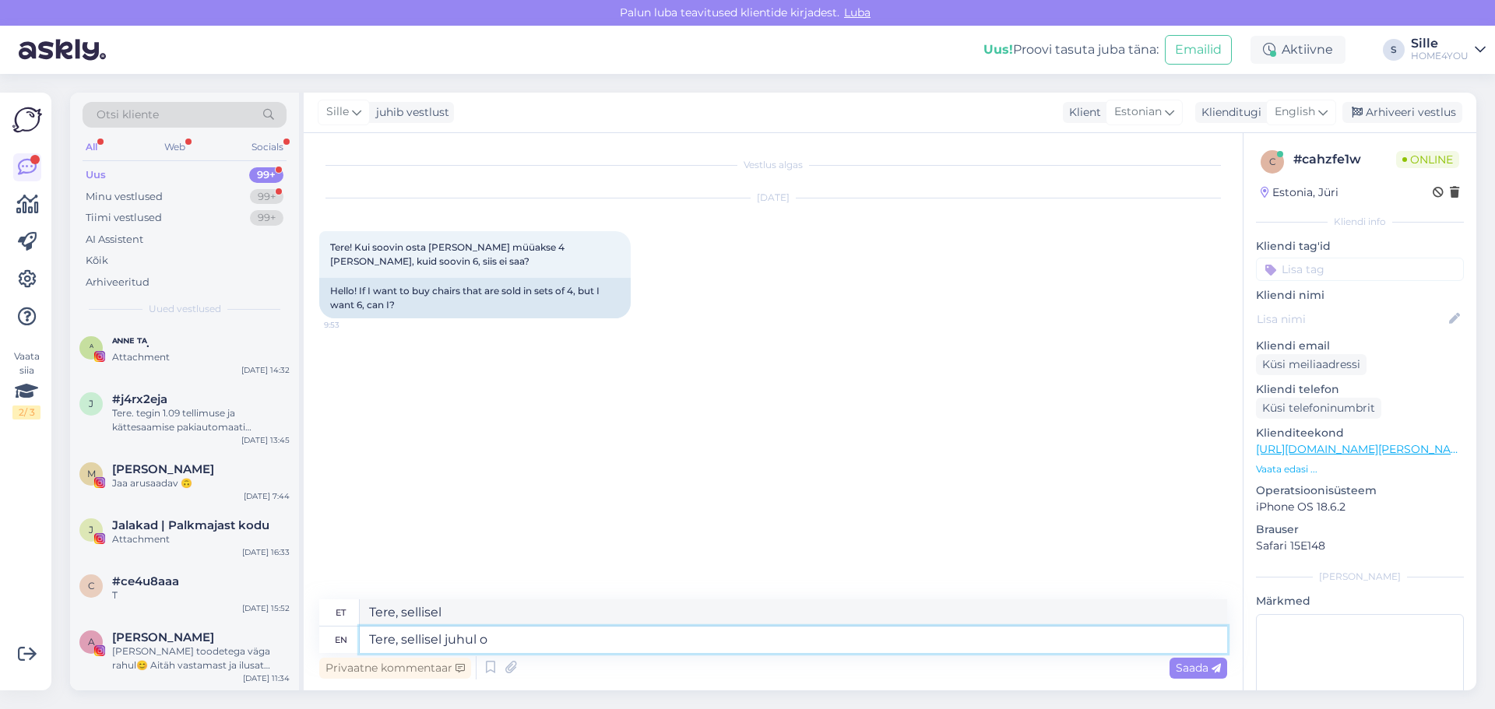
type textarea "Tere, sellisel juhul"
type textarea "Tere, sellisel juhul on"
type textarea "Tere, sellisel juhul on võimalik o"
type textarea "Tere, sellisel juhul on võimalik"
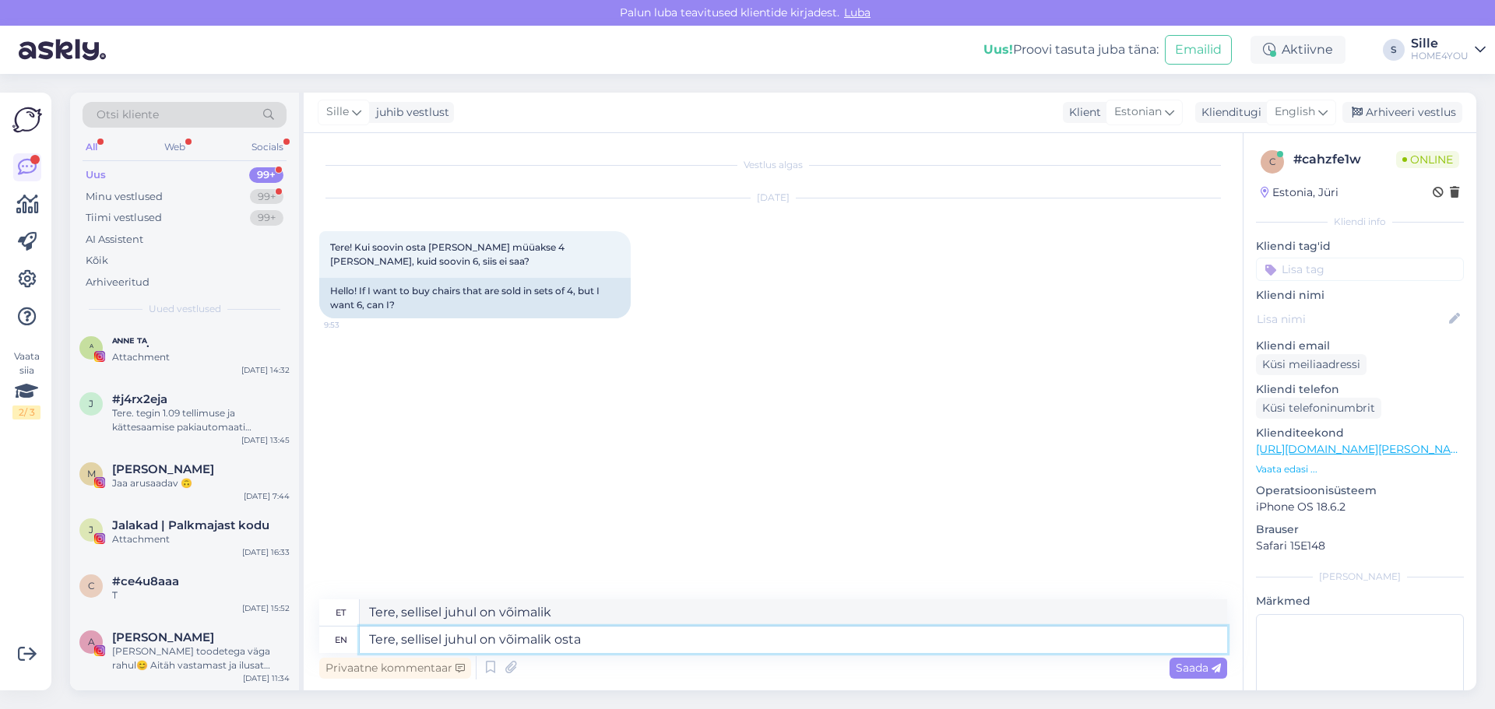
type textarea "Tere, sellisel juhul on võimalik osta"
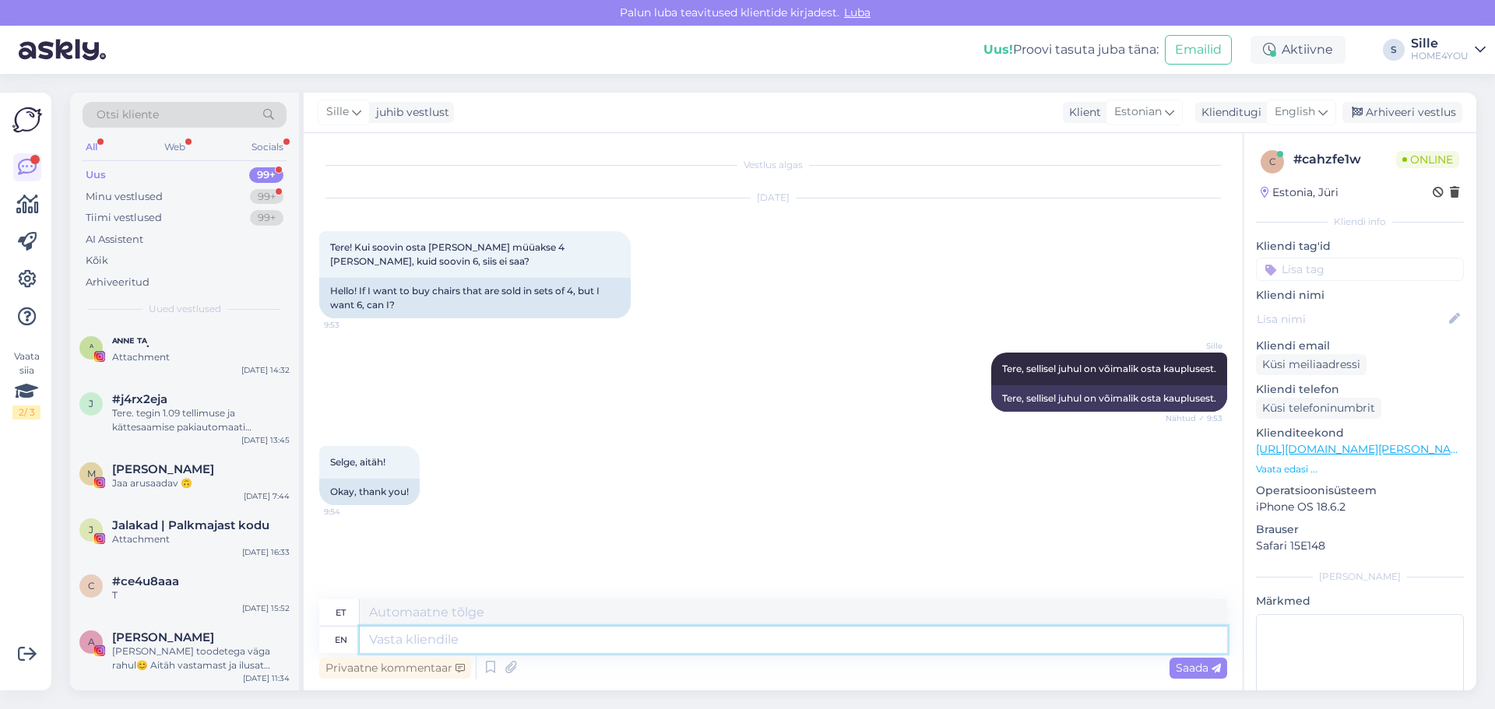
click at [803, 649] on textarea at bounding box center [794, 640] width 868 height 26
click at [1188, 663] on span "Saada" at bounding box center [1198, 668] width 45 height 14
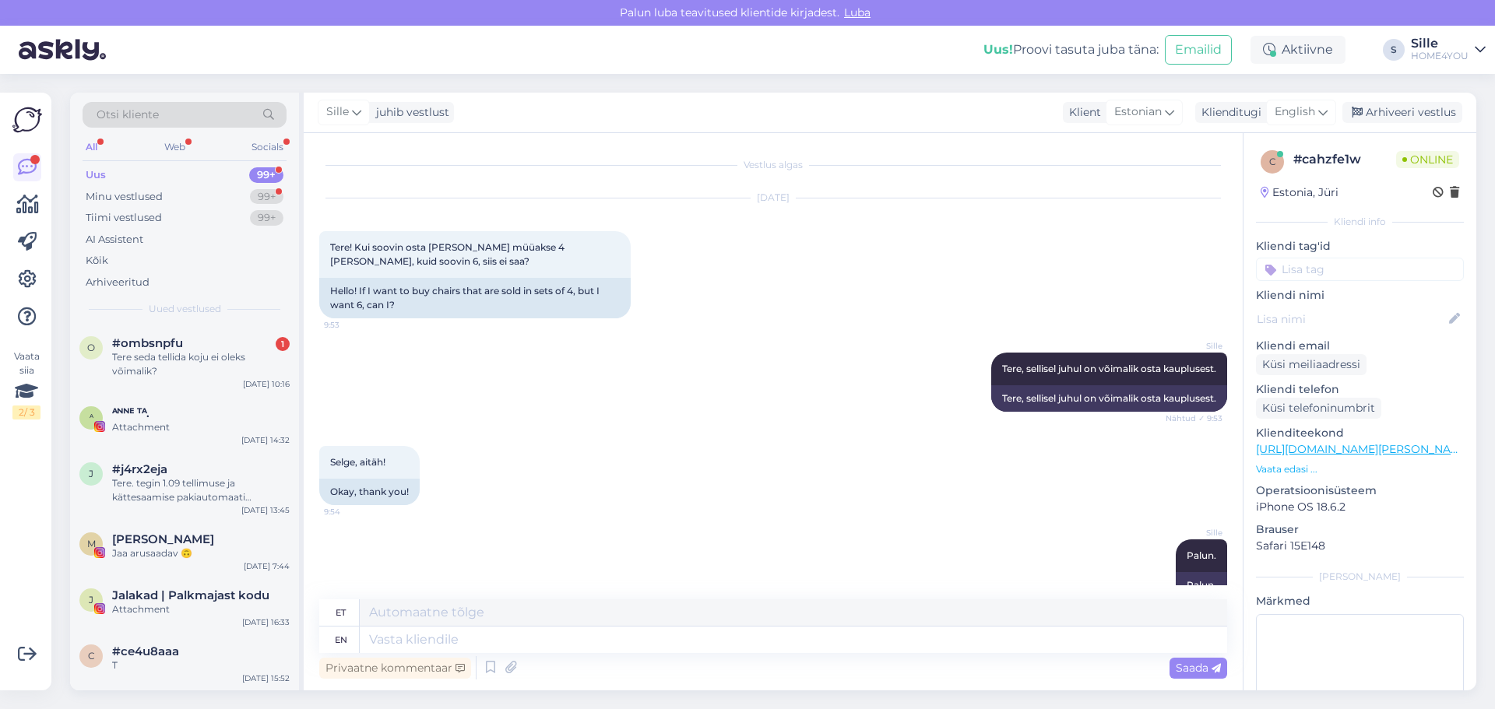
scroll to position [222, 0]
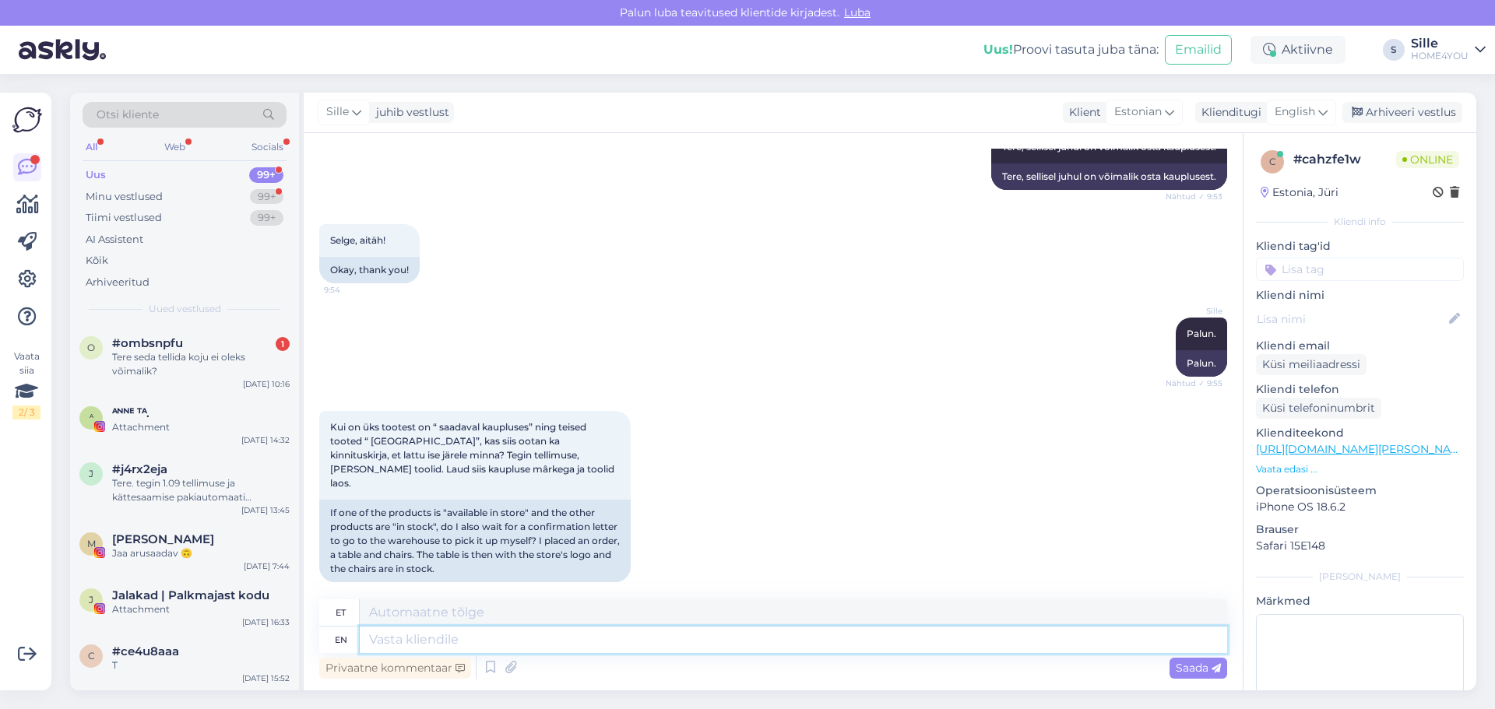
click at [668, 650] on textarea at bounding box center [794, 640] width 868 height 26
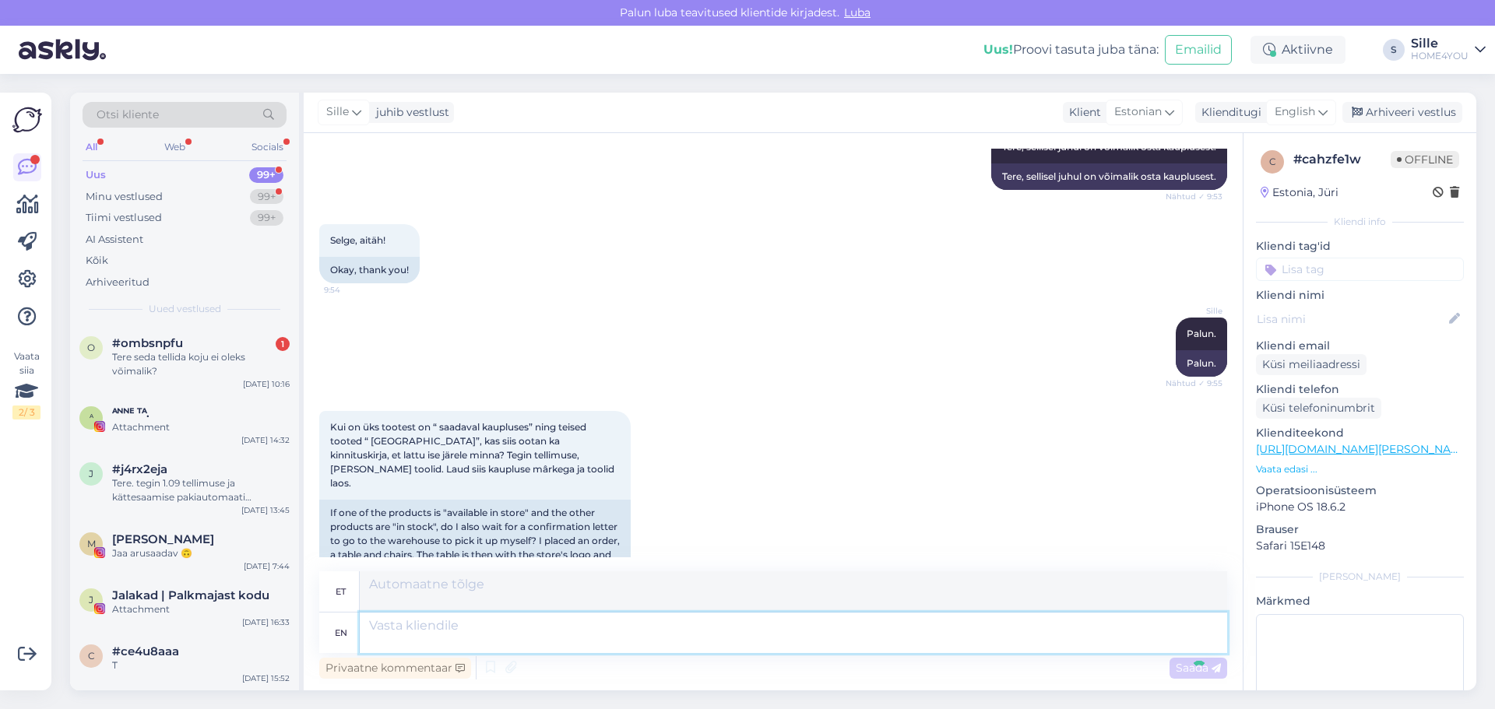
scroll to position [371, 0]
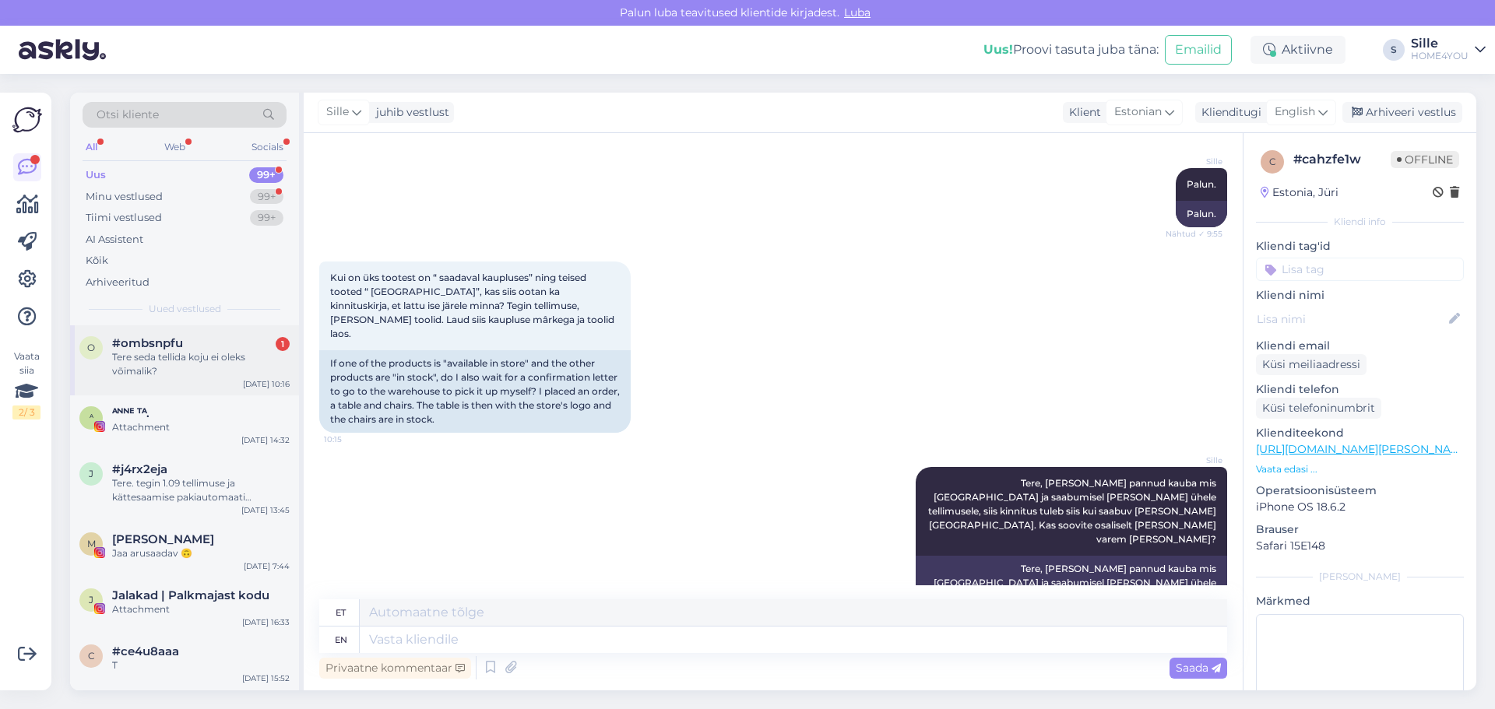
click at [181, 362] on div "Tere seda tellida koju ei oleks võimalik?" at bounding box center [201, 364] width 178 height 28
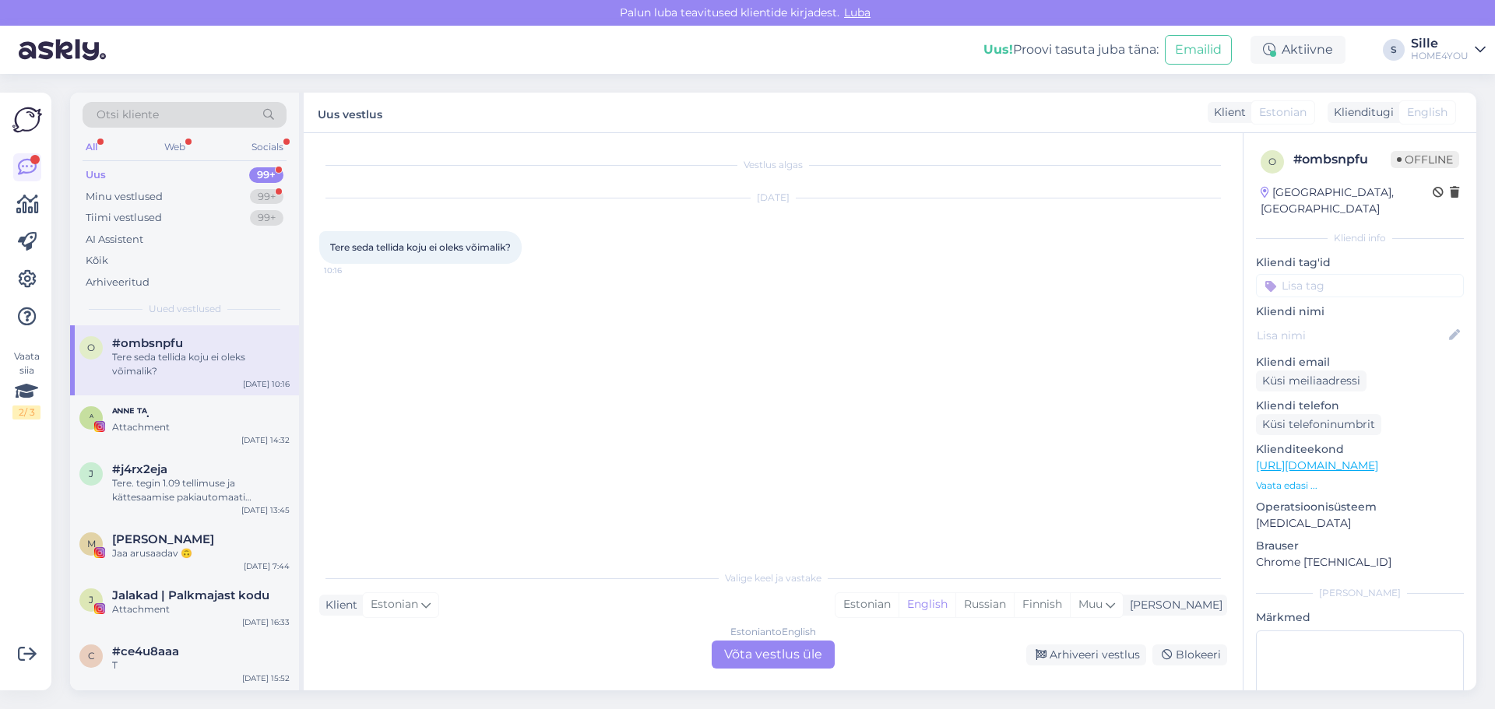
click at [762, 654] on div "Estonian to English Võta vestlus üle" at bounding box center [773, 655] width 123 height 28
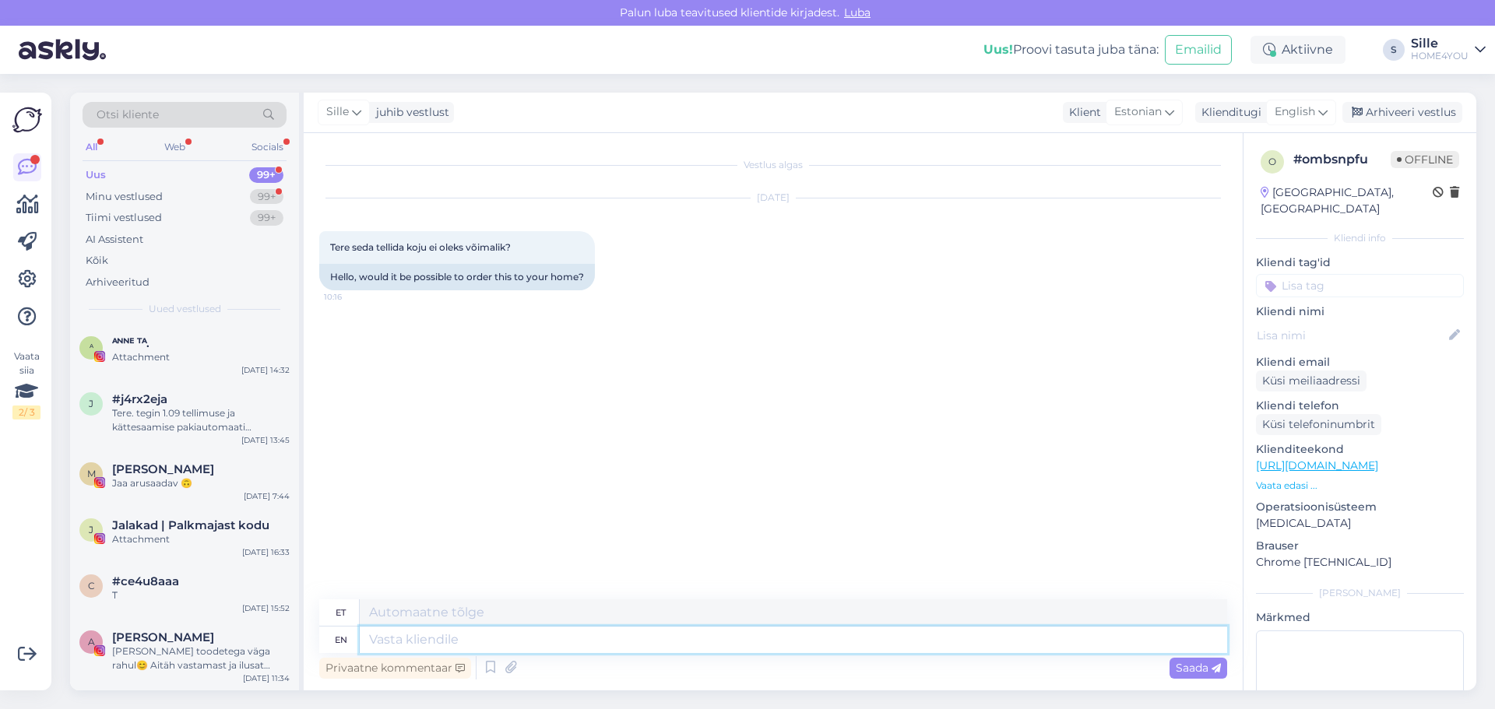
click at [674, 633] on textarea at bounding box center [794, 640] width 868 height 26
click at [1301, 459] on link "[URL][DOMAIN_NAME]" at bounding box center [1317, 466] width 122 height 14
click at [604, 643] on textarea at bounding box center [794, 640] width 868 height 26
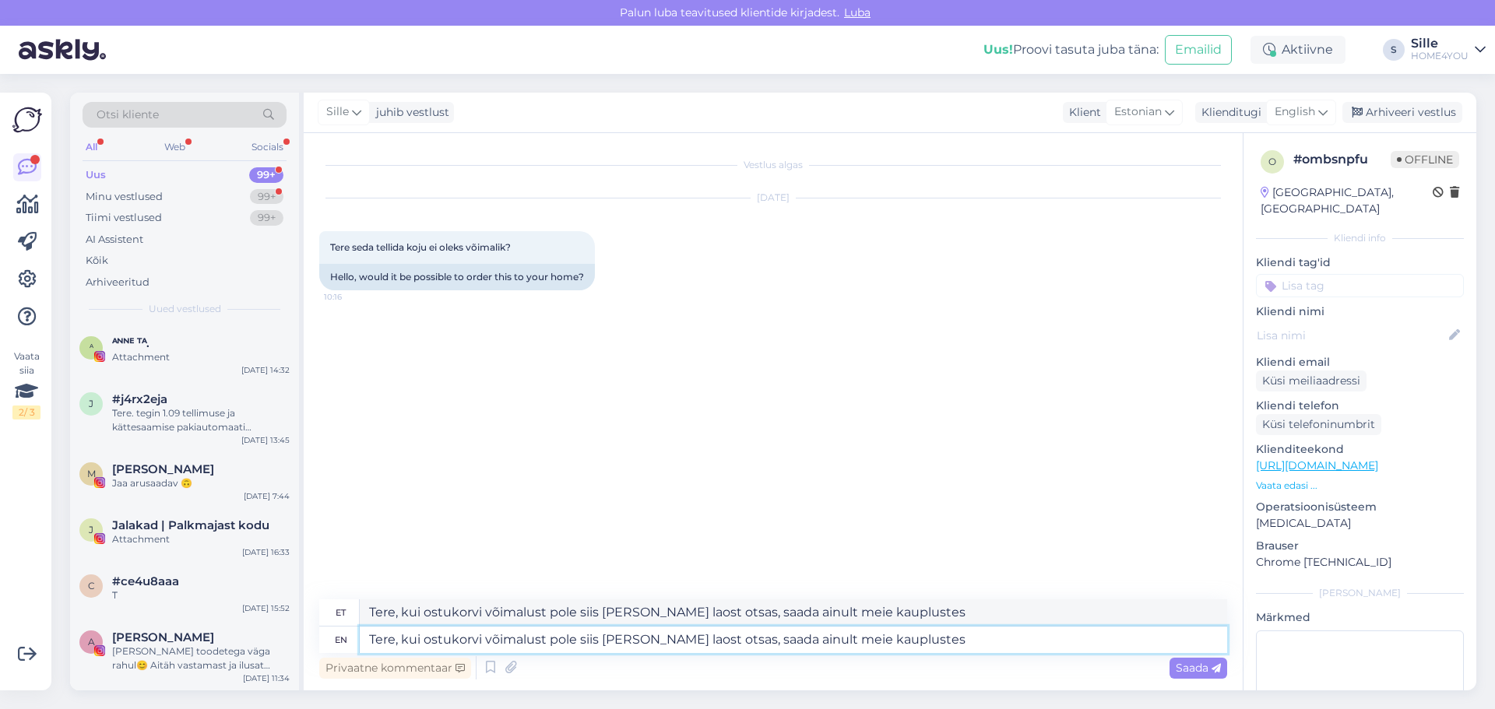
click at [822, 638] on textarea "Tere, kui ostukorvi võimalust pole siis [PERSON_NAME] laost otsas, saada ainult…" at bounding box center [794, 640] width 868 height 26
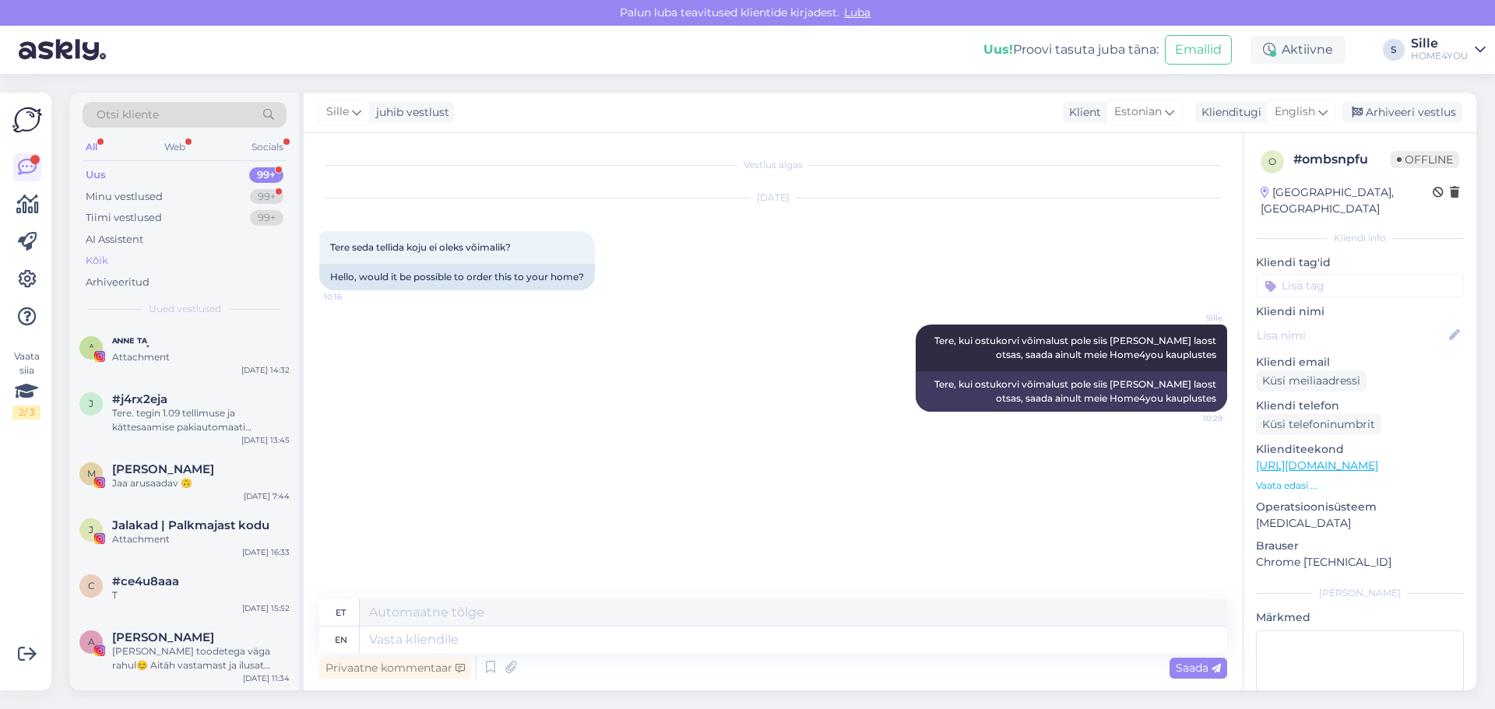
click at [104, 263] on div "Kõik" at bounding box center [97, 261] width 23 height 16
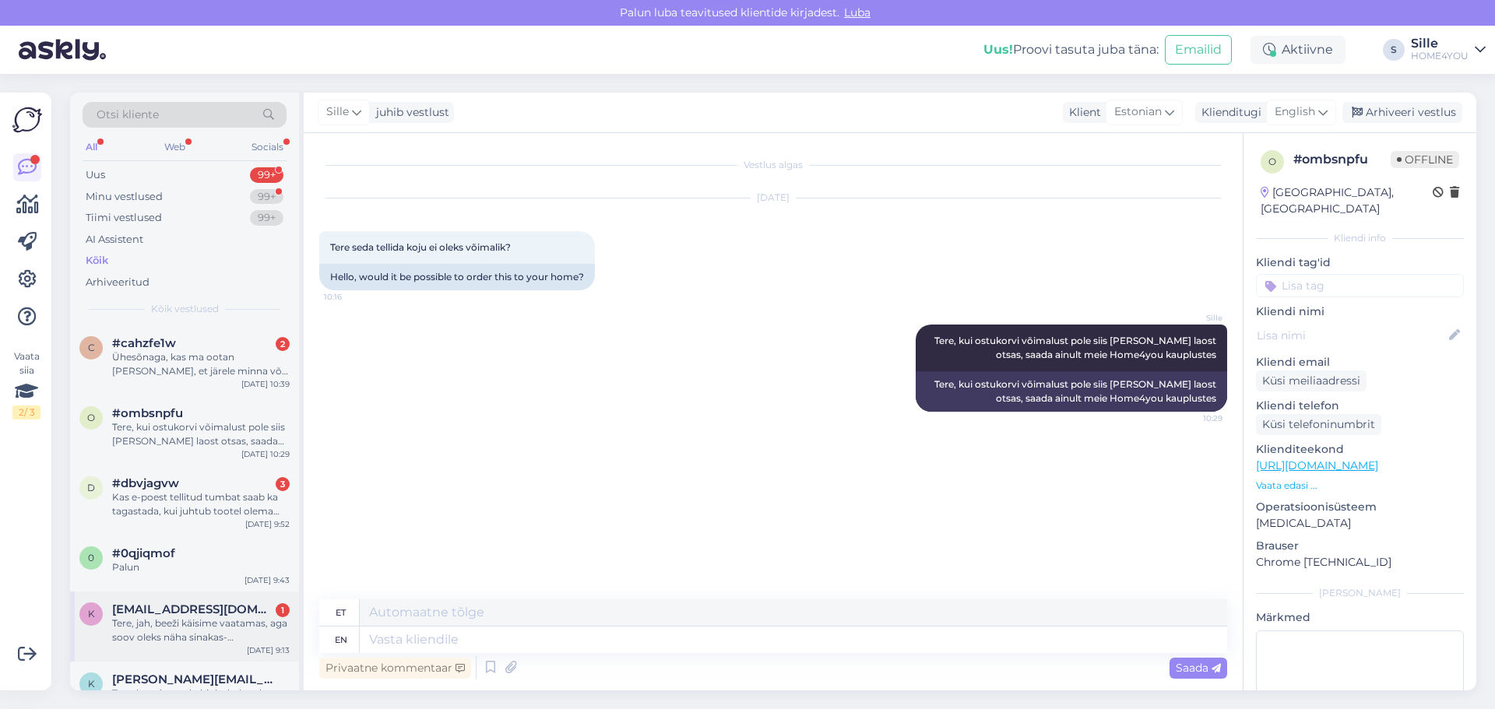
click at [202, 629] on div "Tere, jah, beeži käisime vaatamas, aga soov oleks näha sinakas-[PERSON_NAME] (s…" at bounding box center [201, 631] width 178 height 28
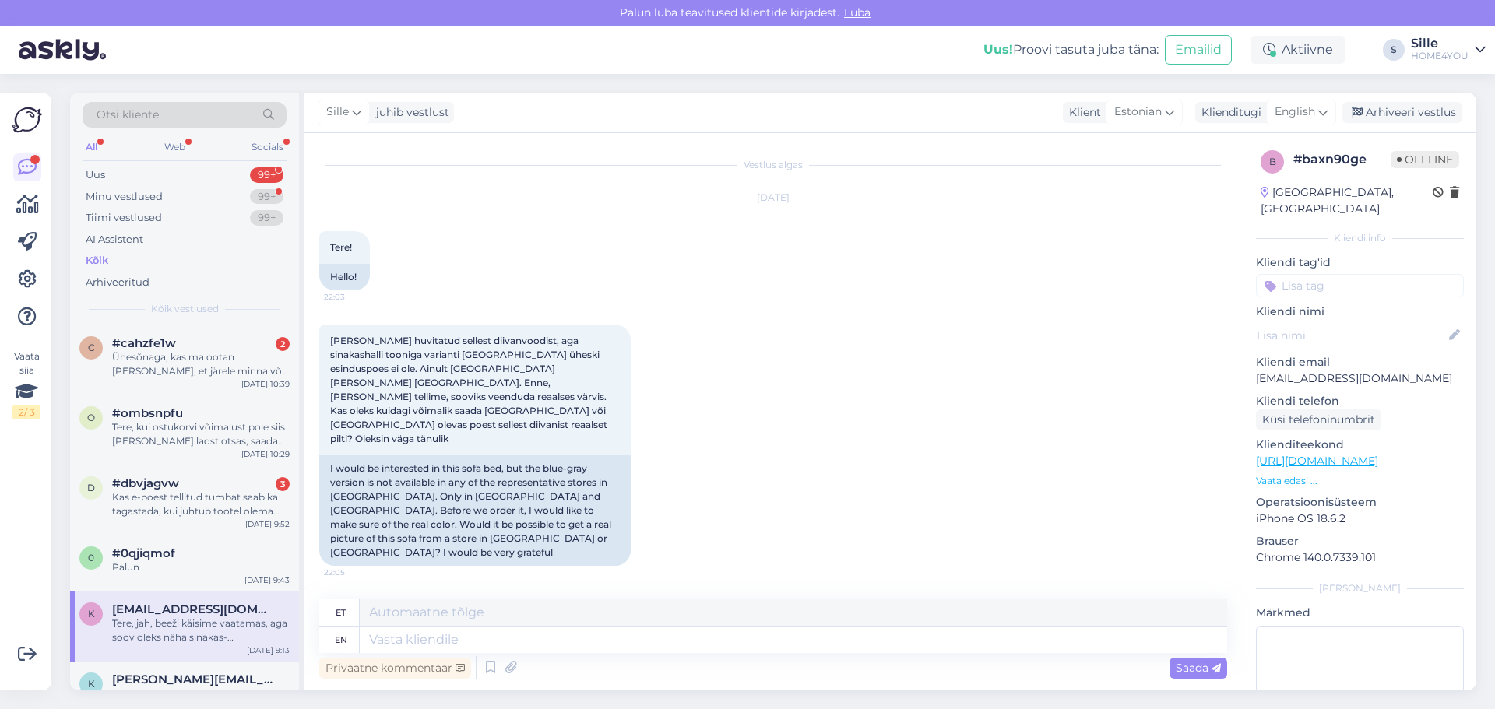
scroll to position [479, 0]
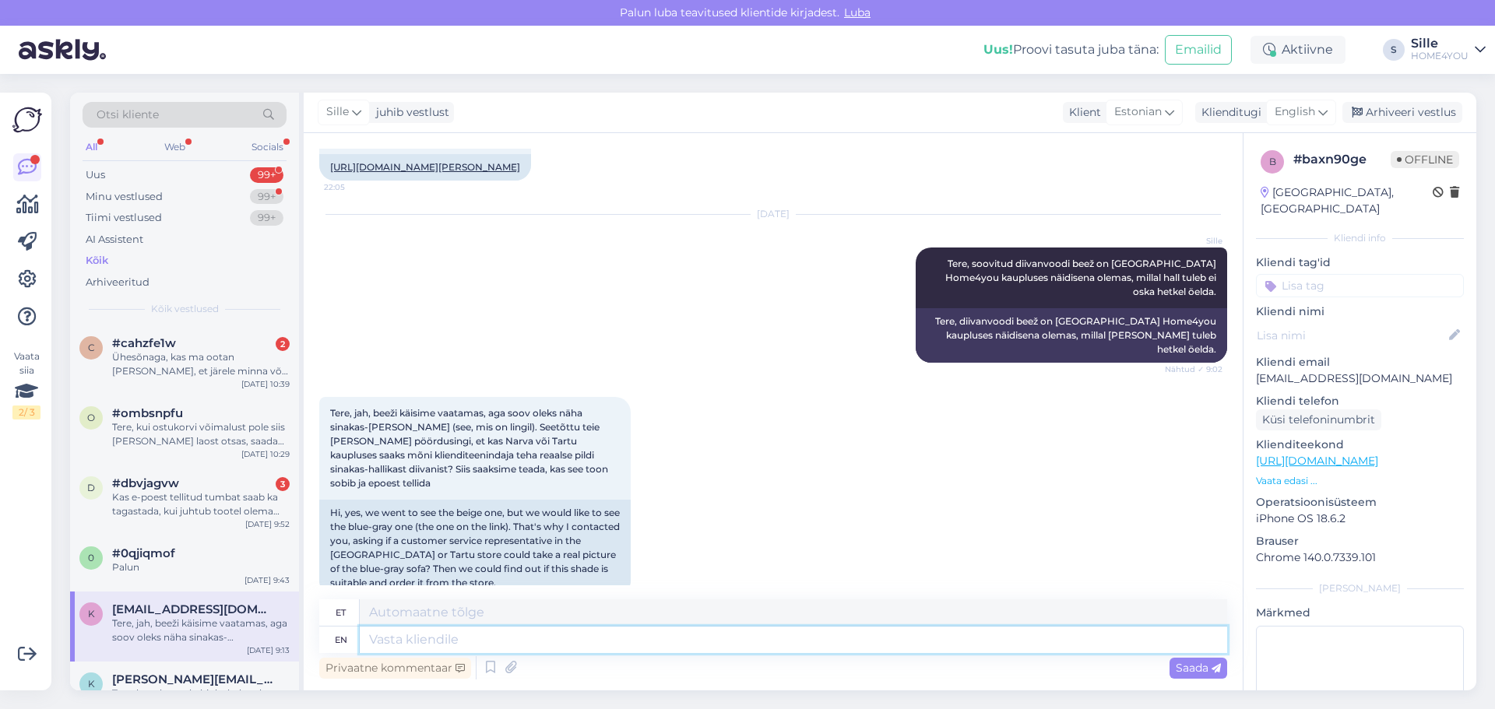
click at [558, 647] on textarea at bounding box center [794, 640] width 868 height 26
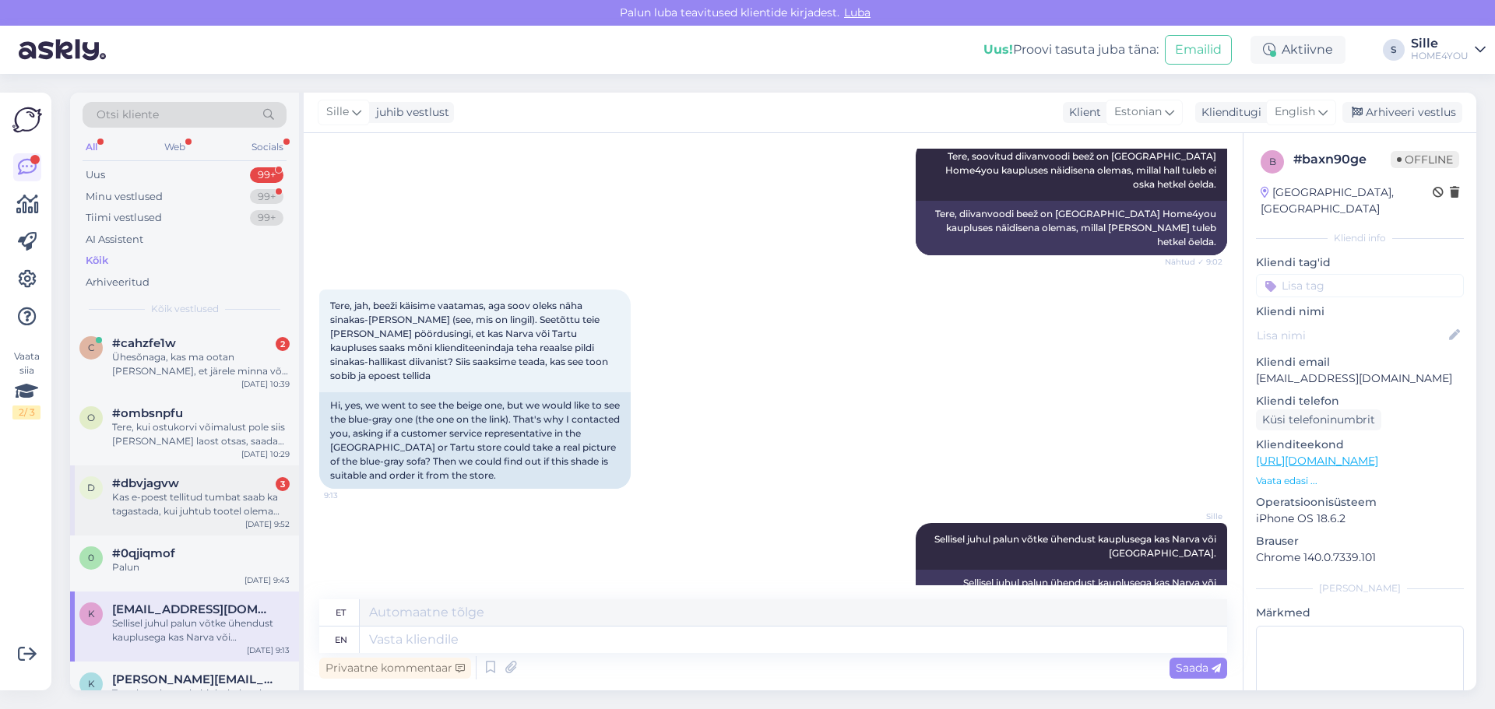
click at [226, 492] on div "Kas e-poest tellitud tumbat saab ka tagastada, kui juhtub tootel olema mingi vi…" at bounding box center [201, 505] width 178 height 28
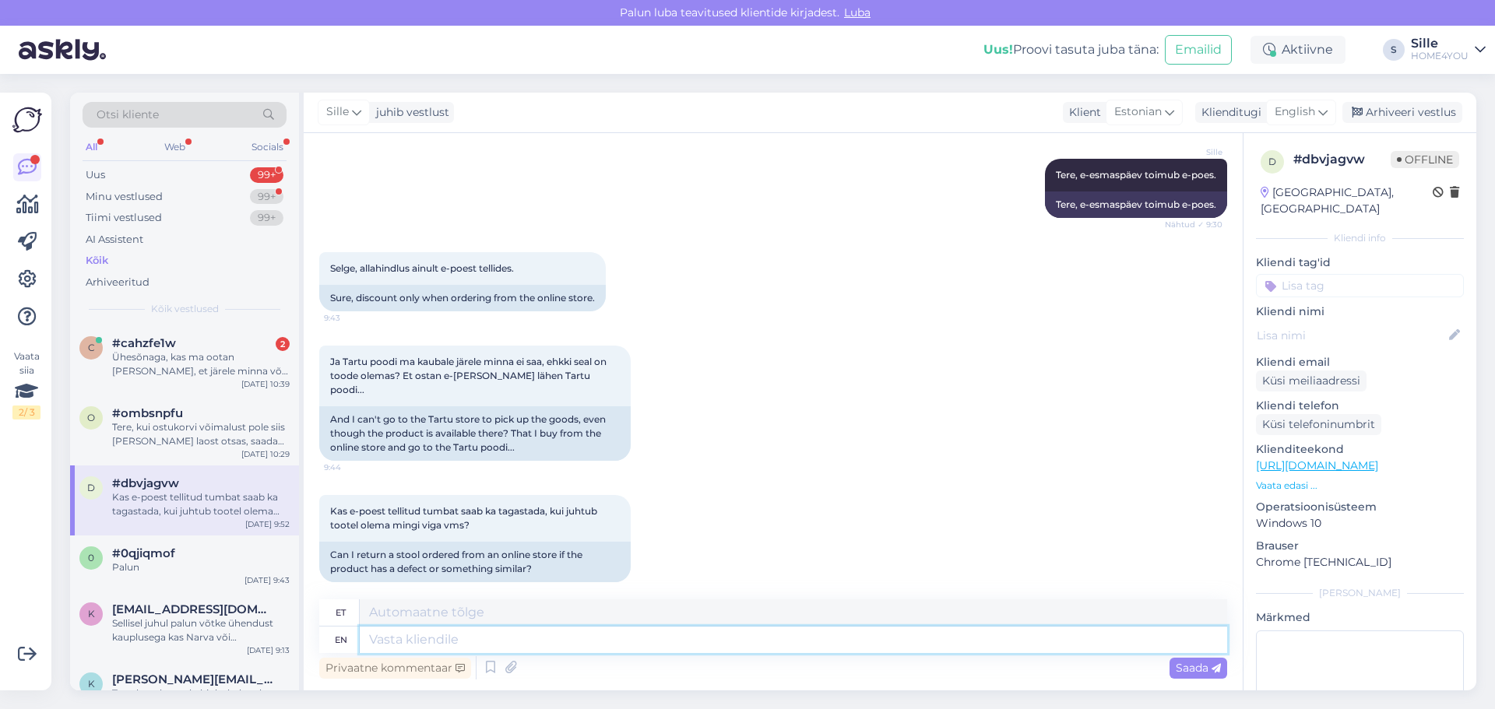
click at [568, 635] on textarea at bounding box center [794, 640] width 868 height 26
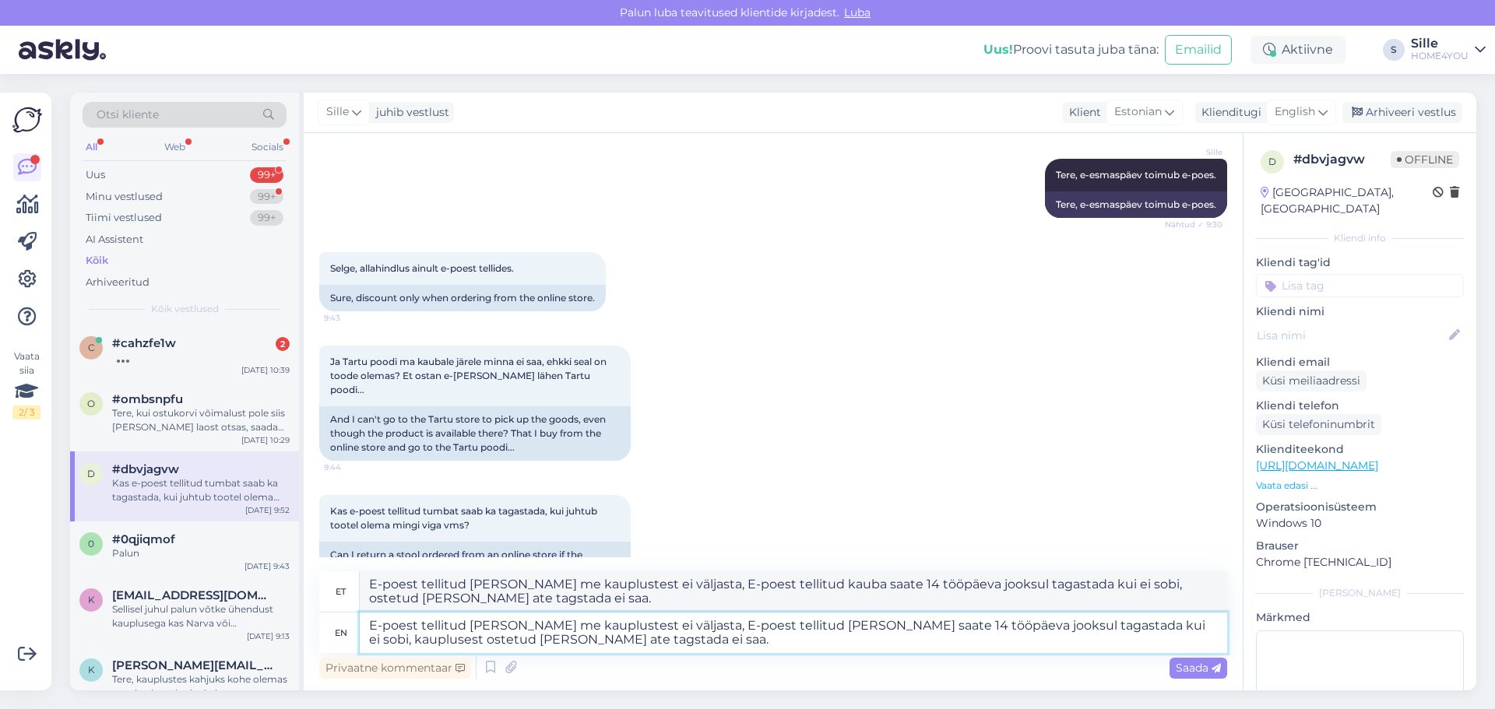
click at [464, 639] on textarea "E-poest tellitud [PERSON_NAME] me kauplustest ei väljasta, E-poest tellitud [PE…" at bounding box center [794, 633] width 868 height 40
click at [474, 635] on textarea "E-poest tellitud [PERSON_NAME] me kauplustest ei väljasta, E-poest tellitud [PE…" at bounding box center [794, 633] width 868 height 40
click at [630, 643] on textarea "E-poest tellitud [PERSON_NAME] me kauplustest ei väljasta, E-poest tellitud [PE…" at bounding box center [794, 633] width 868 height 40
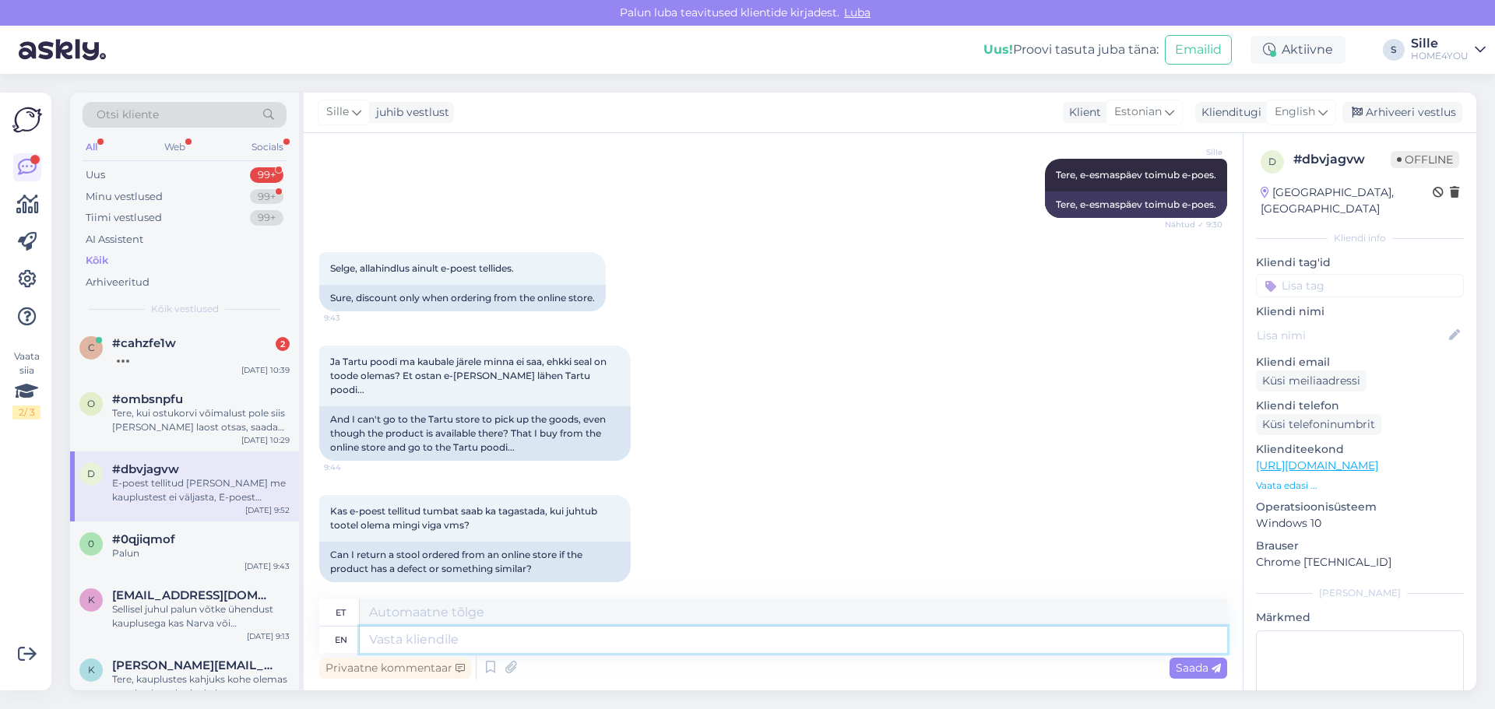
scroll to position [451, 0]
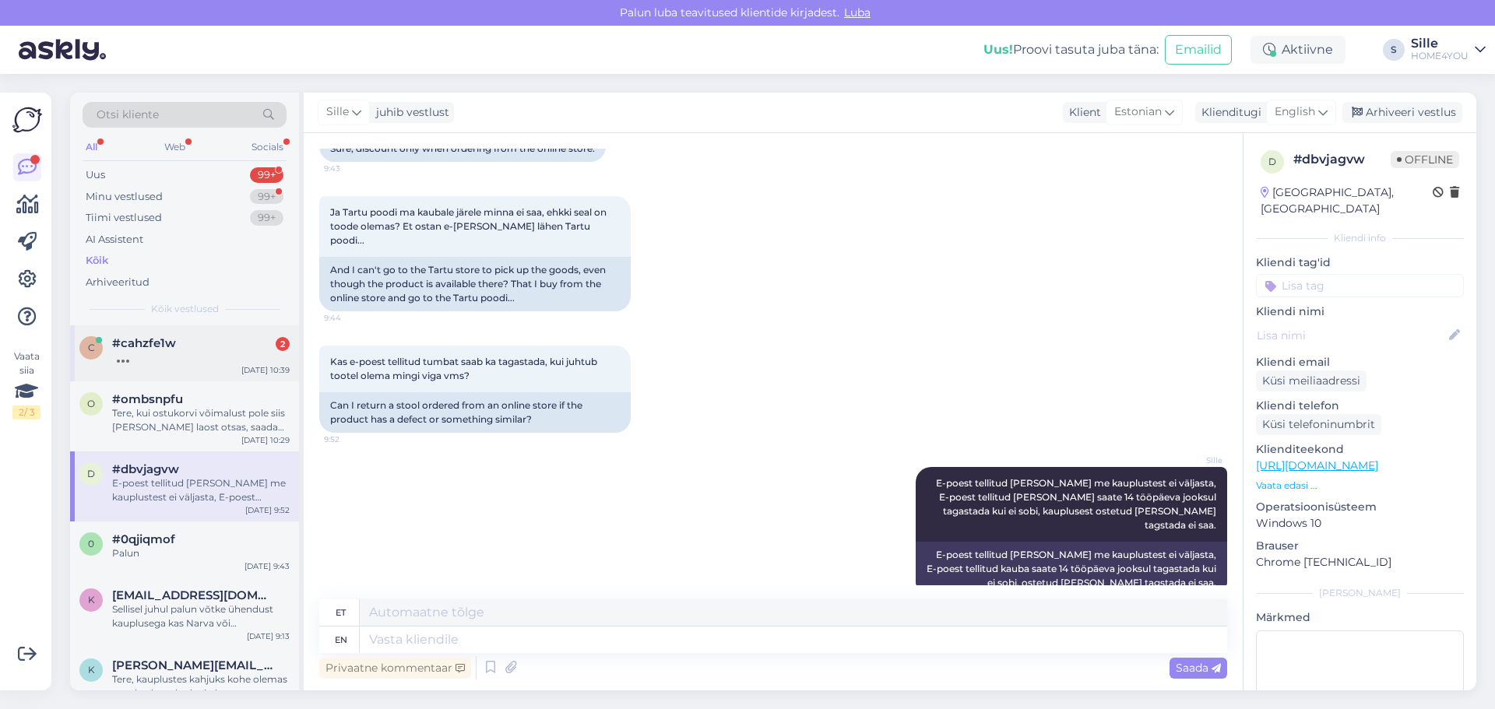
click at [159, 347] on span "#cahzfe1w" at bounding box center [144, 343] width 64 height 14
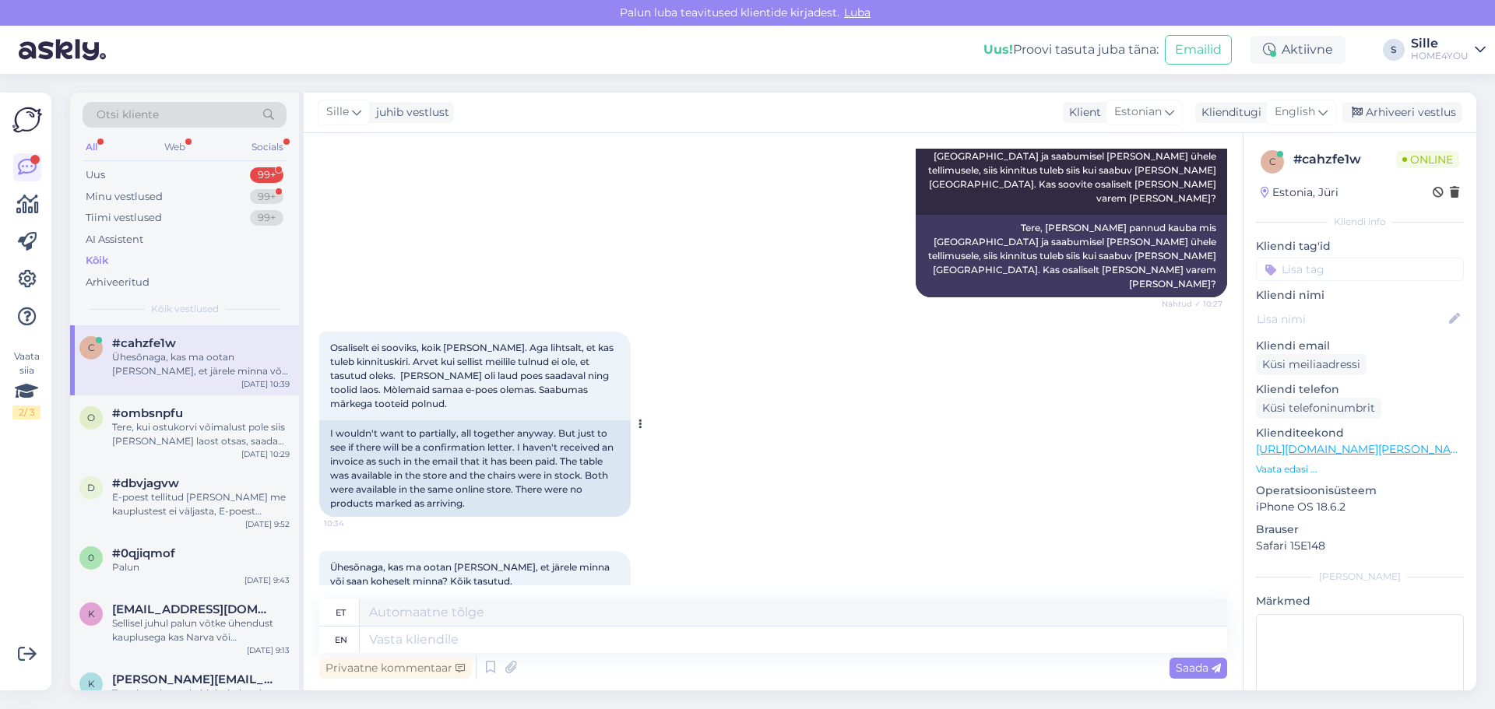
scroll to position [820, 0]
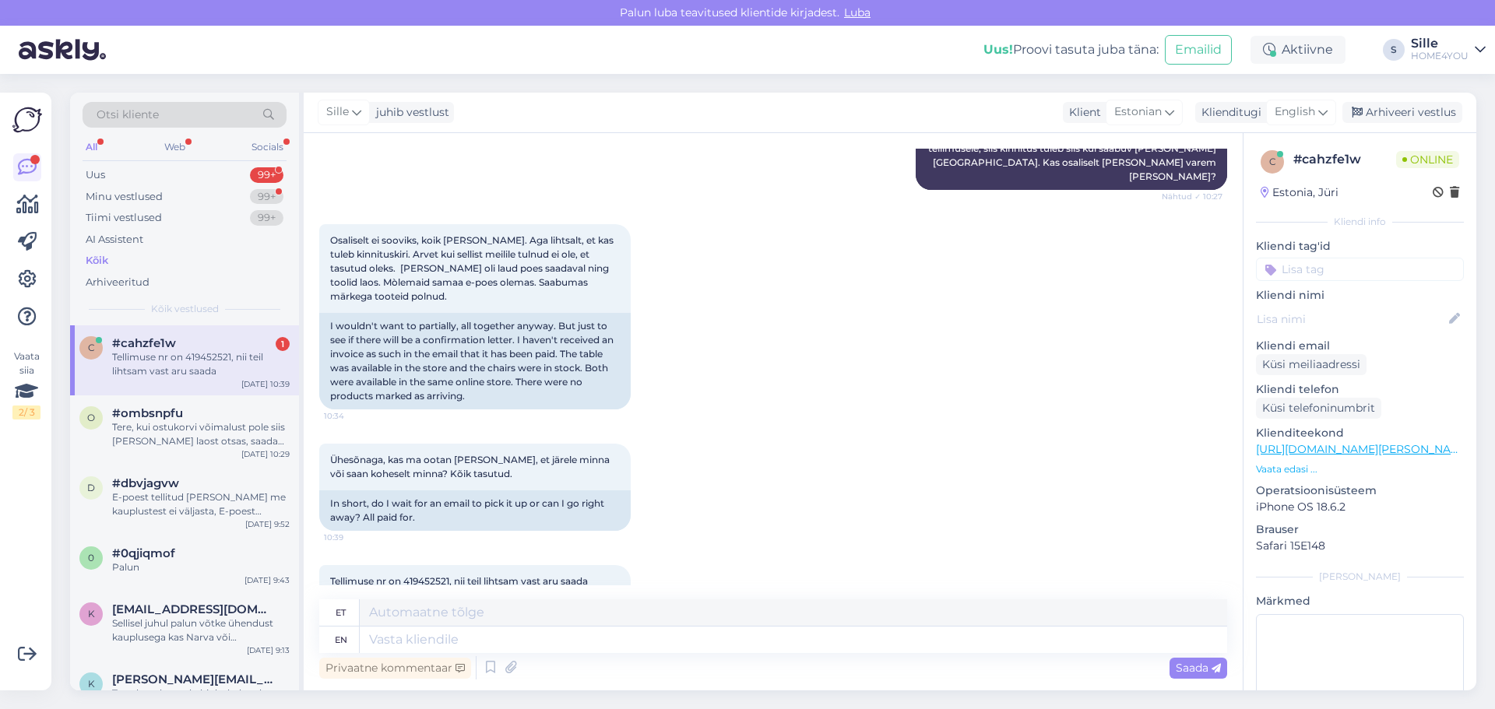
click at [422, 576] on span "Tellimuse nr on 419452521, nii teil lihtsam vast aru saada" at bounding box center [459, 582] width 258 height 12
click at [423, 576] on span "Tellimuse nr on 419452521, nii teil lihtsam vast aru saada" at bounding box center [459, 582] width 258 height 12
copy span "419452521"
click at [716, 664] on div "Privaatne kommentaar Saada" at bounding box center [773, 668] width 908 height 30
click at [688, 652] on textarea at bounding box center [794, 640] width 868 height 26
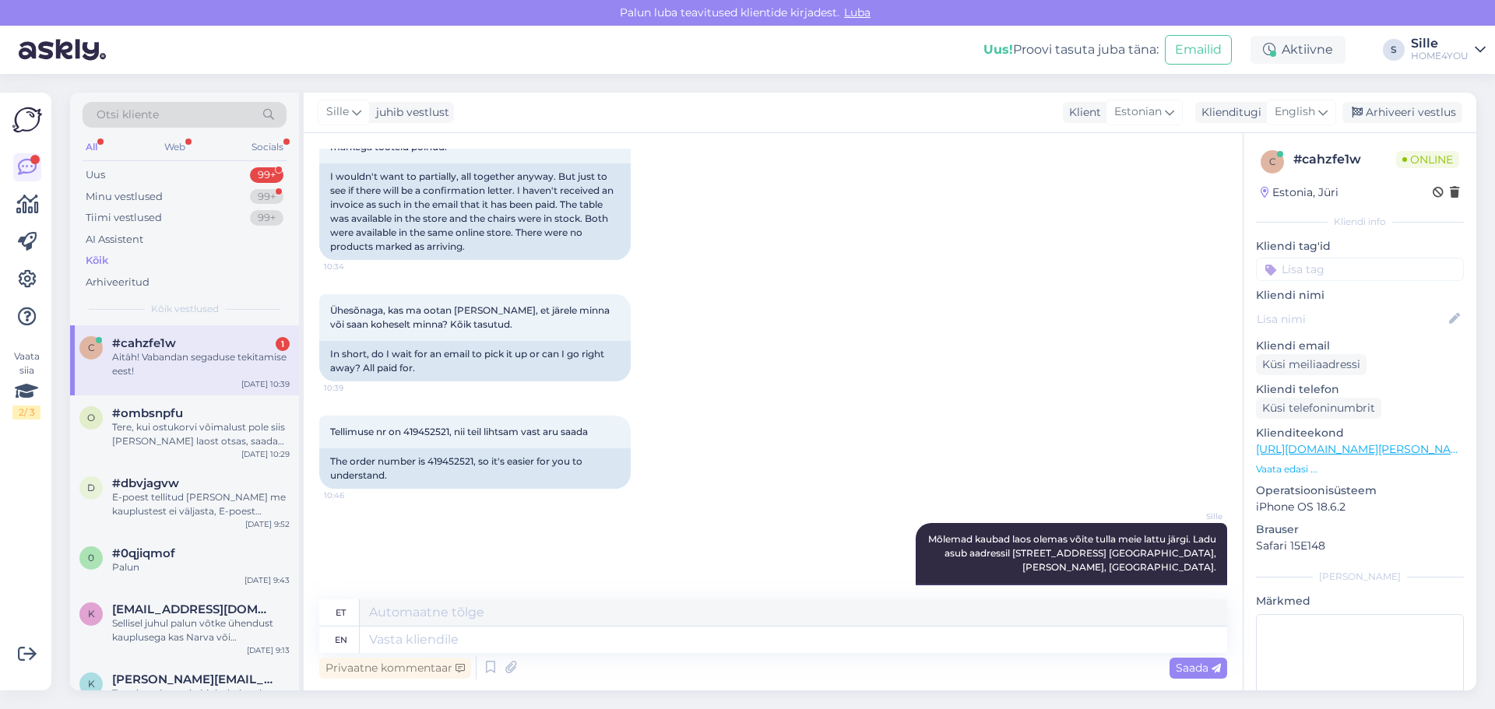
scroll to position [1063, 0]
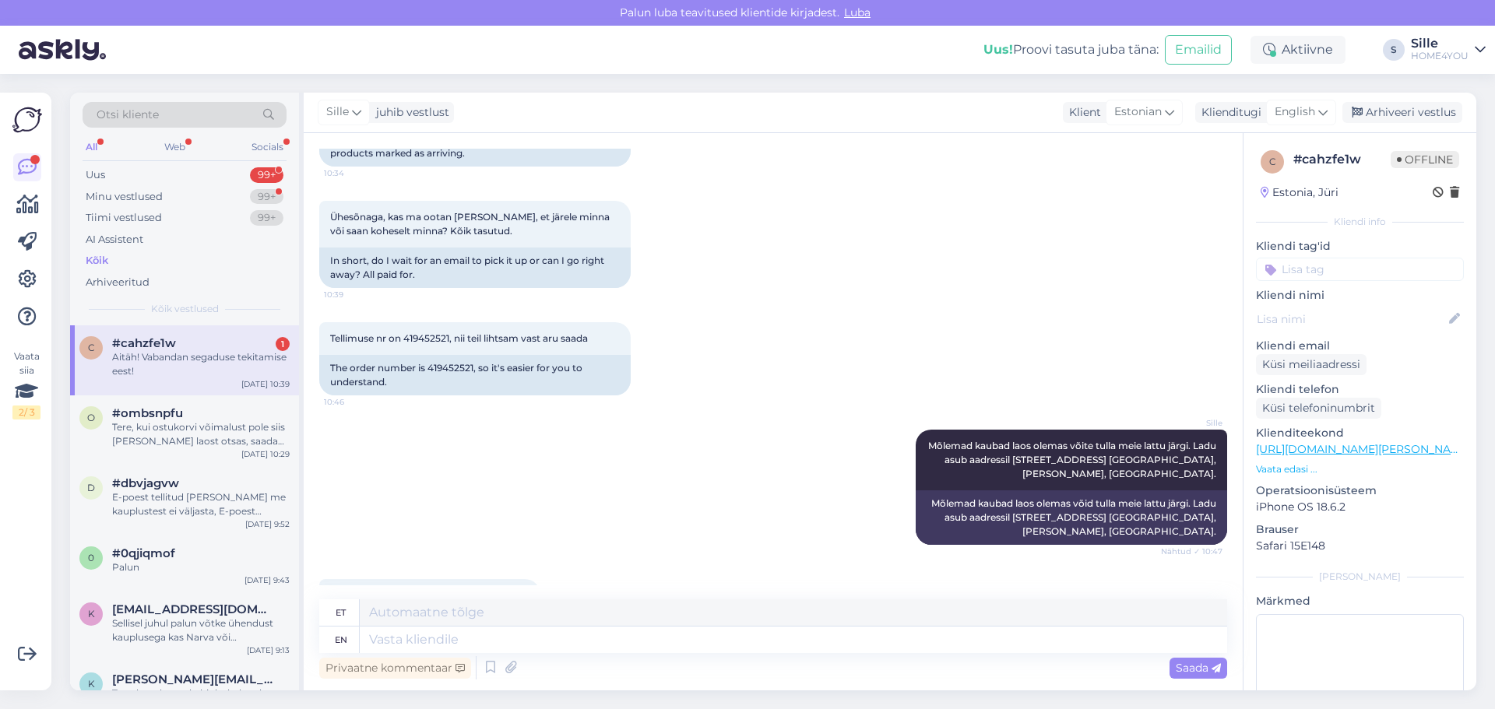
click at [225, 353] on div "Aitäh! Vabandan segaduse tekitamise eest!" at bounding box center [201, 364] width 178 height 28
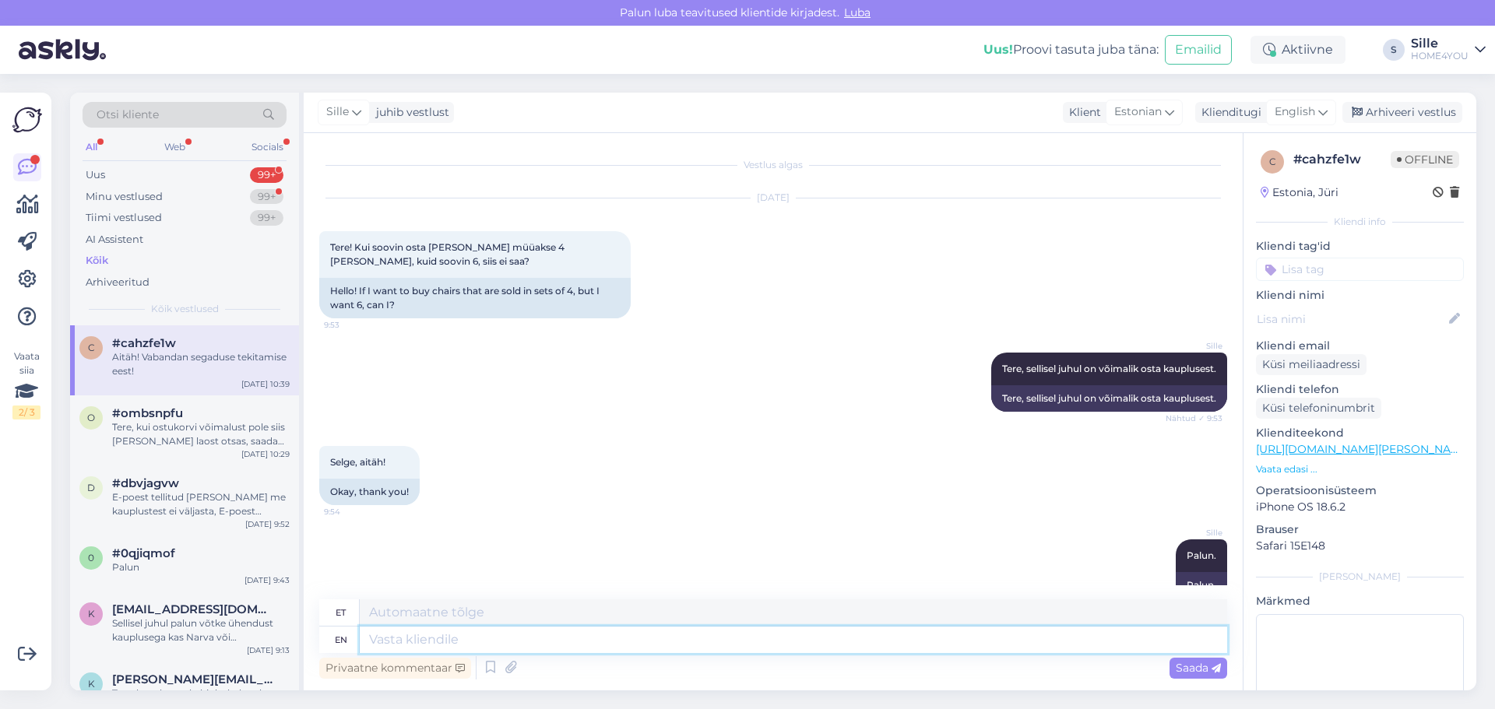
click at [621, 648] on textarea at bounding box center [794, 640] width 868 height 26
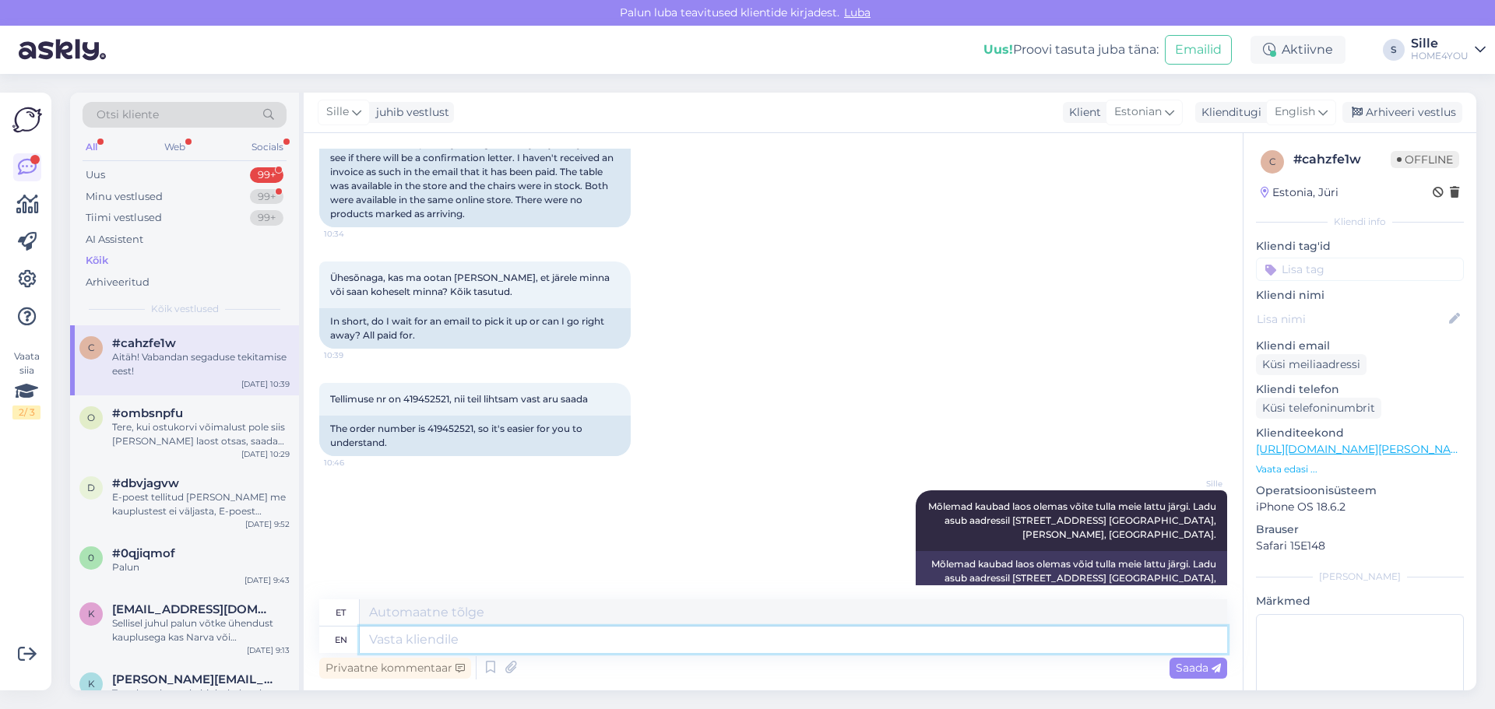
scroll to position [1063, 0]
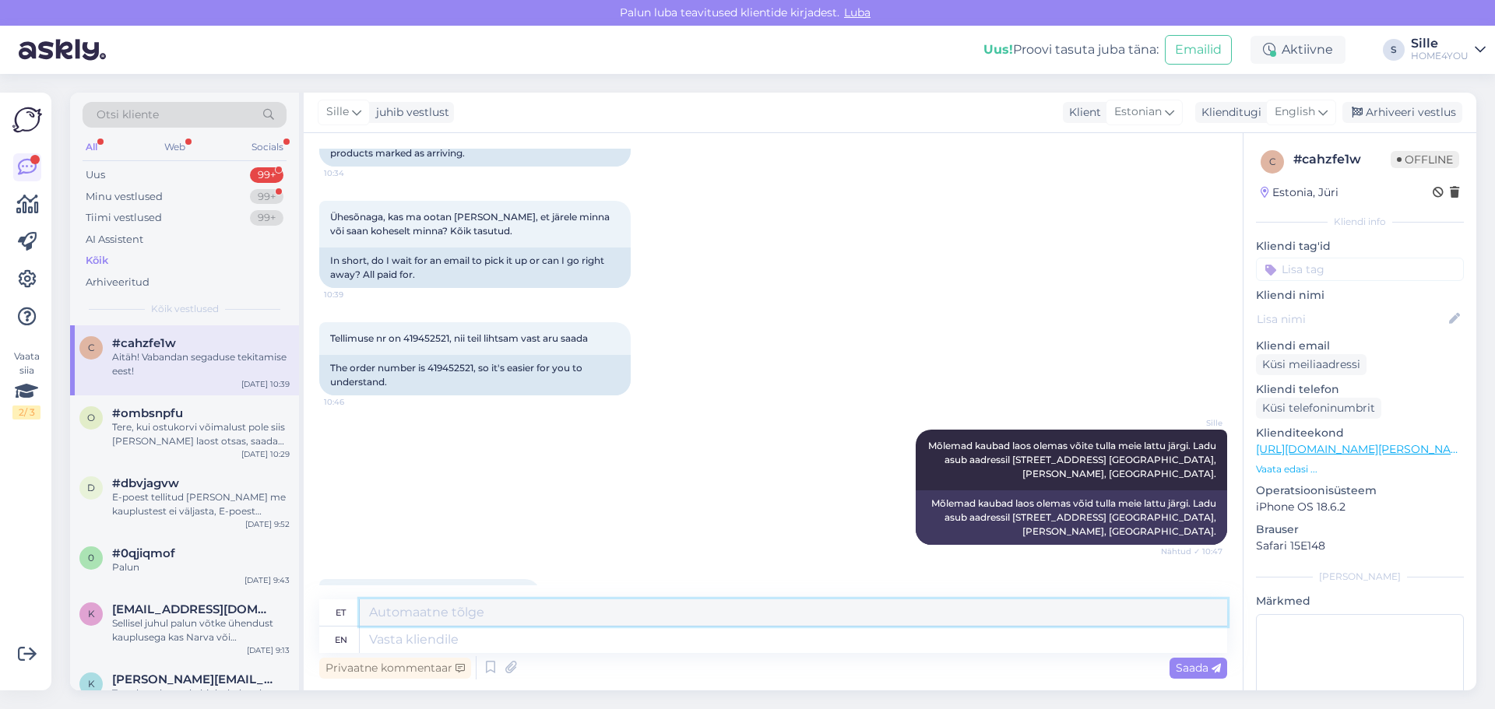
click at [555, 622] on textarea at bounding box center [794, 613] width 868 height 26
click at [512, 645] on textarea at bounding box center [794, 640] width 868 height 26
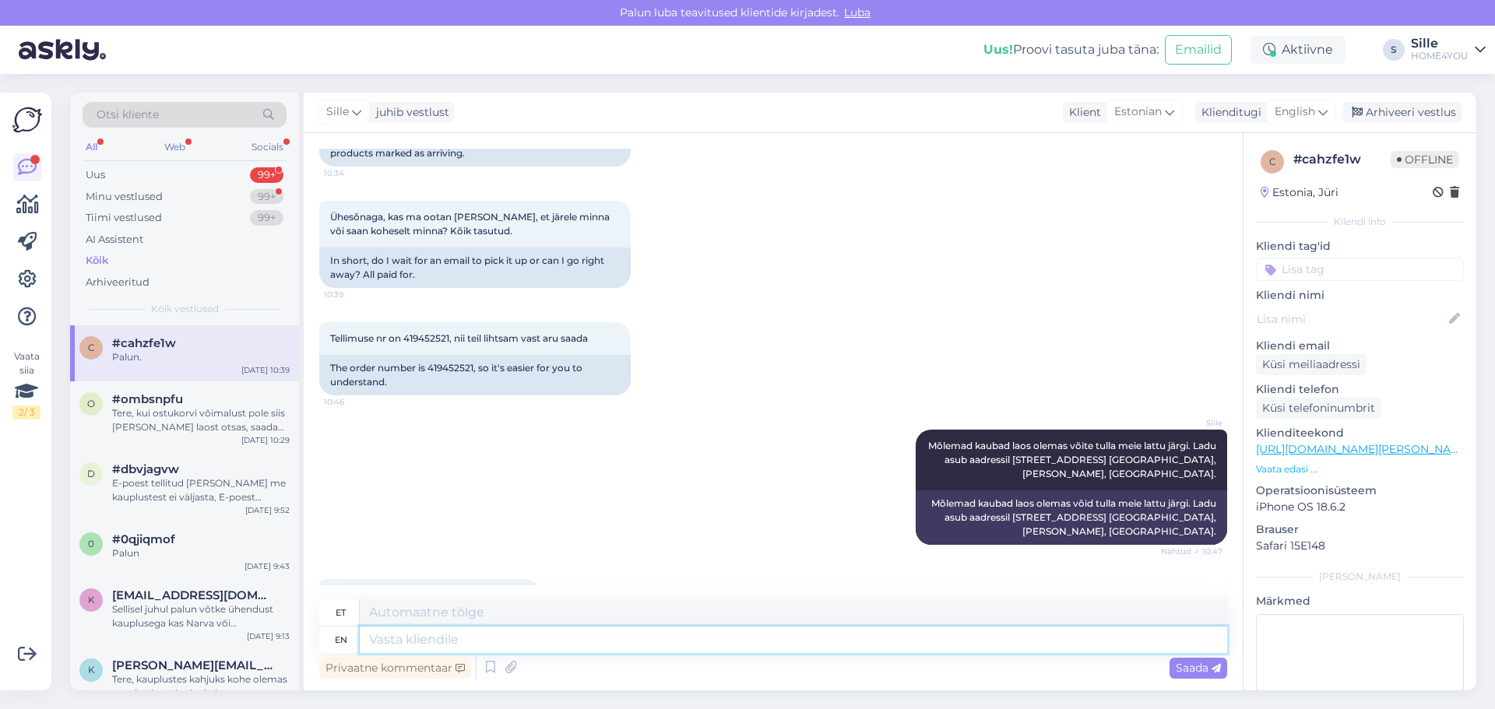
scroll to position [1157, 0]
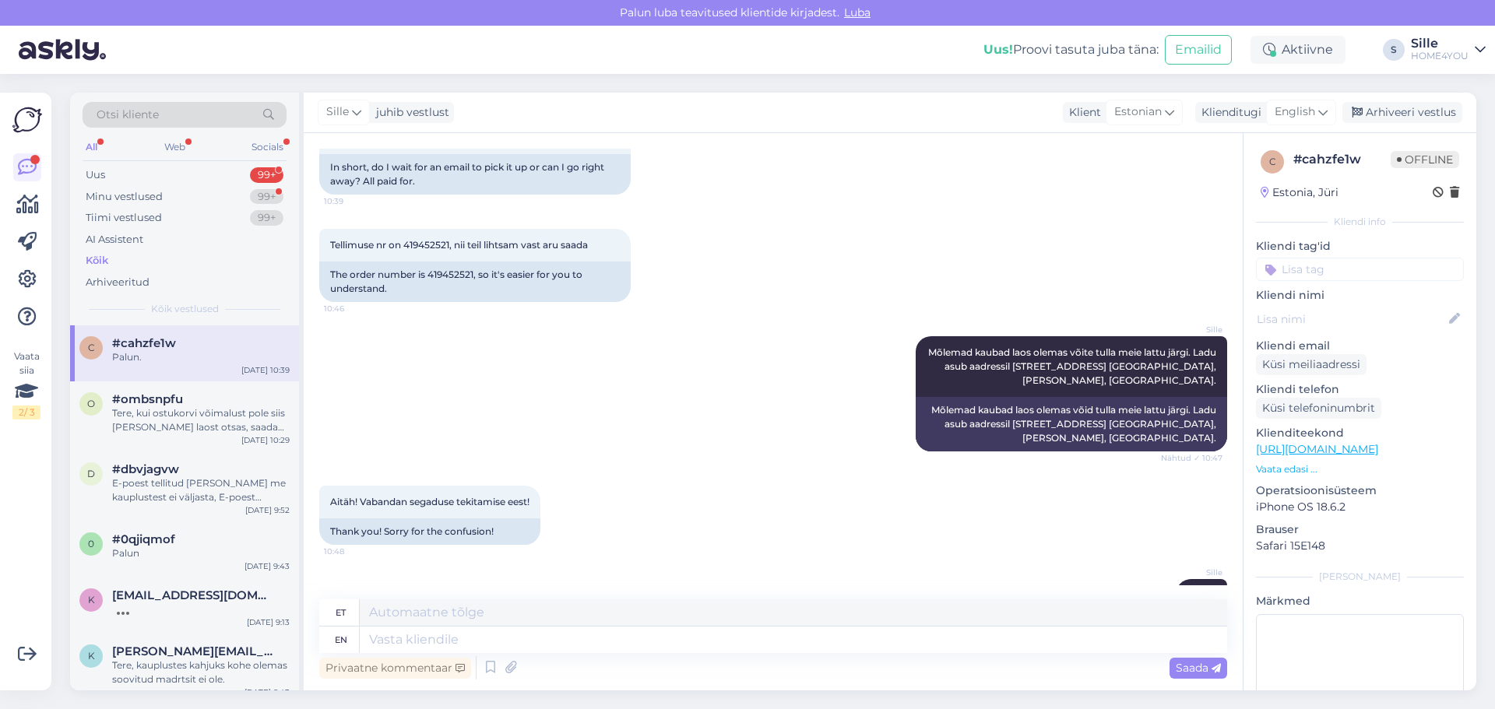
click at [98, 255] on div "Kõik" at bounding box center [97, 261] width 23 height 16
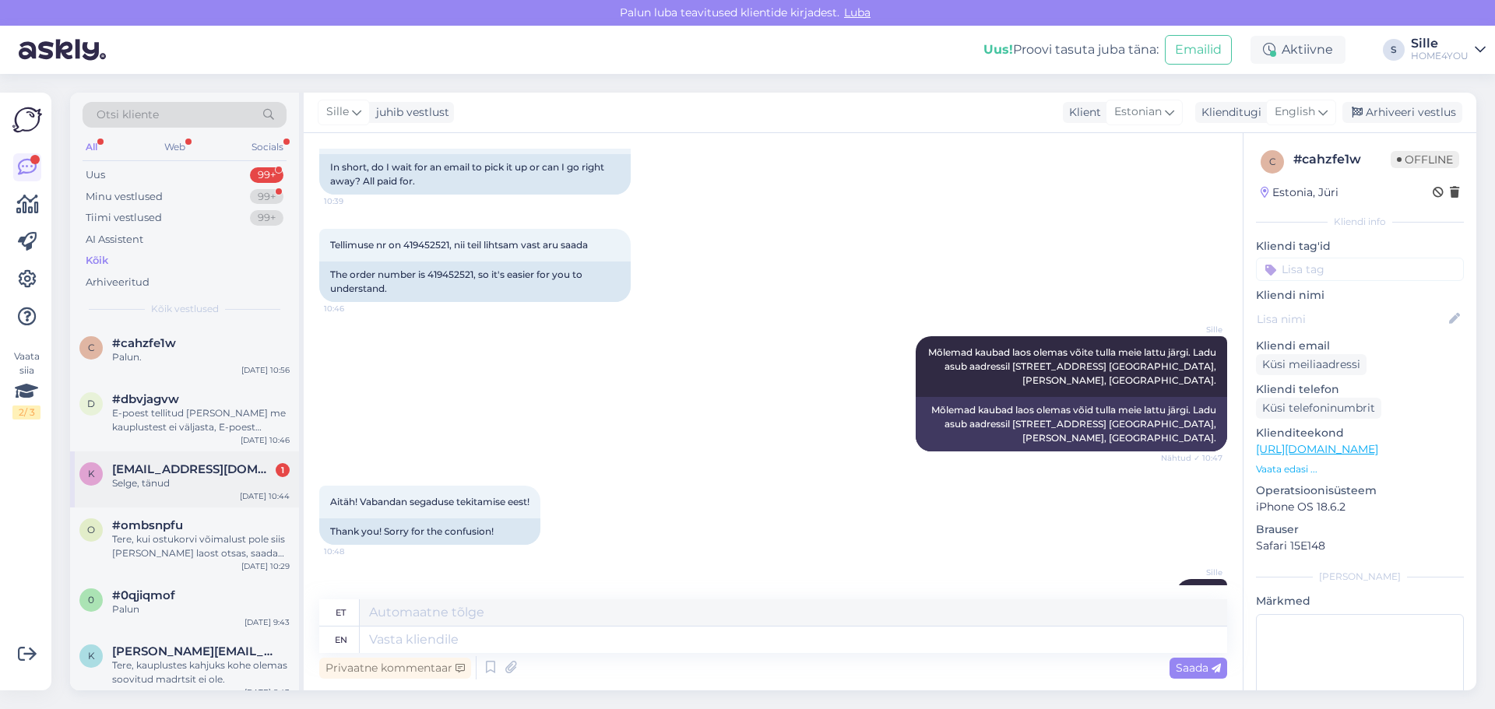
click at [115, 484] on div "Selge, tänud" at bounding box center [201, 484] width 178 height 14
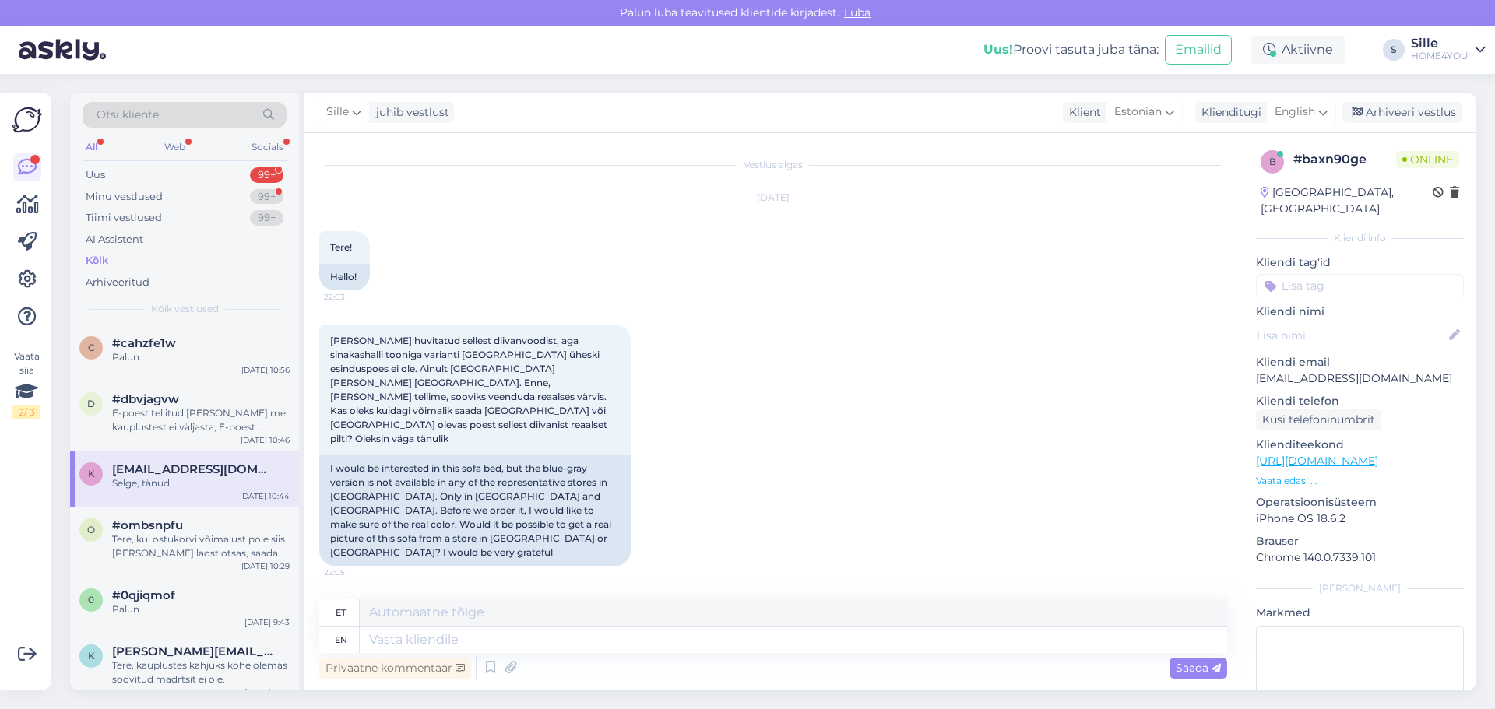
scroll to position [680, 0]
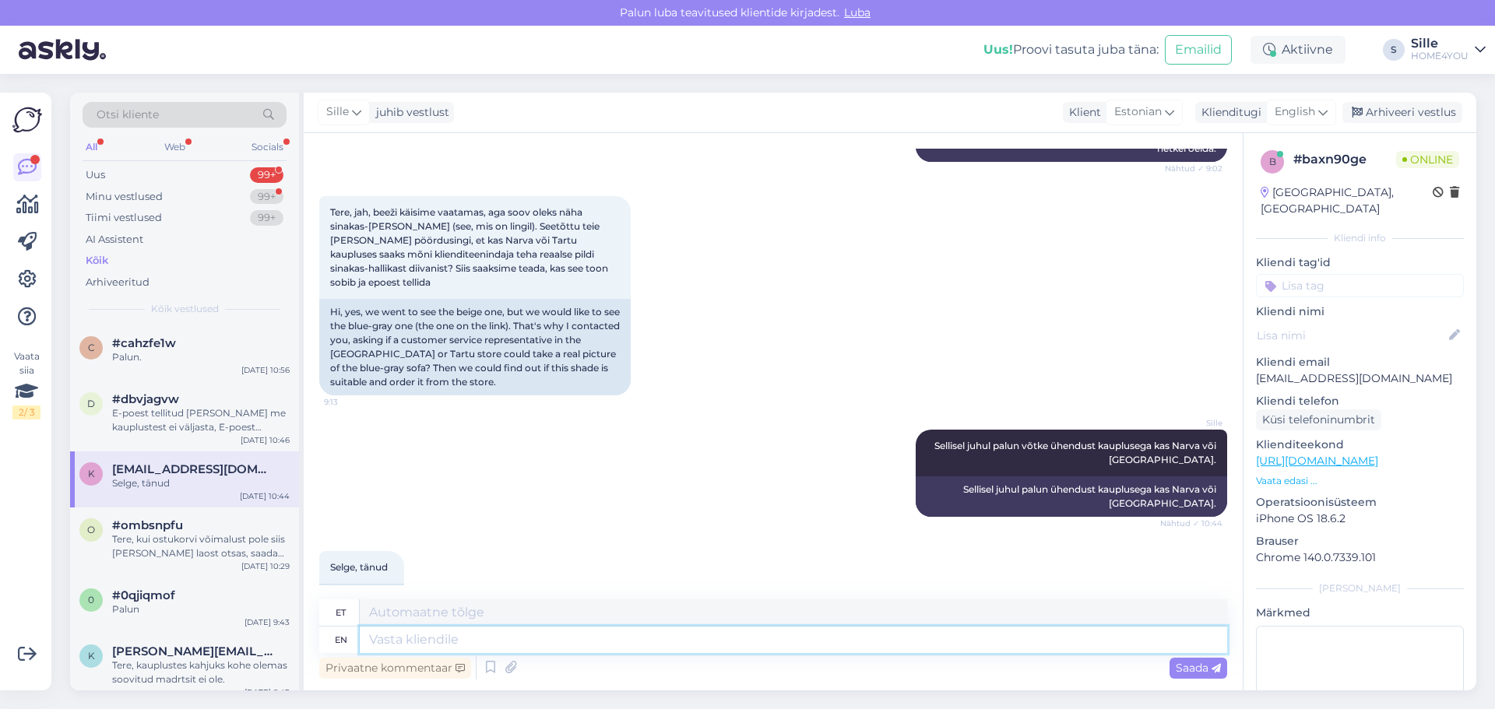
click at [535, 652] on textarea at bounding box center [794, 640] width 868 height 26
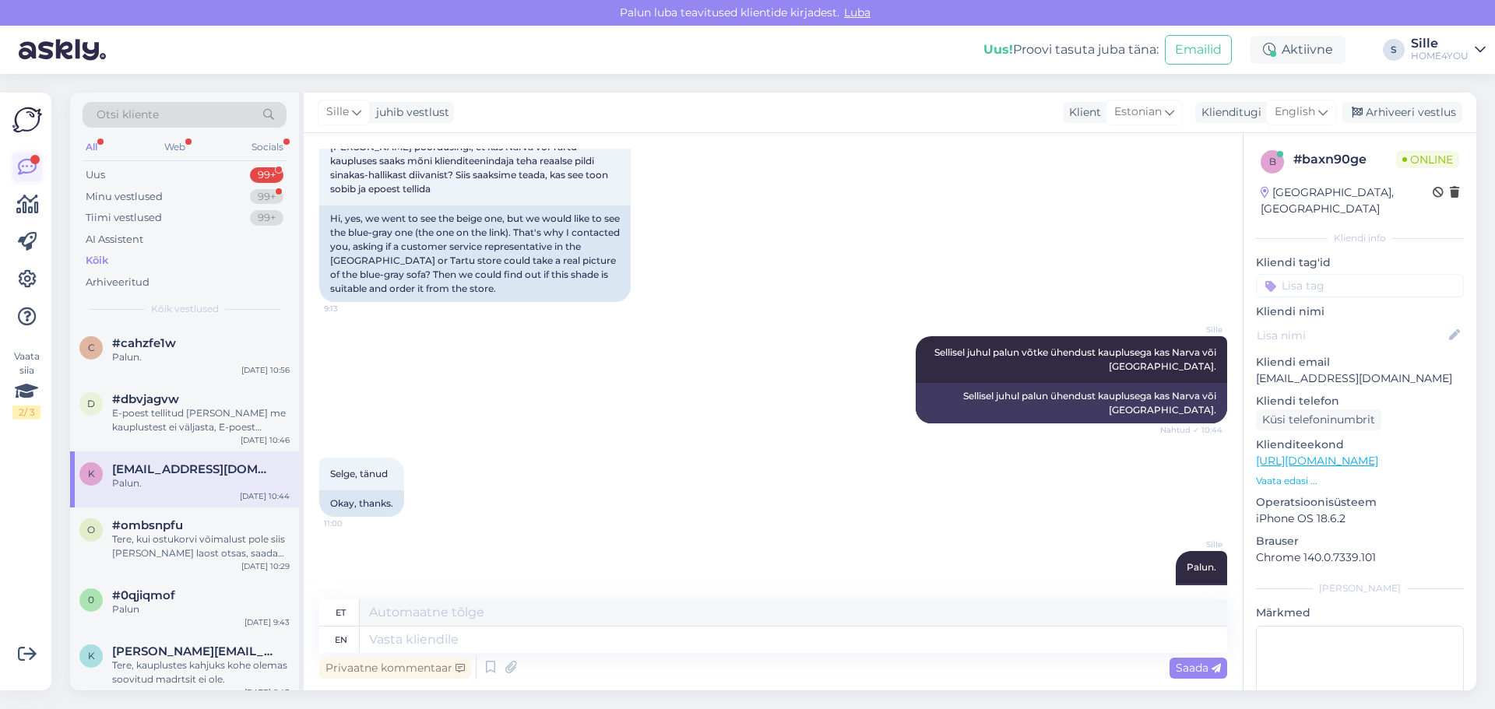
click at [18, 168] on icon at bounding box center [27, 167] width 19 height 19
click at [19, 202] on icon at bounding box center [27, 204] width 23 height 19
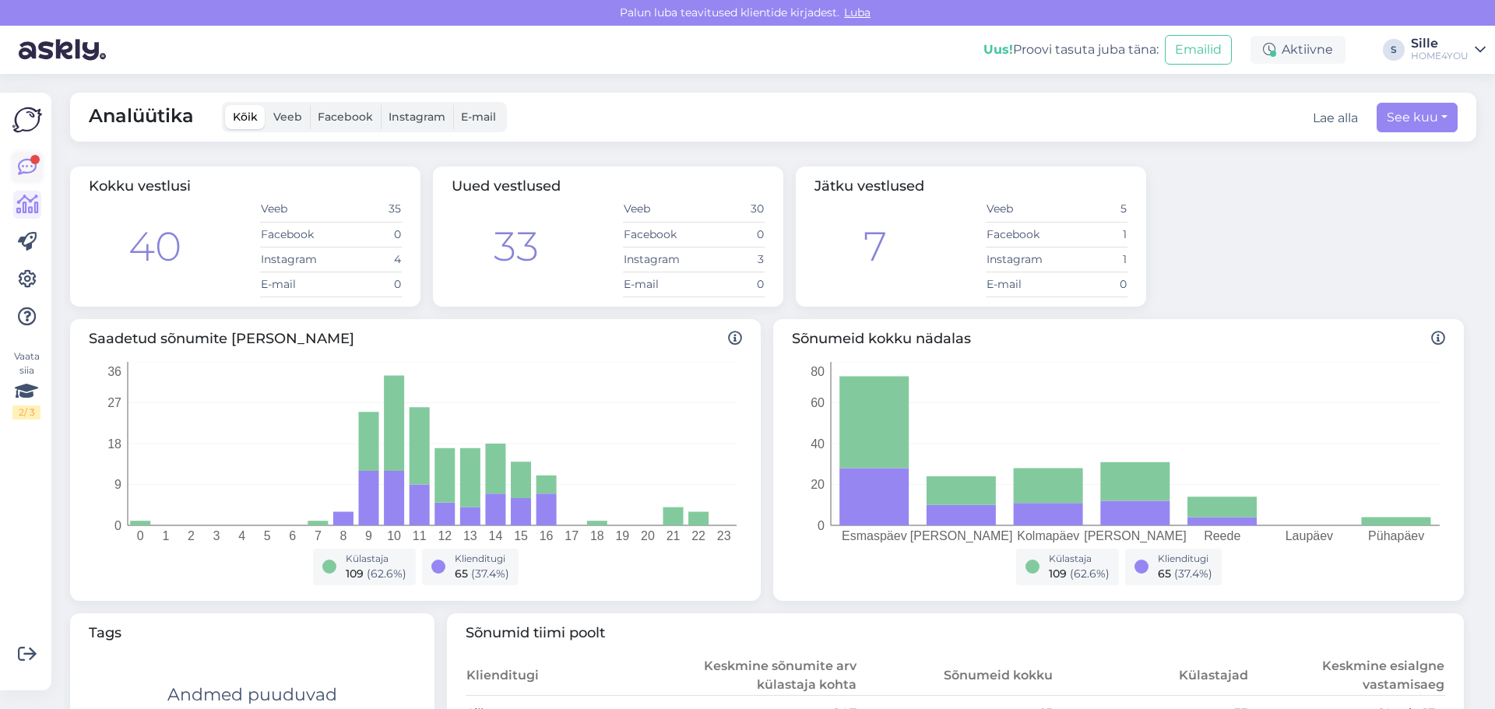
click at [30, 160] on icon at bounding box center [27, 167] width 19 height 19
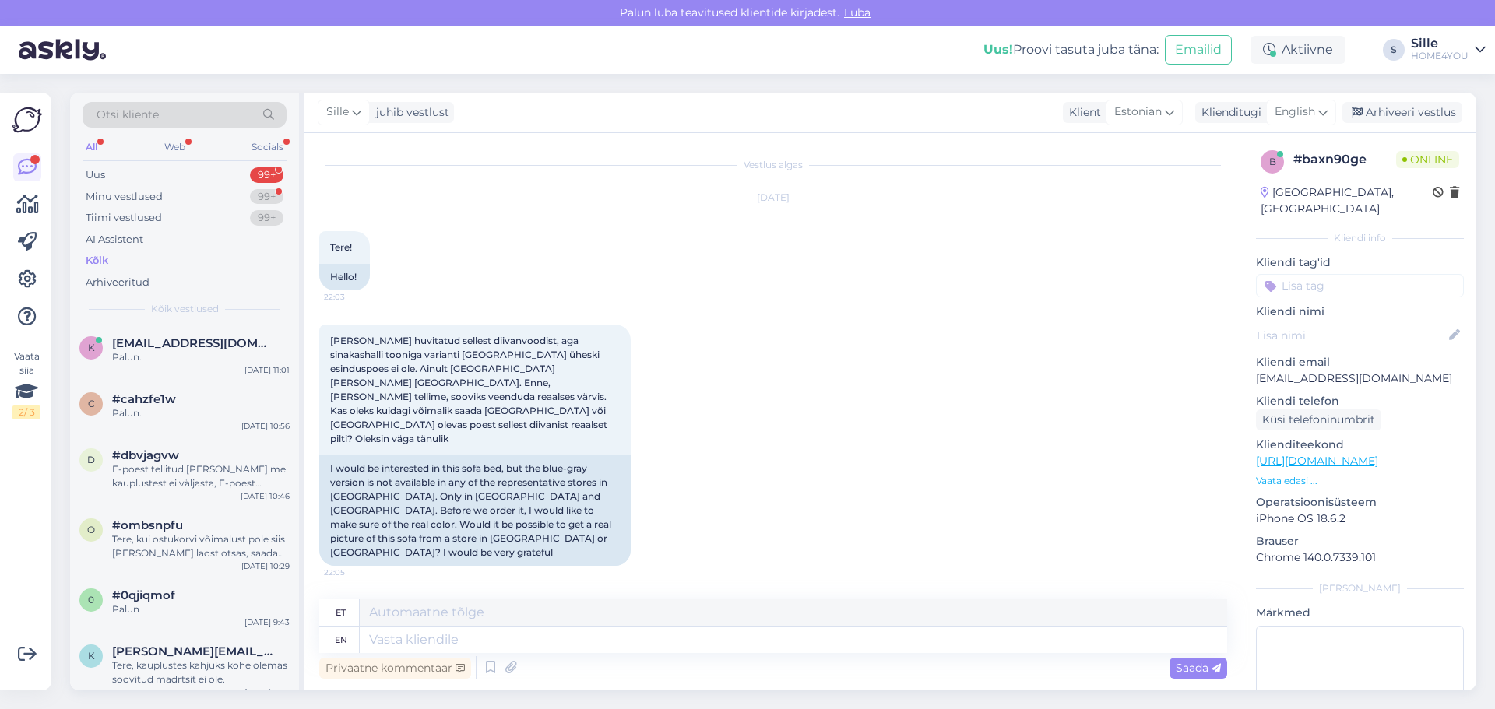
scroll to position [773, 0]
